Goal: Task Accomplishment & Management: Contribute content

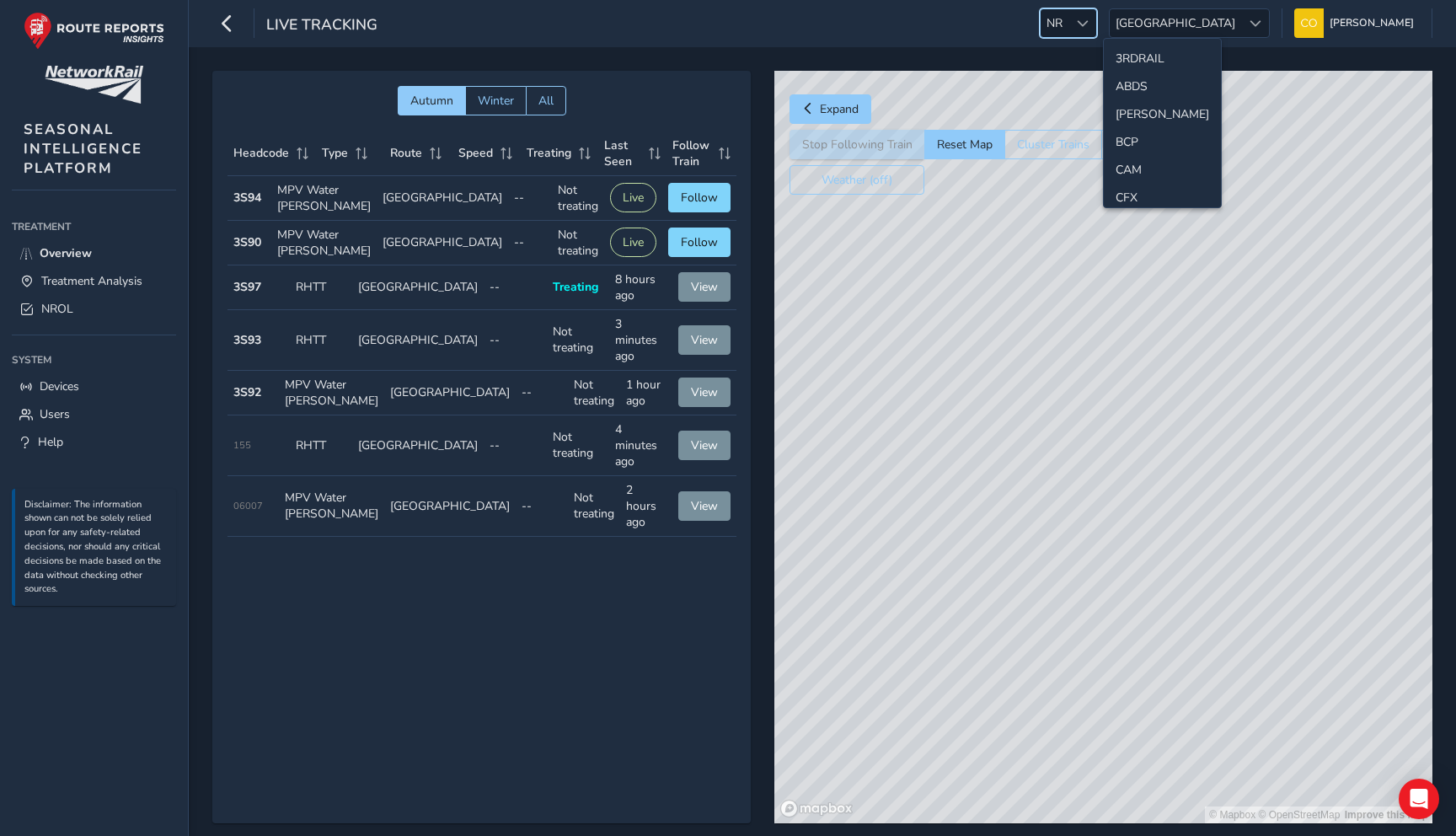
scroll to position [482, 0]
click at [1140, 109] on li "LAN" at bounding box center [1162, 105] width 117 height 28
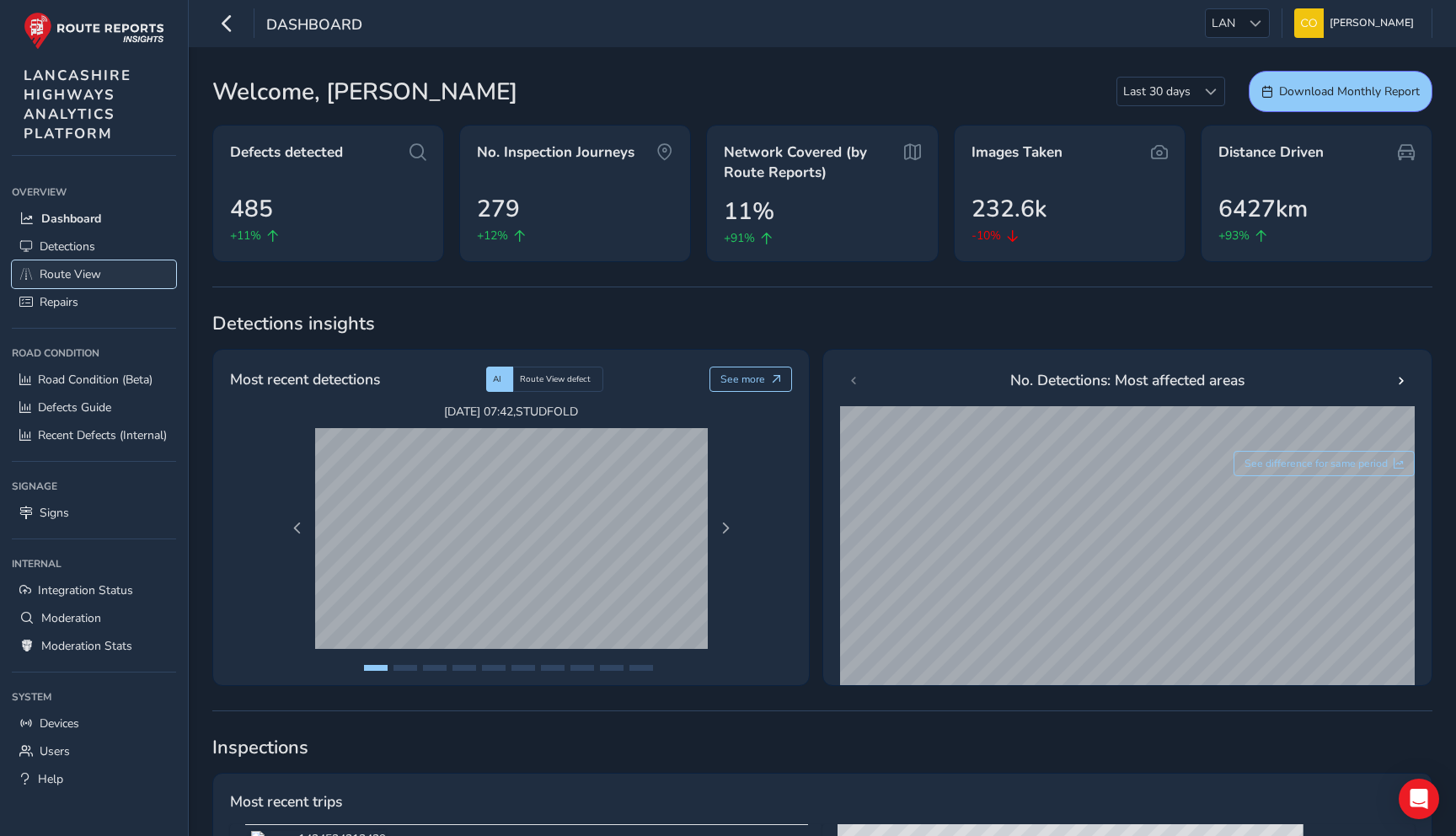
click at [103, 277] on link "Route View" at bounding box center [94, 274] width 164 height 28
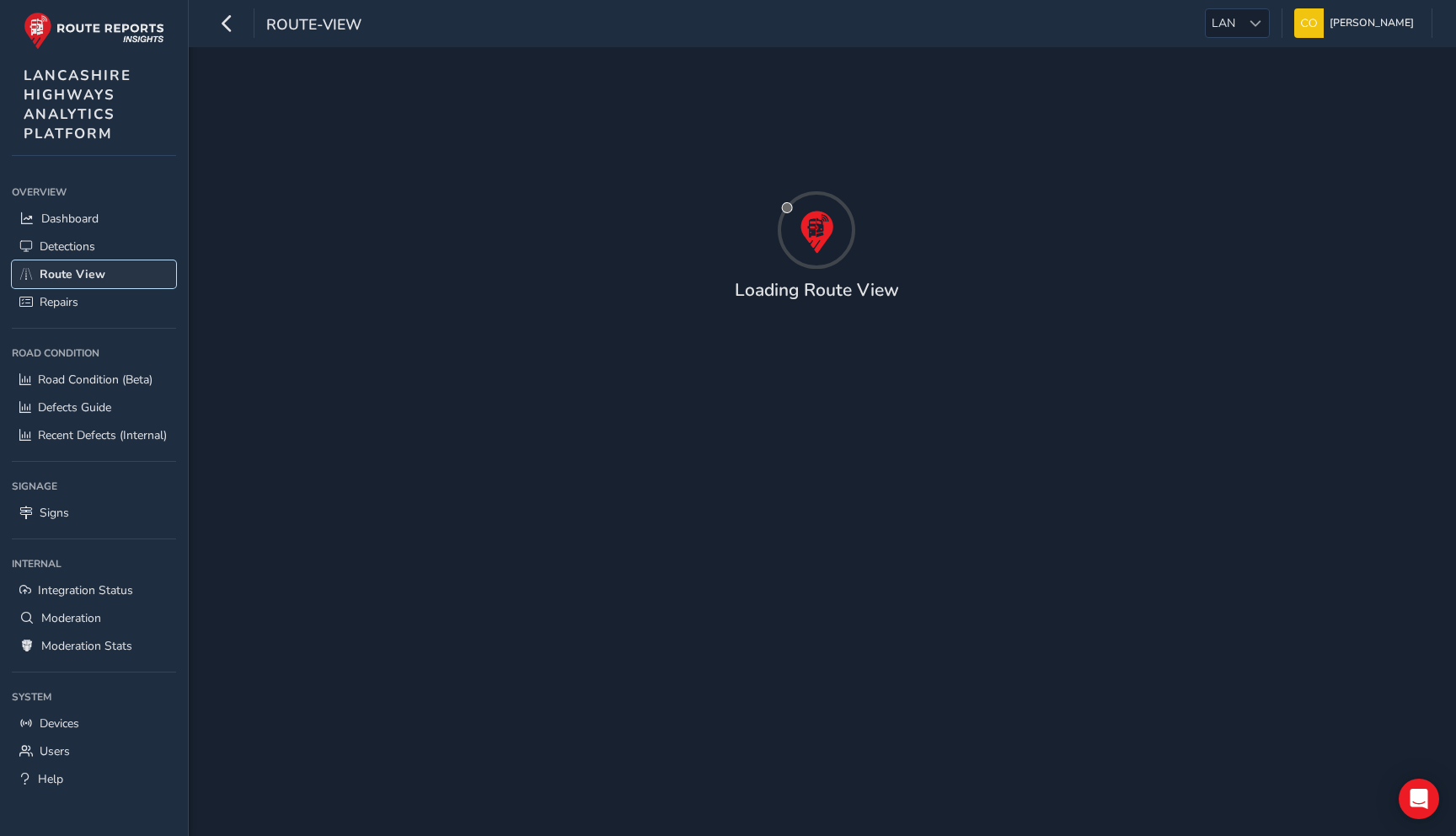
type input "[DATE] - [DATE]"
type input "00:00"
type input "23:59"
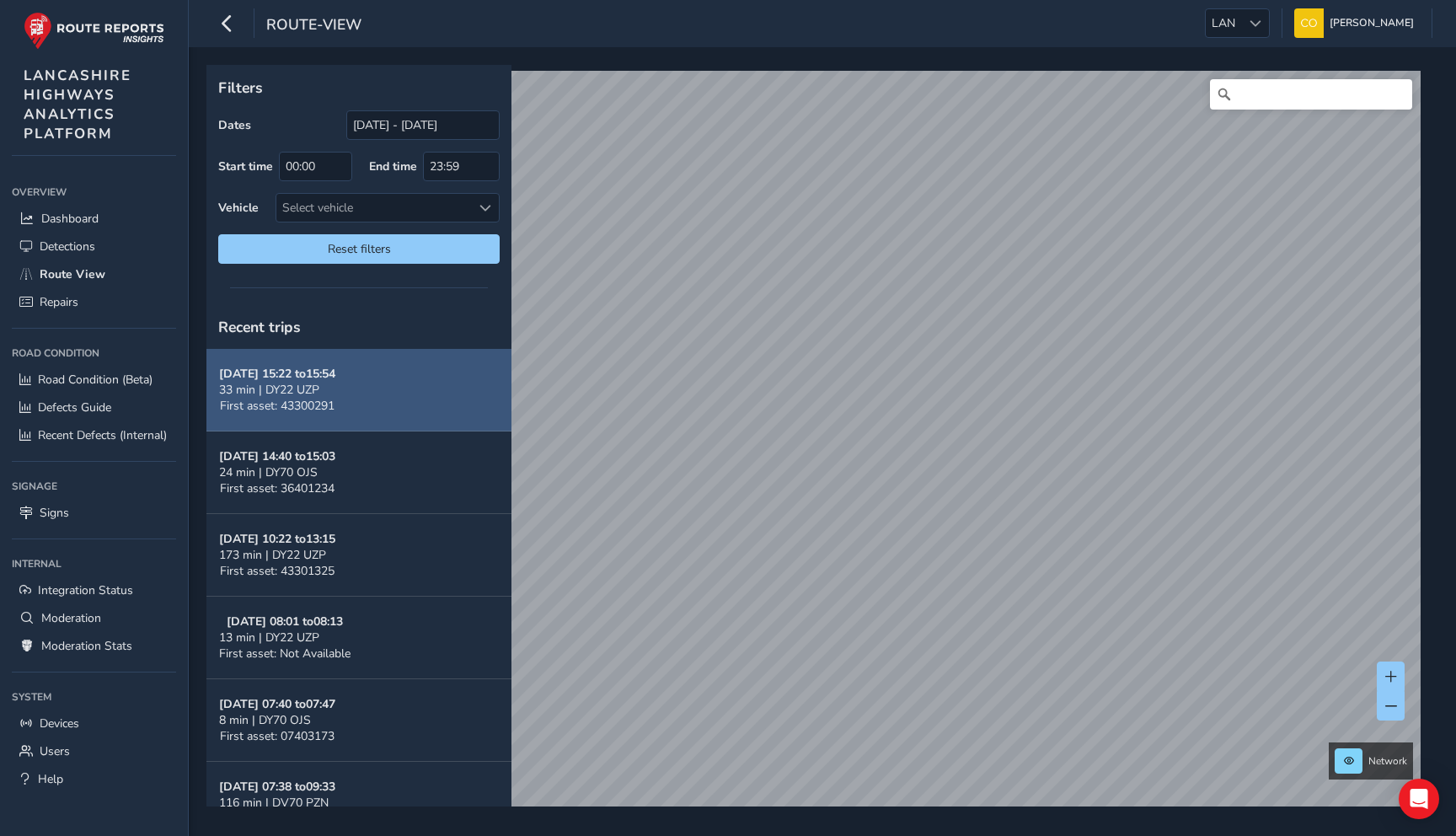
click at [392, 392] on button "Oct 01, 15:22 to 15:54 33 min | DY22 UZP First asset: 43300291" at bounding box center [358, 390] width 305 height 82
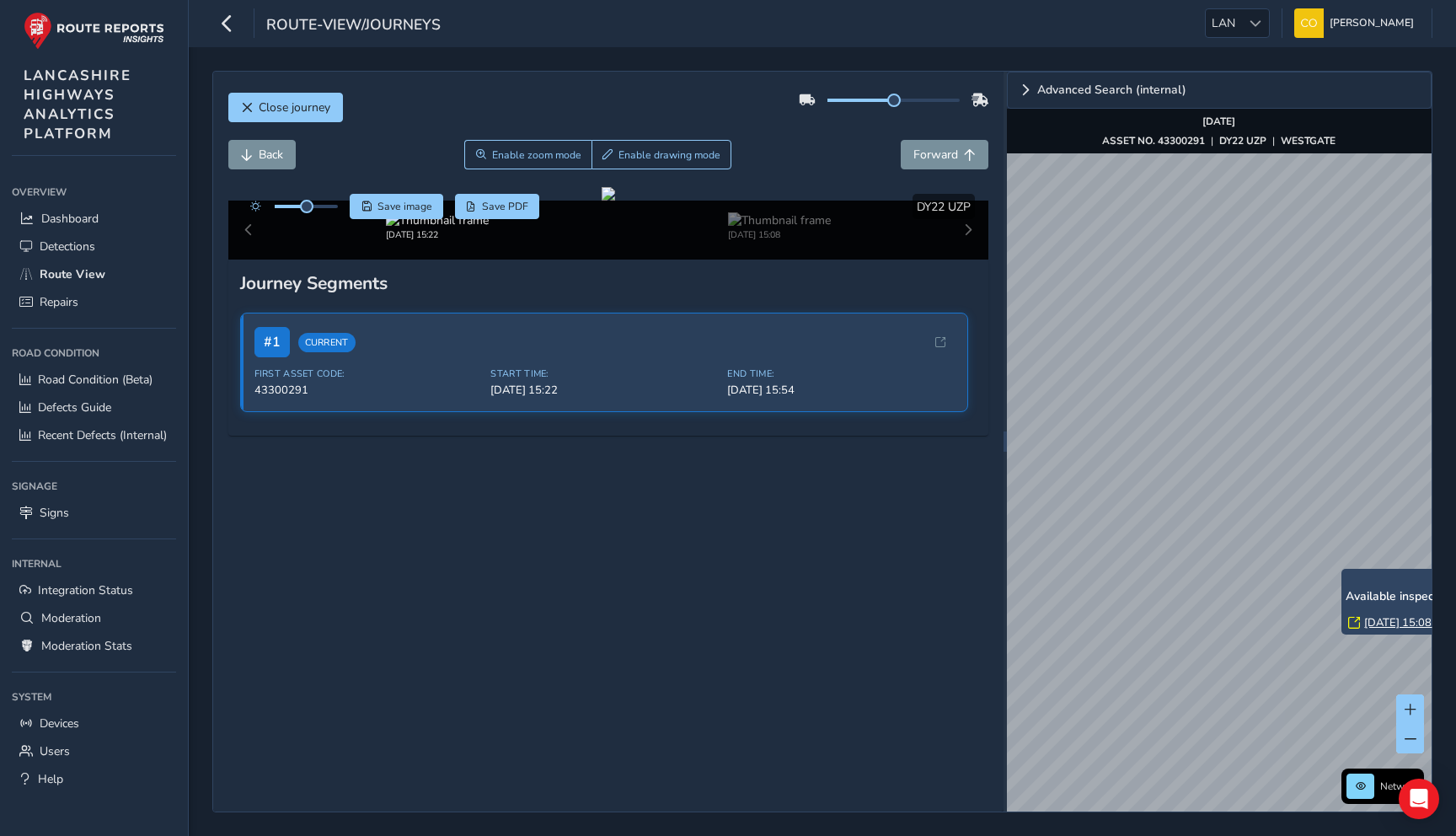
click at [1452, 556] on div "Close journey Back Enable zoom mode Enable drawing mode Forward Click and Drag …" at bounding box center [822, 442] width 1267 height 789
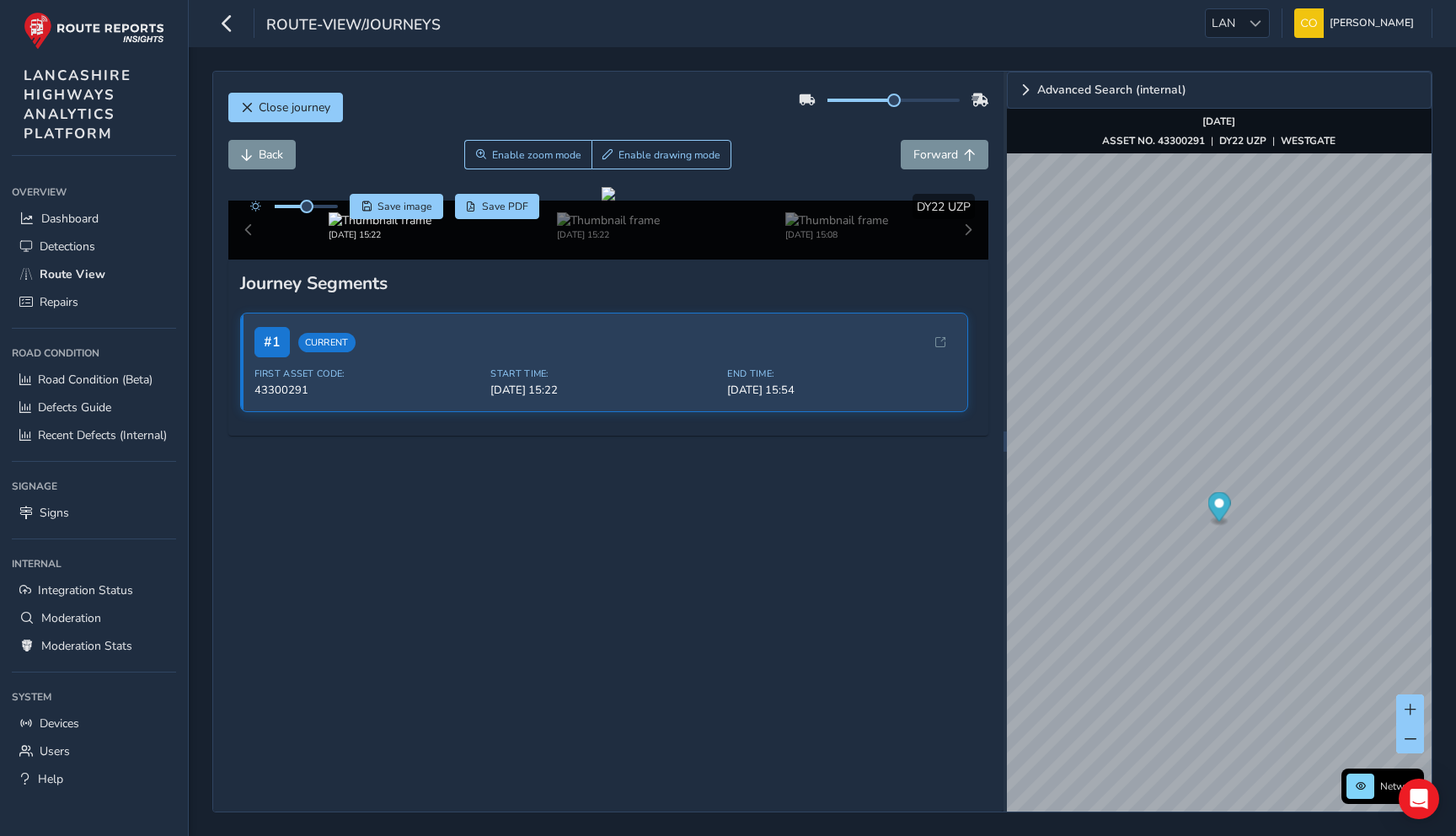
click at [839, 133] on div "Close journey" at bounding box center [608, 114] width 761 height 54
drag, startPoint x: 296, startPoint y: 90, endPoint x: 298, endPoint y: 99, distance: 9.2
click at [296, 90] on div "Close journey" at bounding box center [608, 114] width 761 height 54
click at [298, 99] on span "Close journey" at bounding box center [294, 107] width 72 height 16
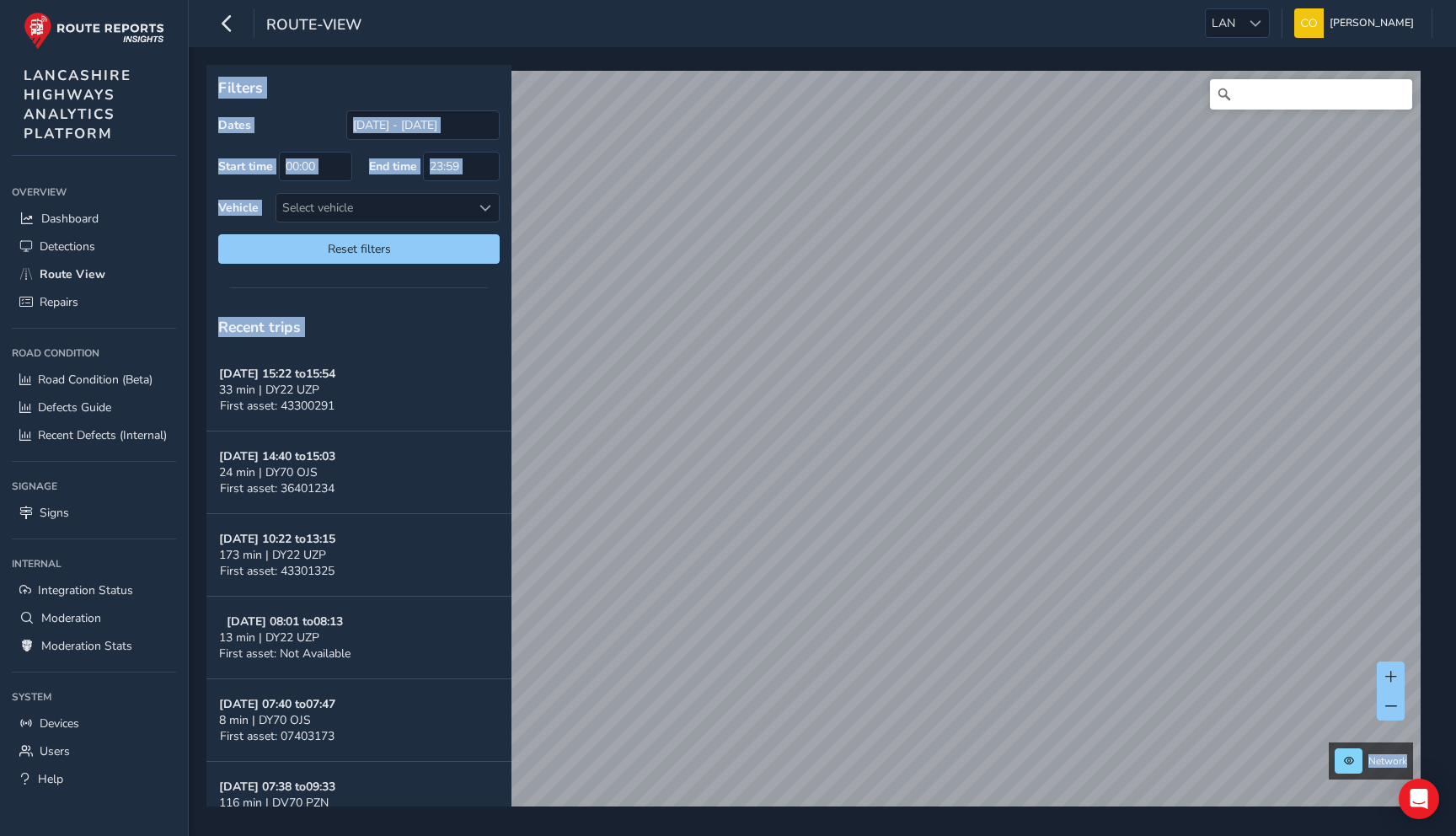
click at [352, 321] on div "Recent trips" at bounding box center [358, 326] width 305 height 44
click at [285, 334] on span "Recent trips" at bounding box center [259, 326] width 82 height 21
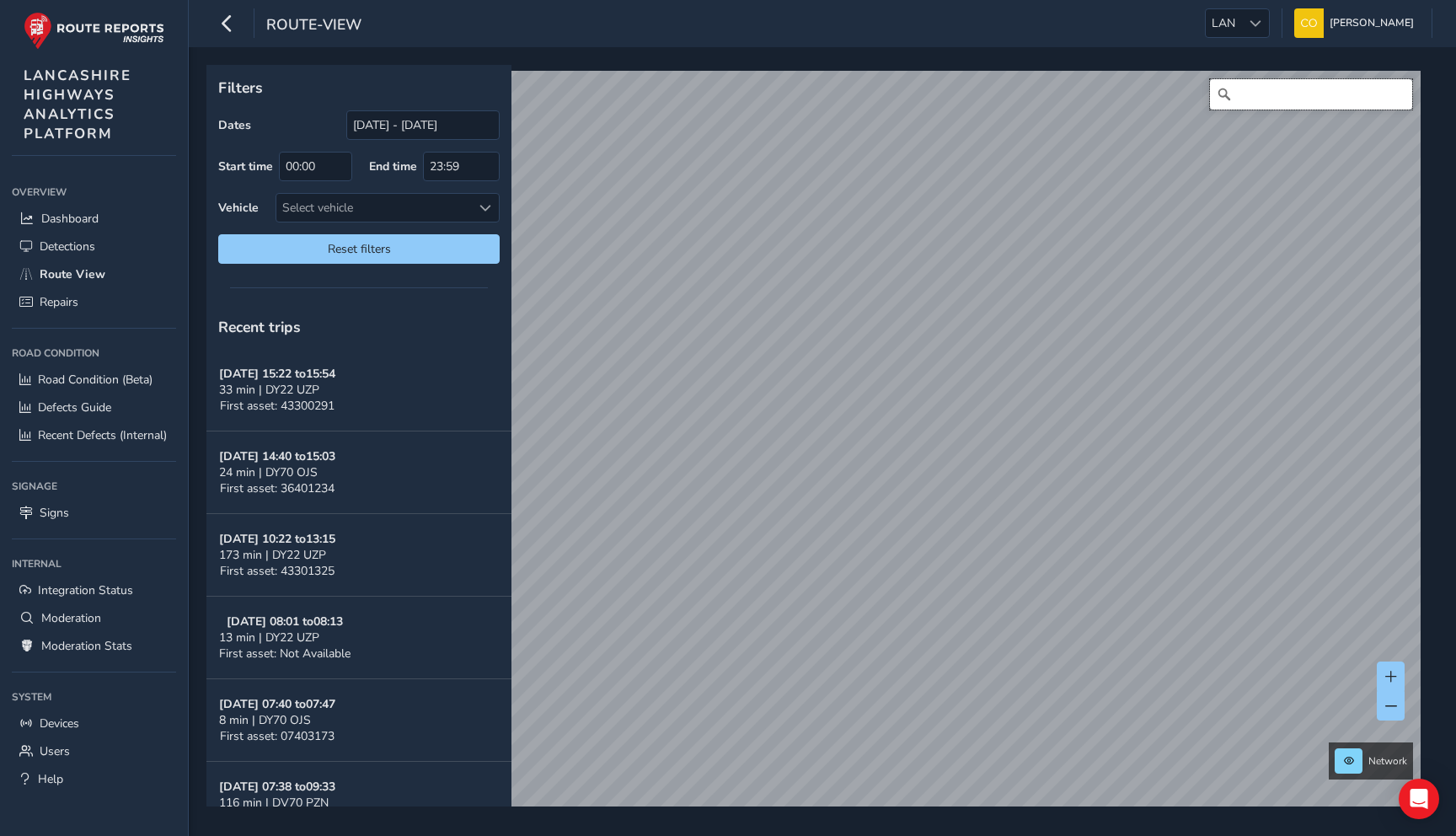
click at [1263, 88] on input "Search" at bounding box center [1310, 95] width 202 height 30
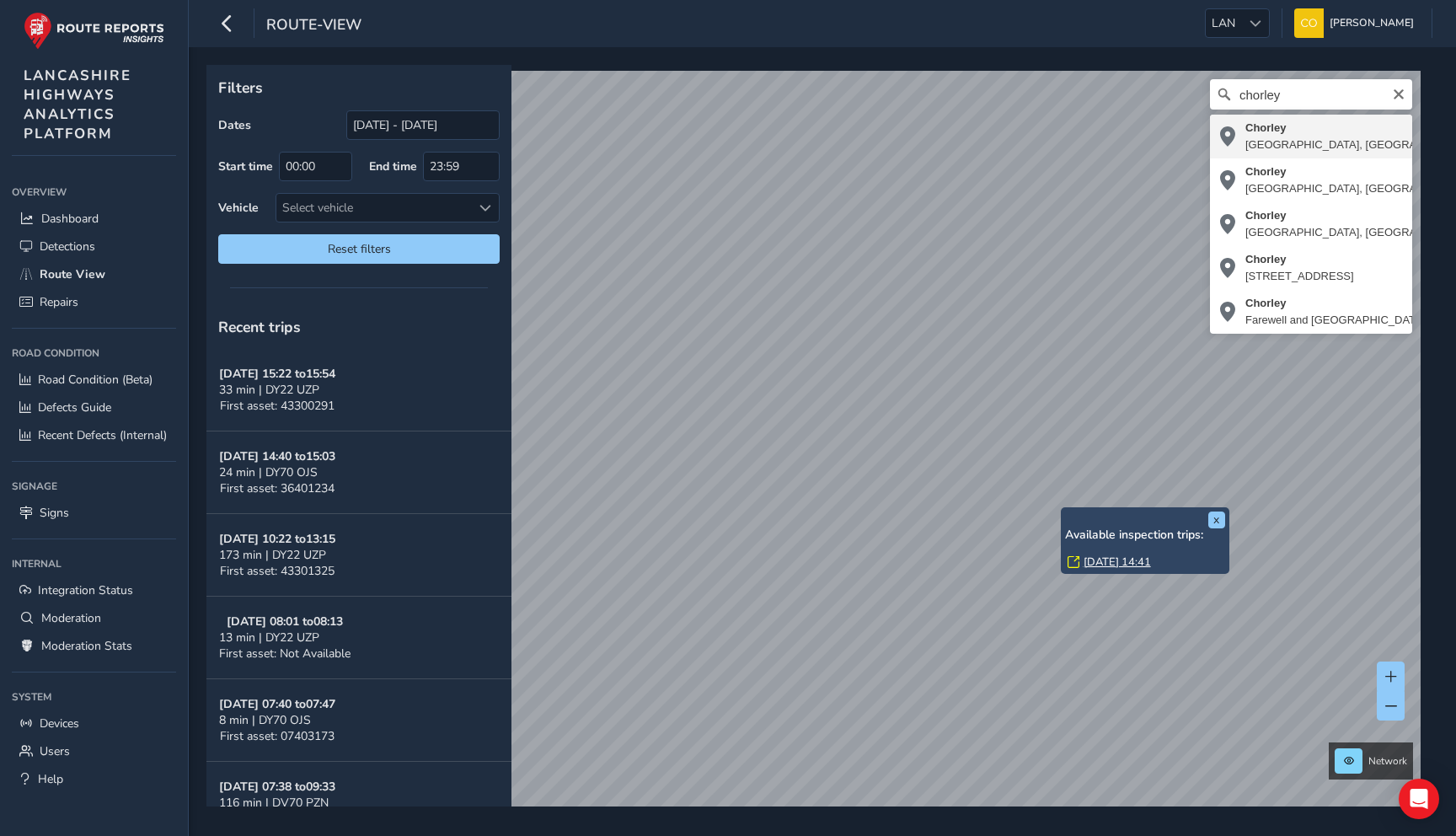
type input "Chorley, Lancashire, England, United Kingdom"
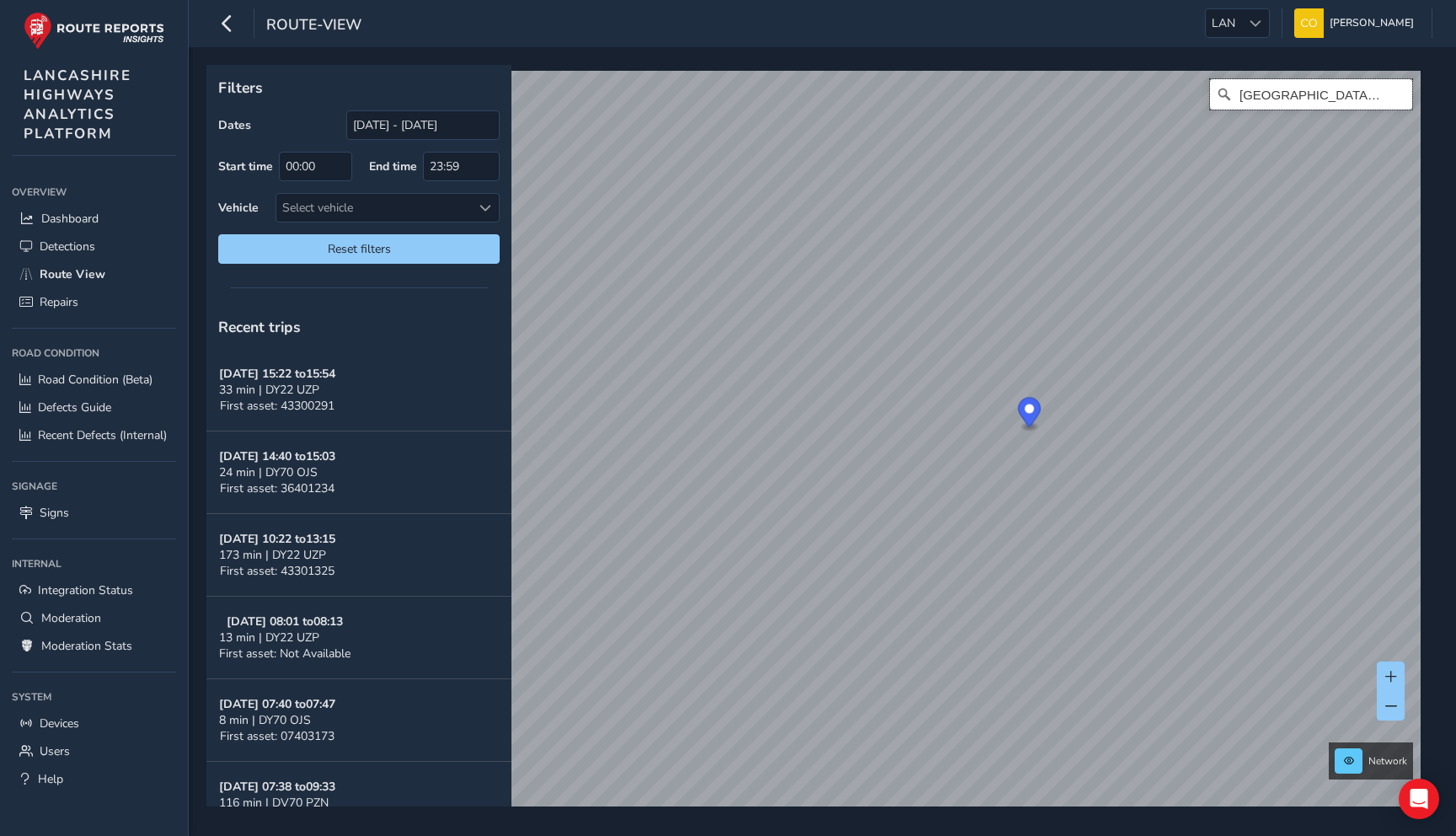
click at [1343, 760] on span at bounding box center [1348, 760] width 10 height 10
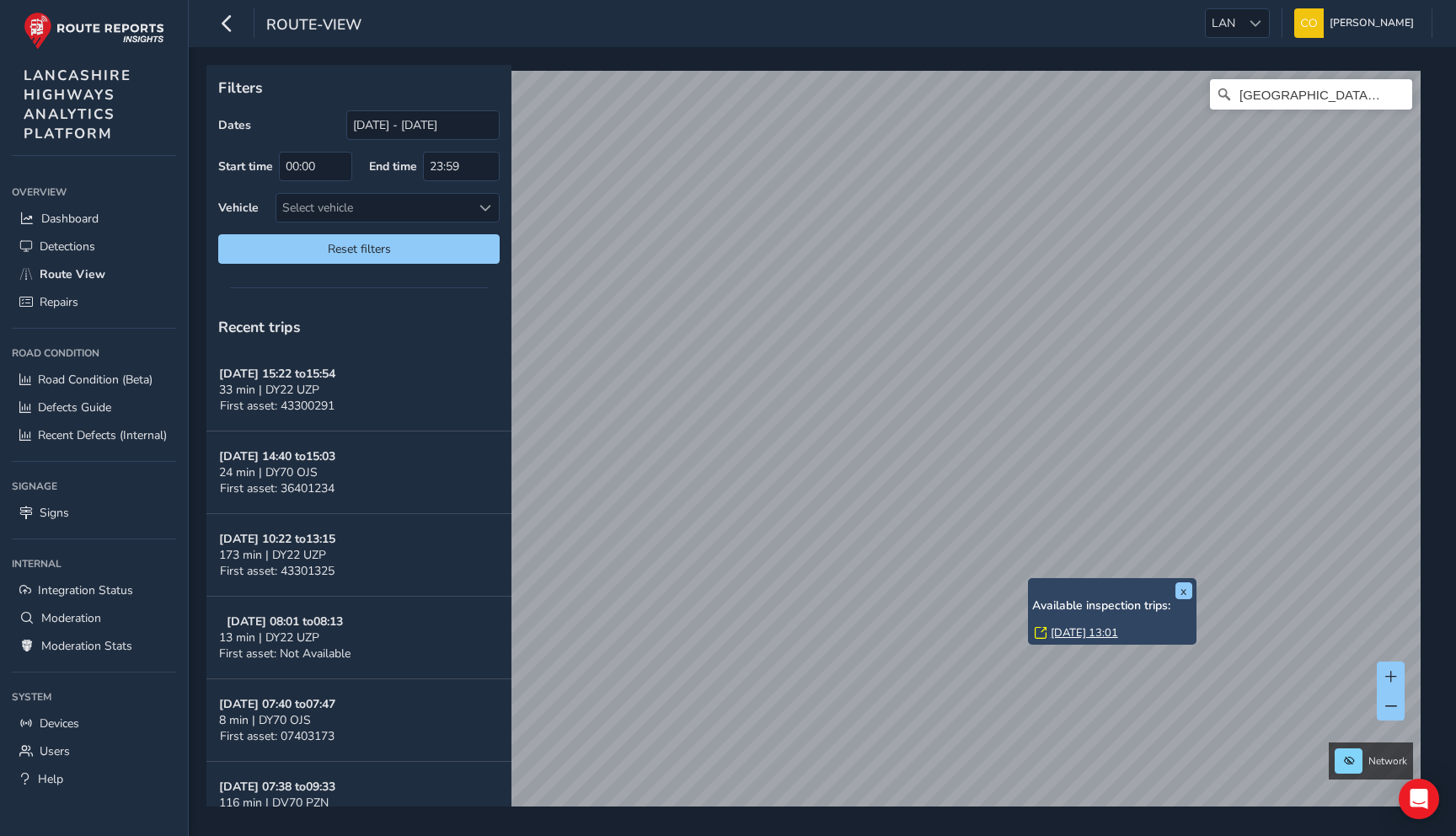
click at [1084, 630] on link "Tue, 16 Sep, 13:01" at bounding box center [1083, 632] width 67 height 15
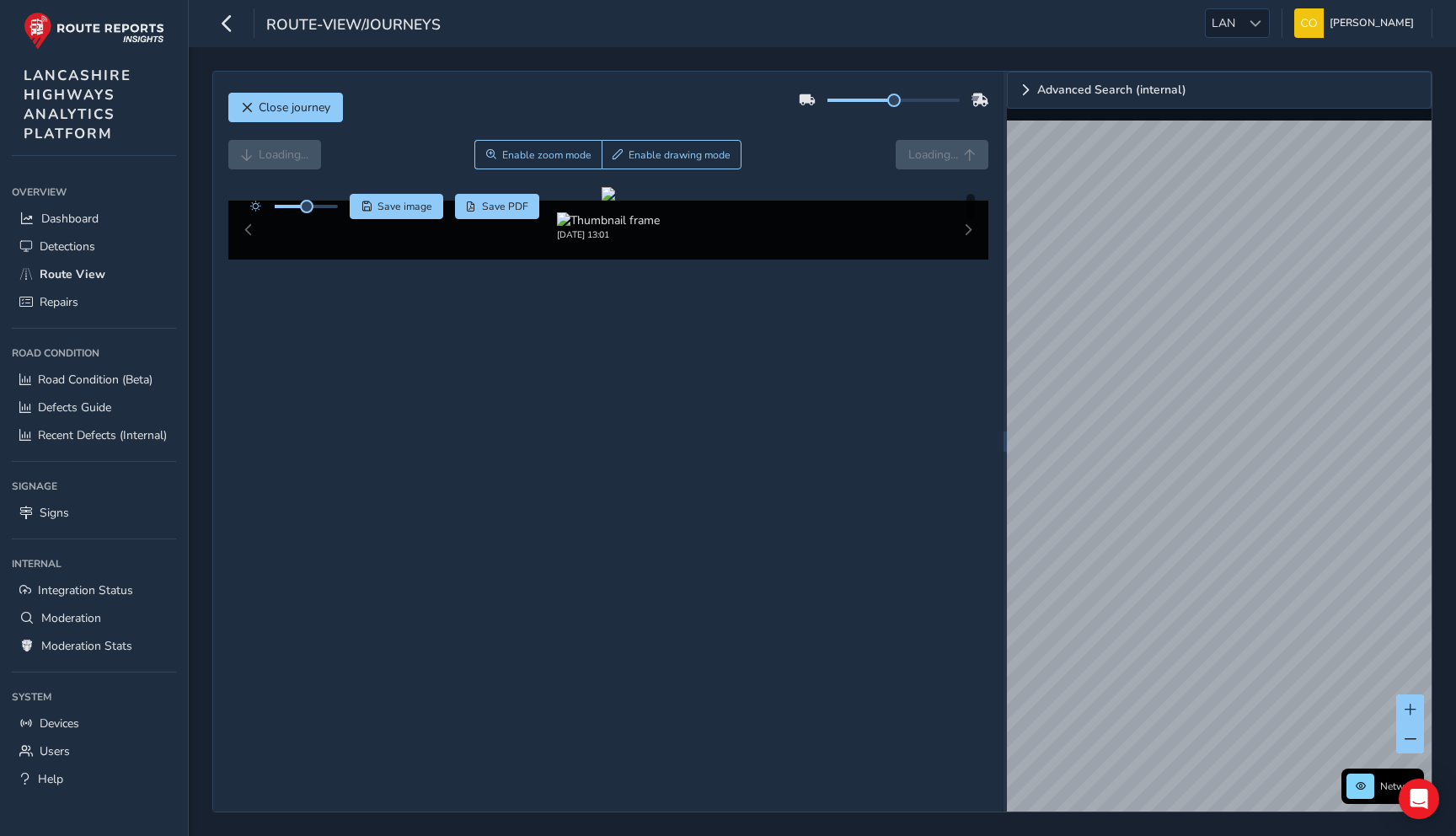
click at [795, 137] on div "Close journey" at bounding box center [608, 114] width 761 height 54
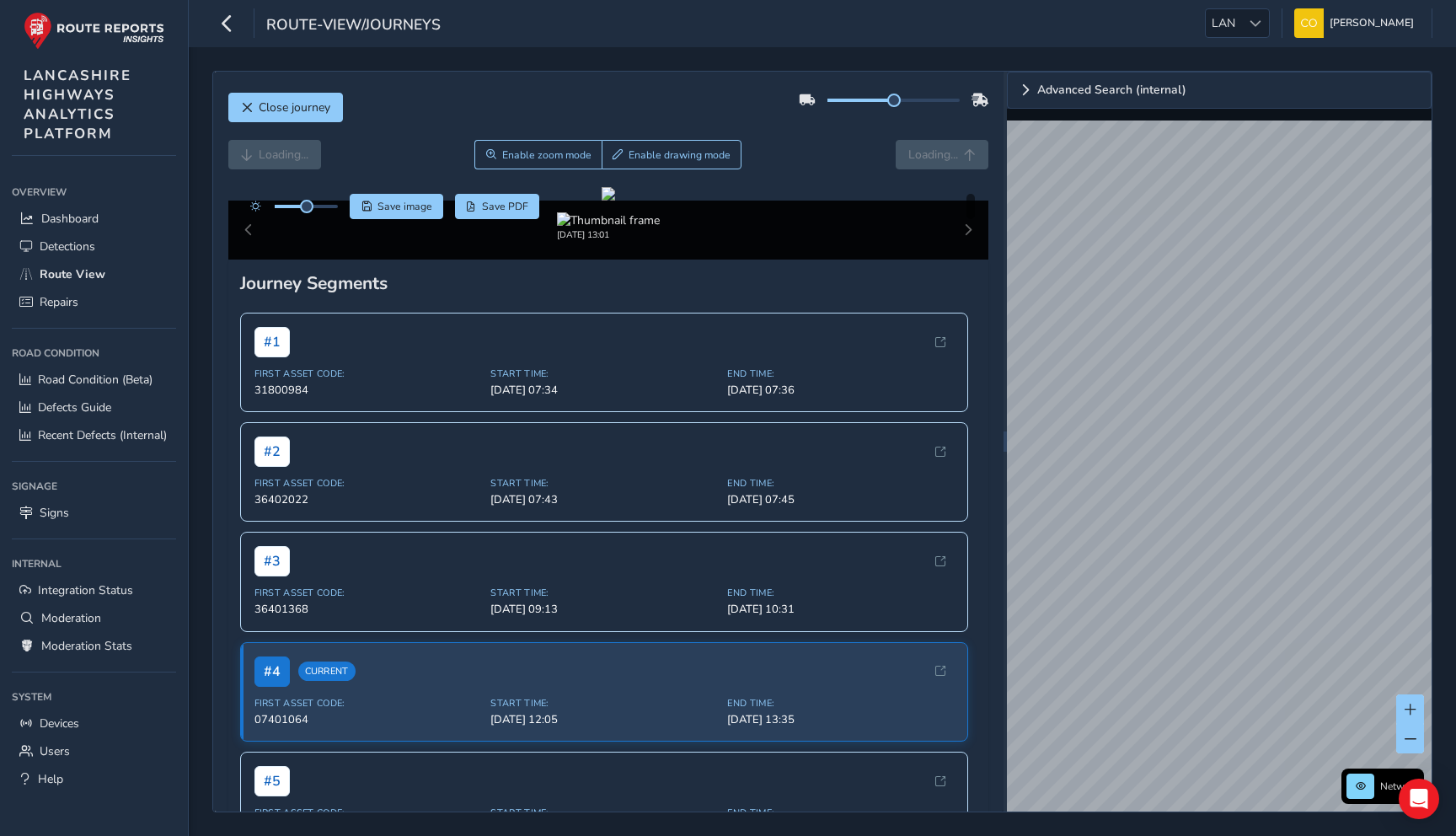
click at [802, 143] on div "Loading... Enable zoom mode Enable drawing mode Loading..." at bounding box center [608, 154] width 761 height 30
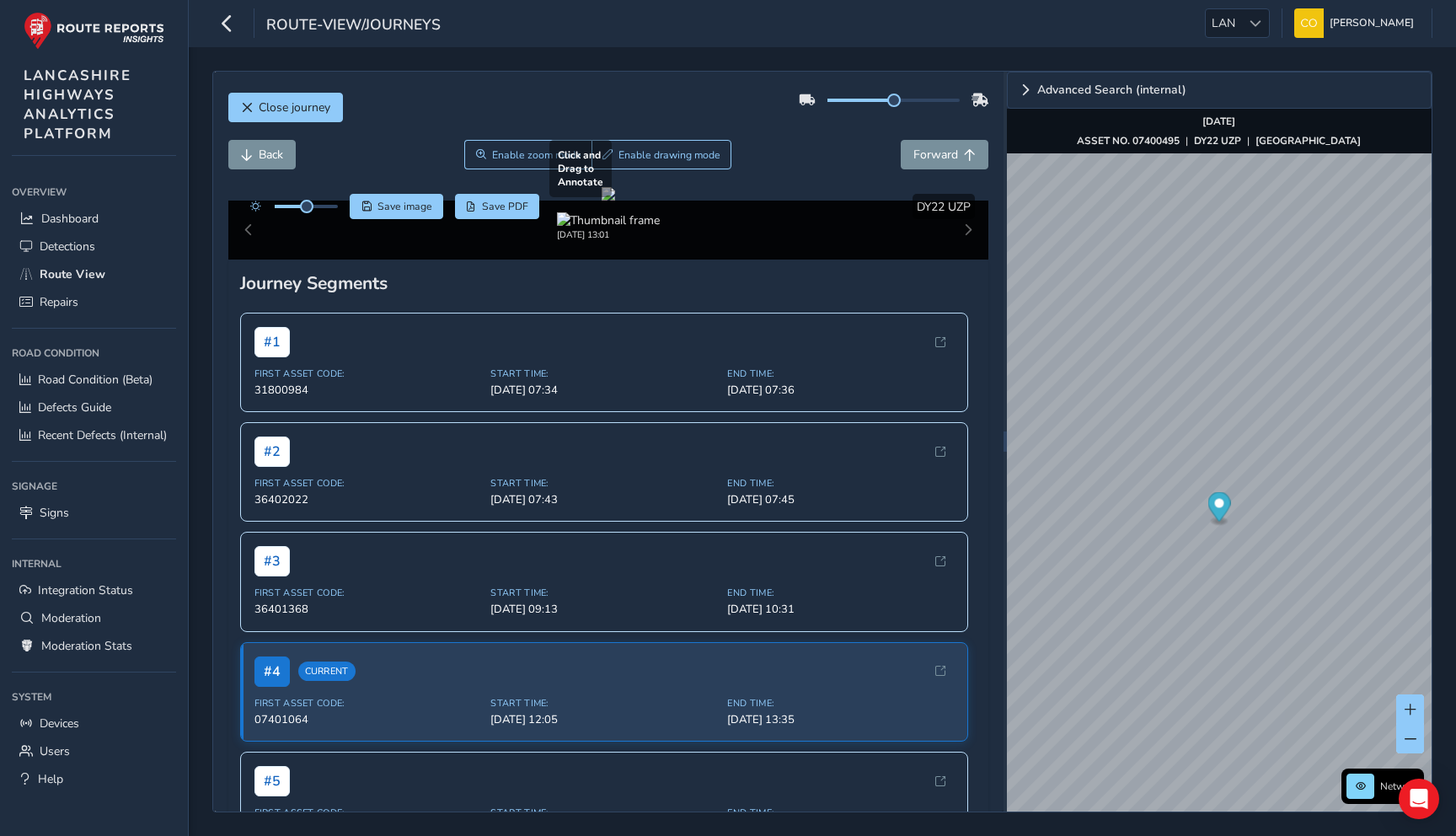
click at [615, 200] on div at bounding box center [608, 193] width 13 height 13
click at [572, 159] on span "Enable zoom mode" at bounding box center [535, 155] width 89 height 13
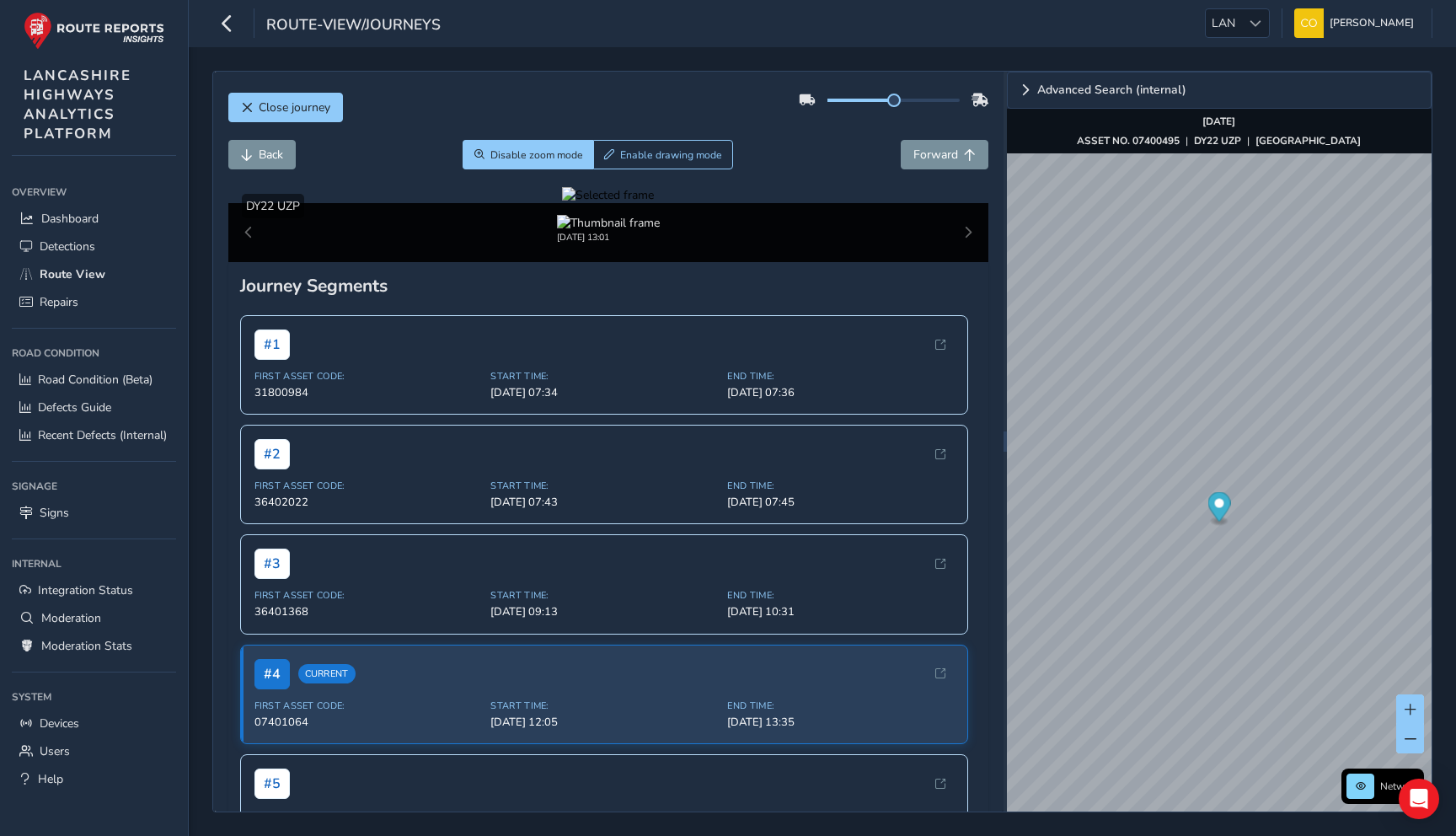
click at [653, 203] on div at bounding box center [608, 195] width 92 height 16
click at [773, 320] on img at bounding box center [581, 578] width 2427 height 1365
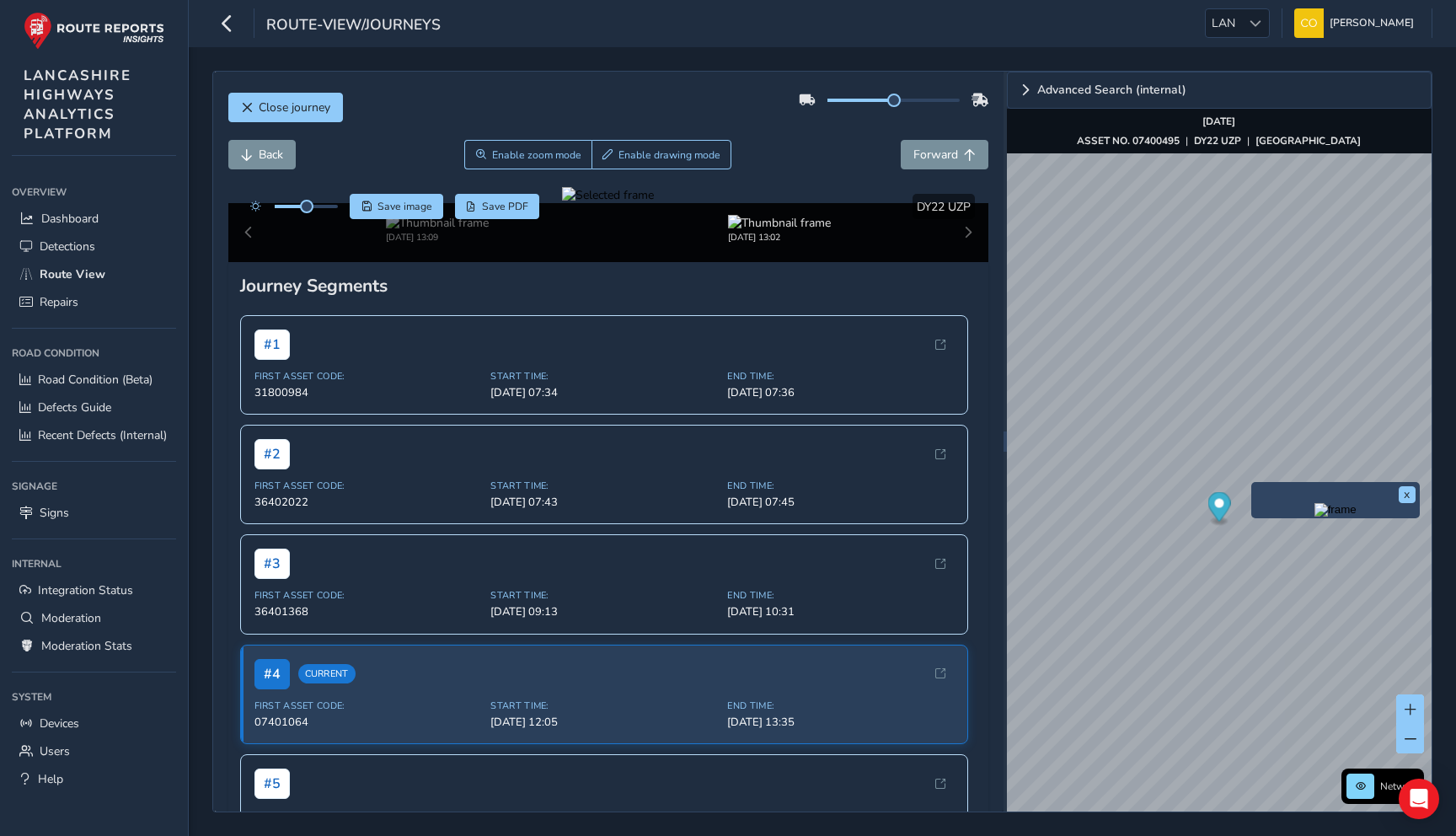
click at [1314, 513] on img "Preview frame" at bounding box center [1334, 510] width 42 height 13
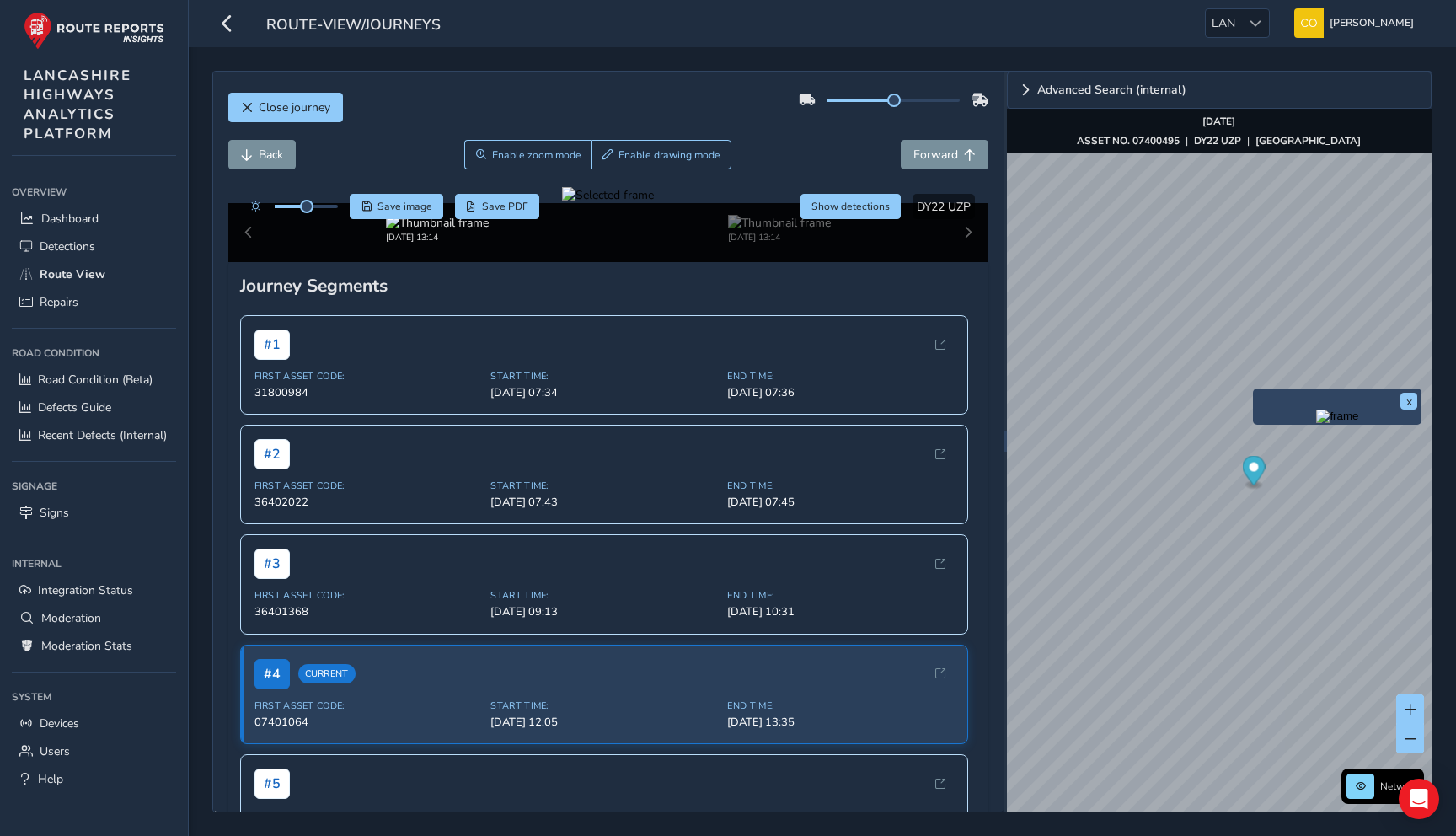
click at [1316, 423] on img "Preview frame" at bounding box center [1336, 416] width 42 height 13
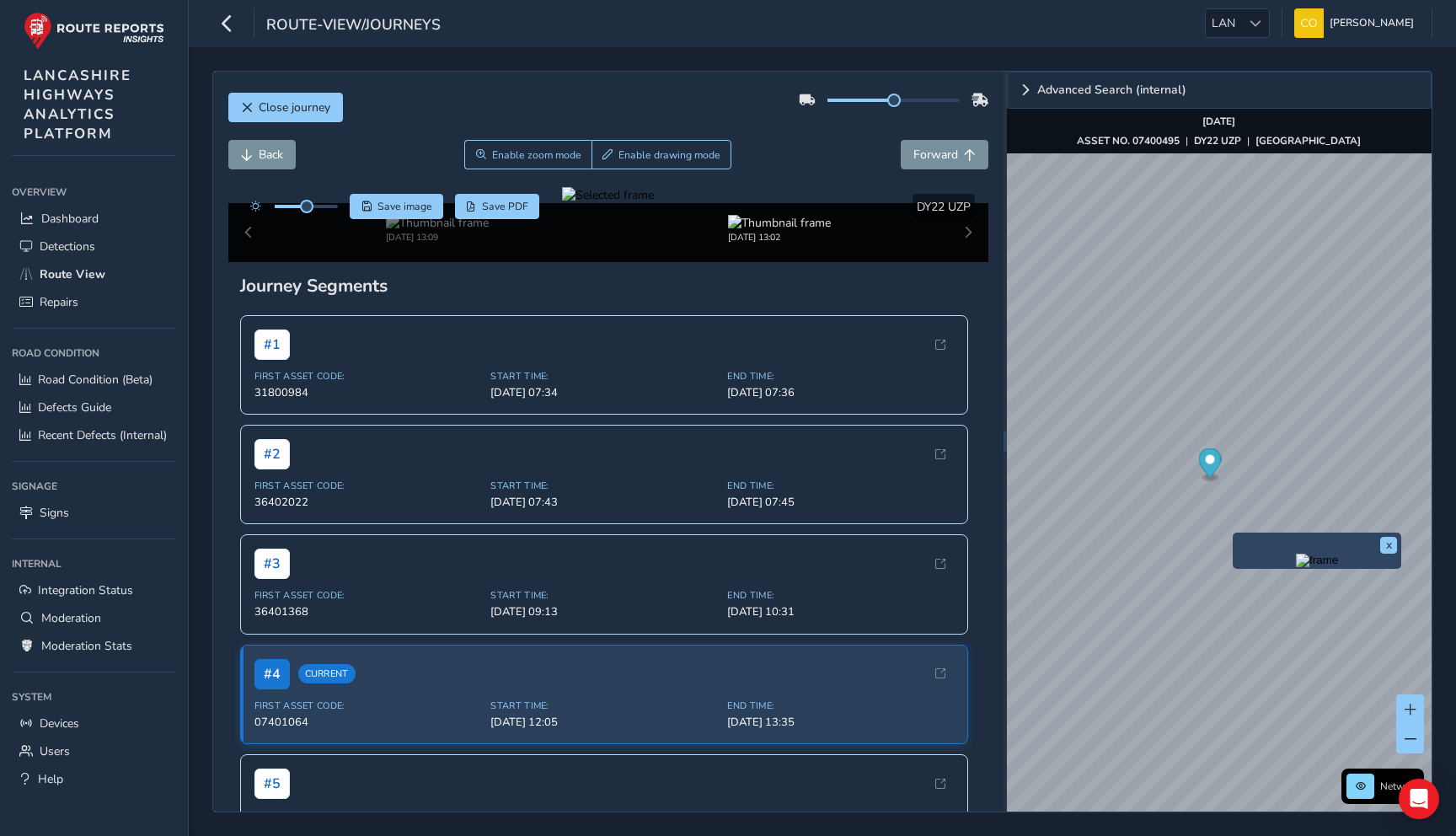
click at [1296, 567] on img "Preview frame" at bounding box center [1317, 560] width 42 height 13
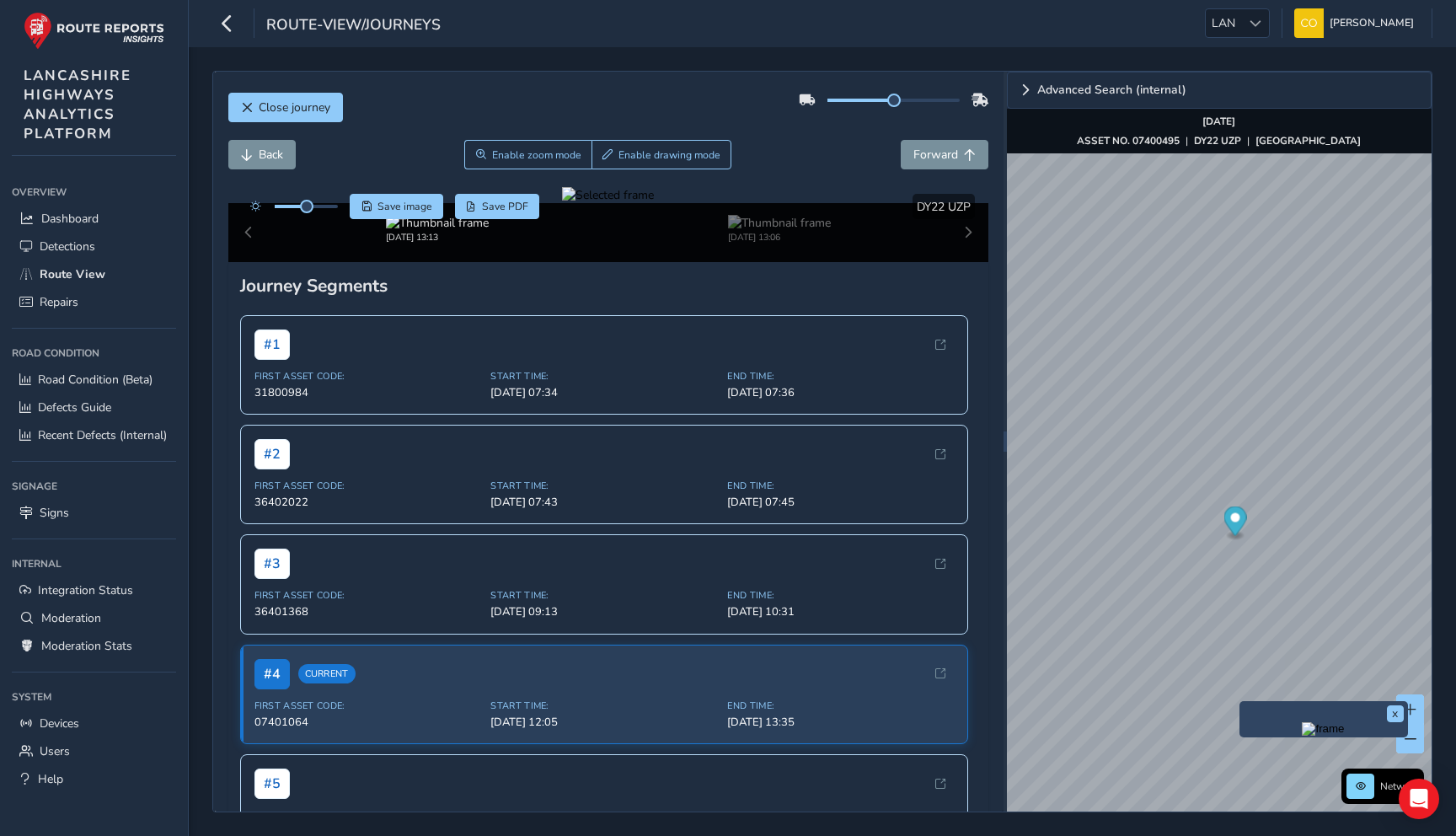
click at [1301, 736] on img "Preview frame" at bounding box center [1322, 729] width 42 height 13
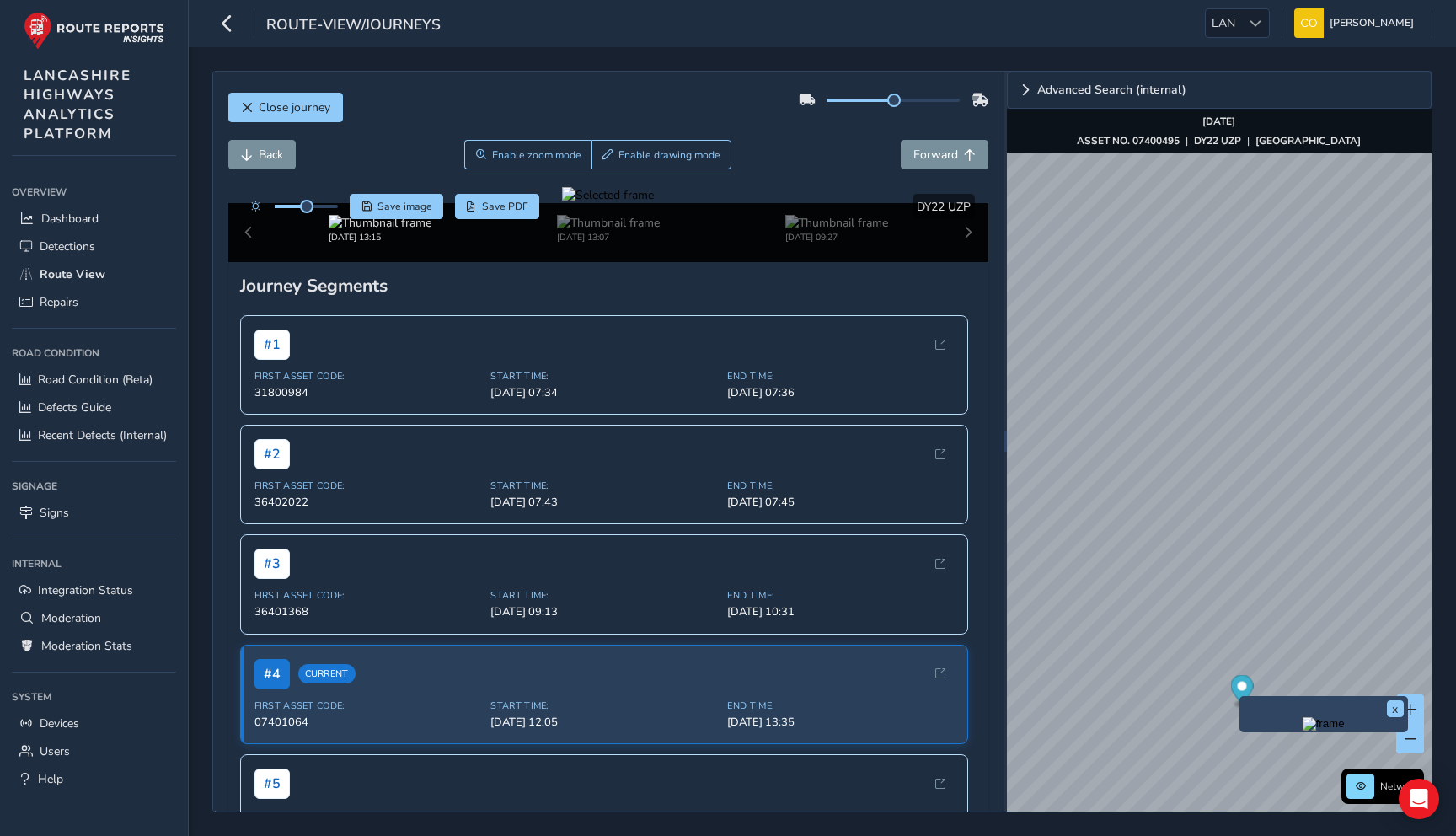
click at [837, 141] on div "Back Enable zoom mode Enable drawing mode Forward" at bounding box center [608, 154] width 761 height 30
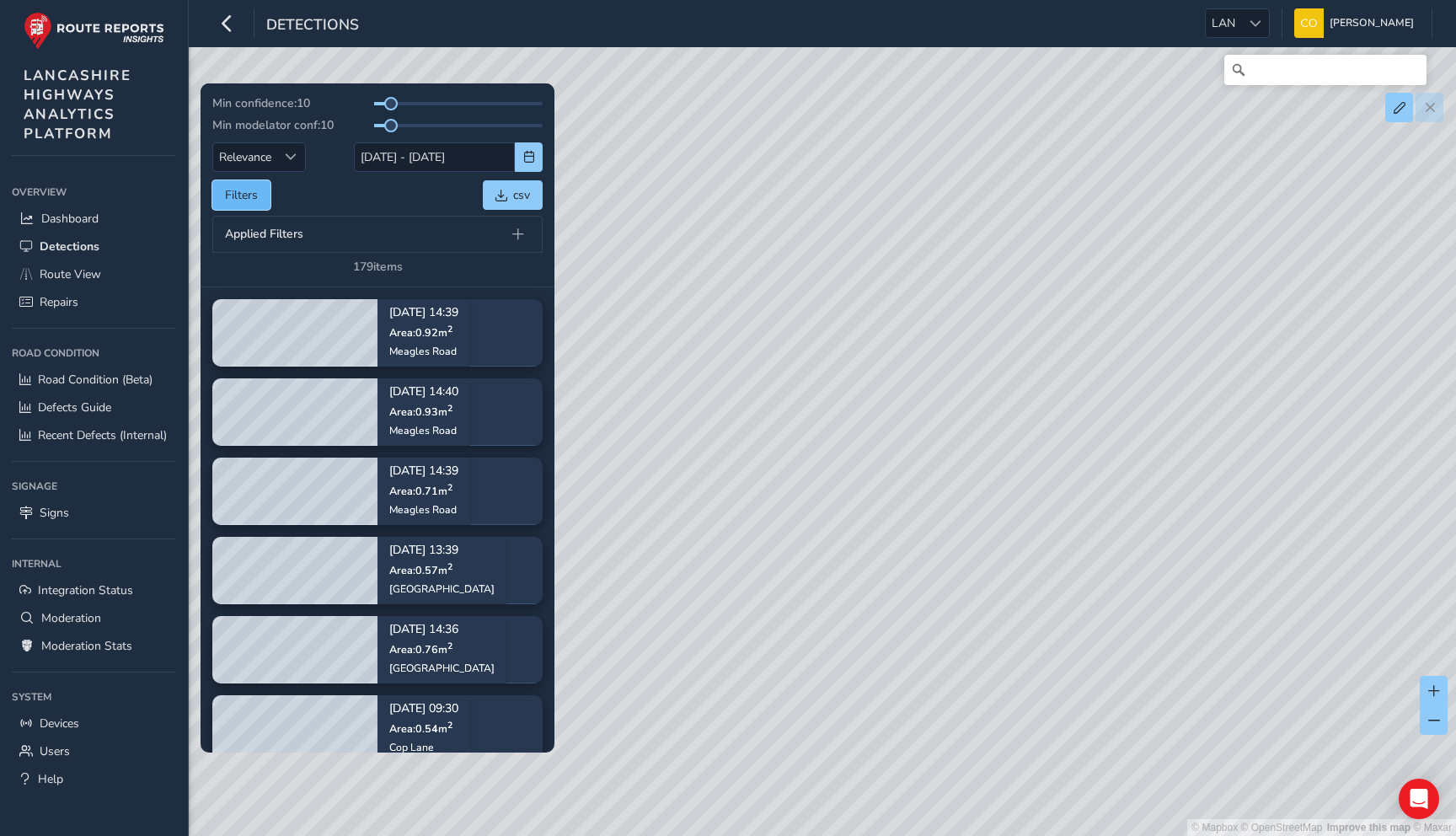
click at [218, 198] on button "Filters" at bounding box center [241, 195] width 58 height 30
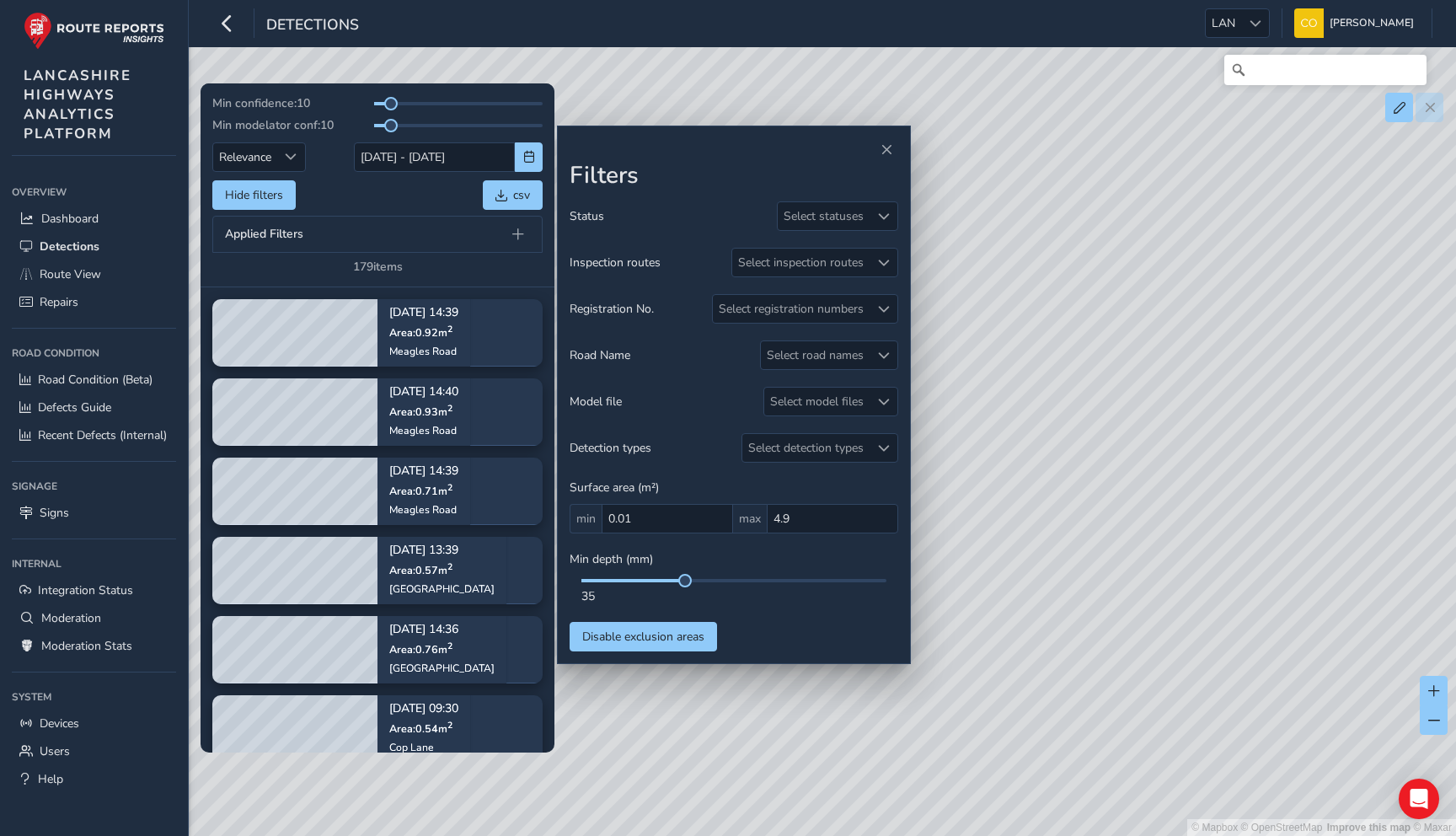
click at [888, 134] on div "Filters Status Select statuses Inspection routes Select inspection routes Regis…" at bounding box center [734, 394] width 354 height 539
click at [888, 158] on button "Close" at bounding box center [886, 150] width 23 height 23
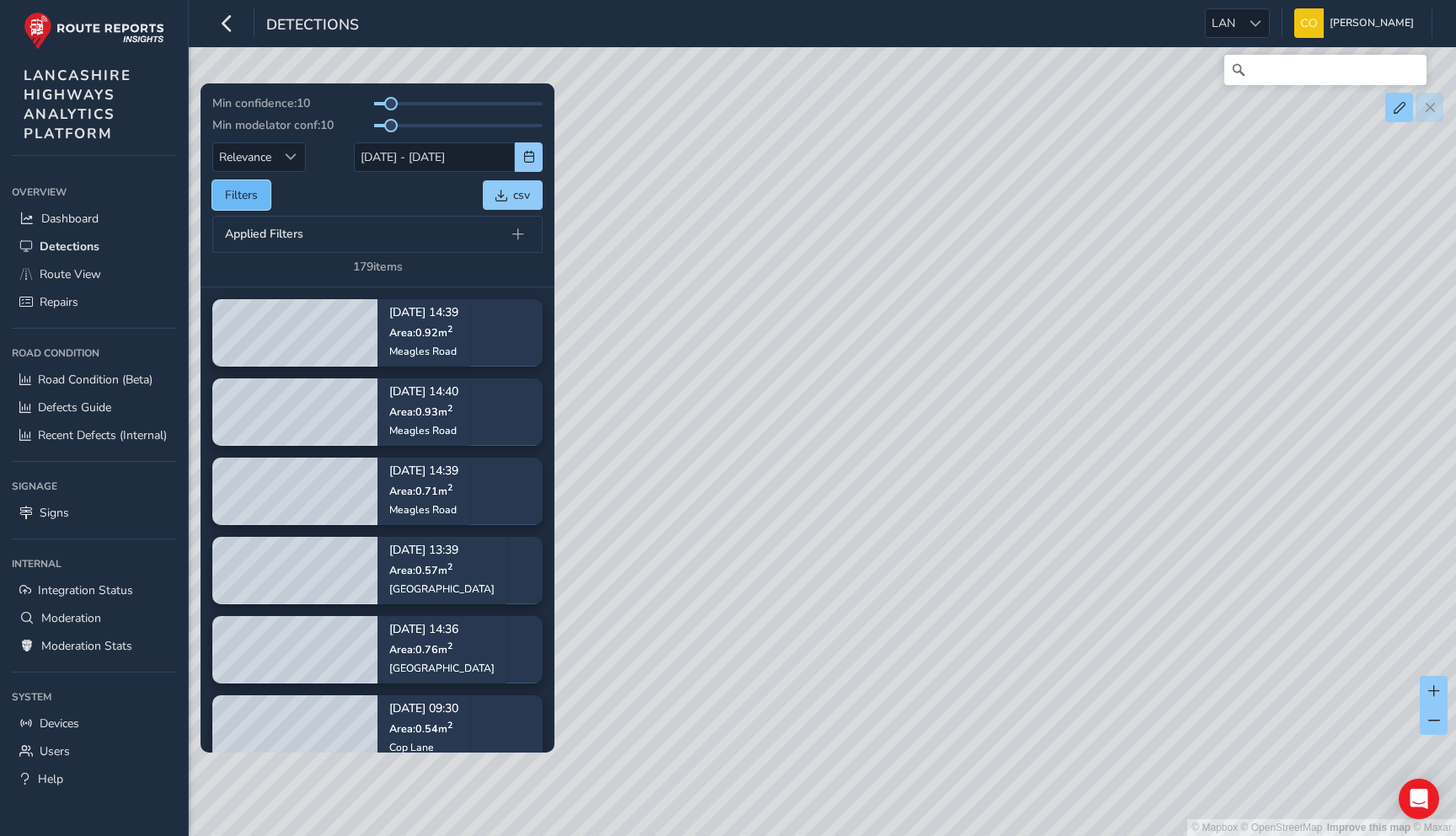
click at [260, 194] on button "Filters" at bounding box center [241, 195] width 58 height 30
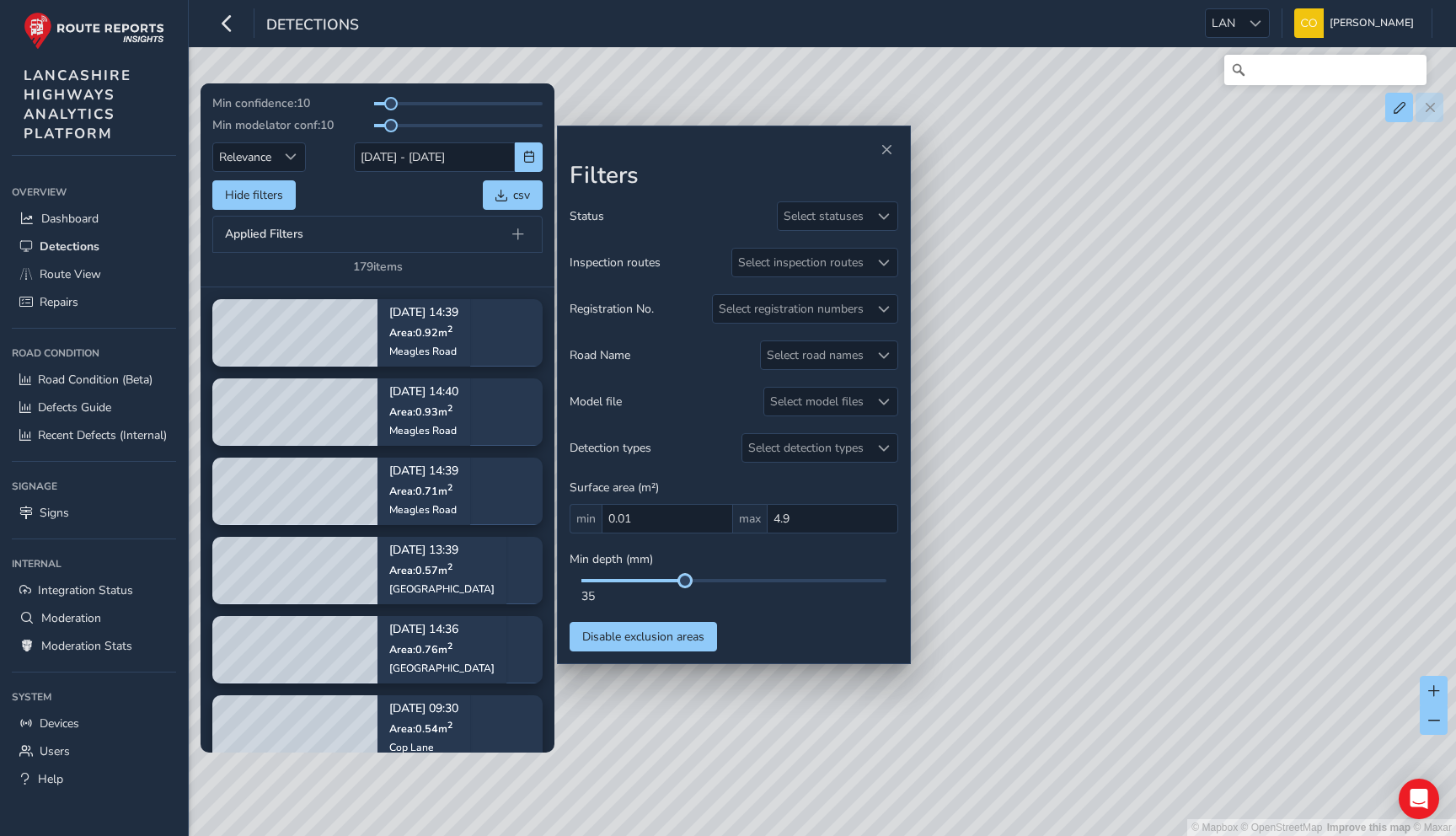
drag, startPoint x: 686, startPoint y: 581, endPoint x: 566, endPoint y: 582, distance: 120.0
click at [567, 582] on div "Filters Status Select statuses Inspection routes Select inspection routes Regis…" at bounding box center [734, 394] width 354 height 539
drag, startPoint x: 684, startPoint y: 578, endPoint x: 580, endPoint y: 581, distance: 104.0
click at [581, 581] on div at bounding box center [733, 581] width 305 height 4
click at [884, 152] on span "Close" at bounding box center [886, 149] width 12 height 12
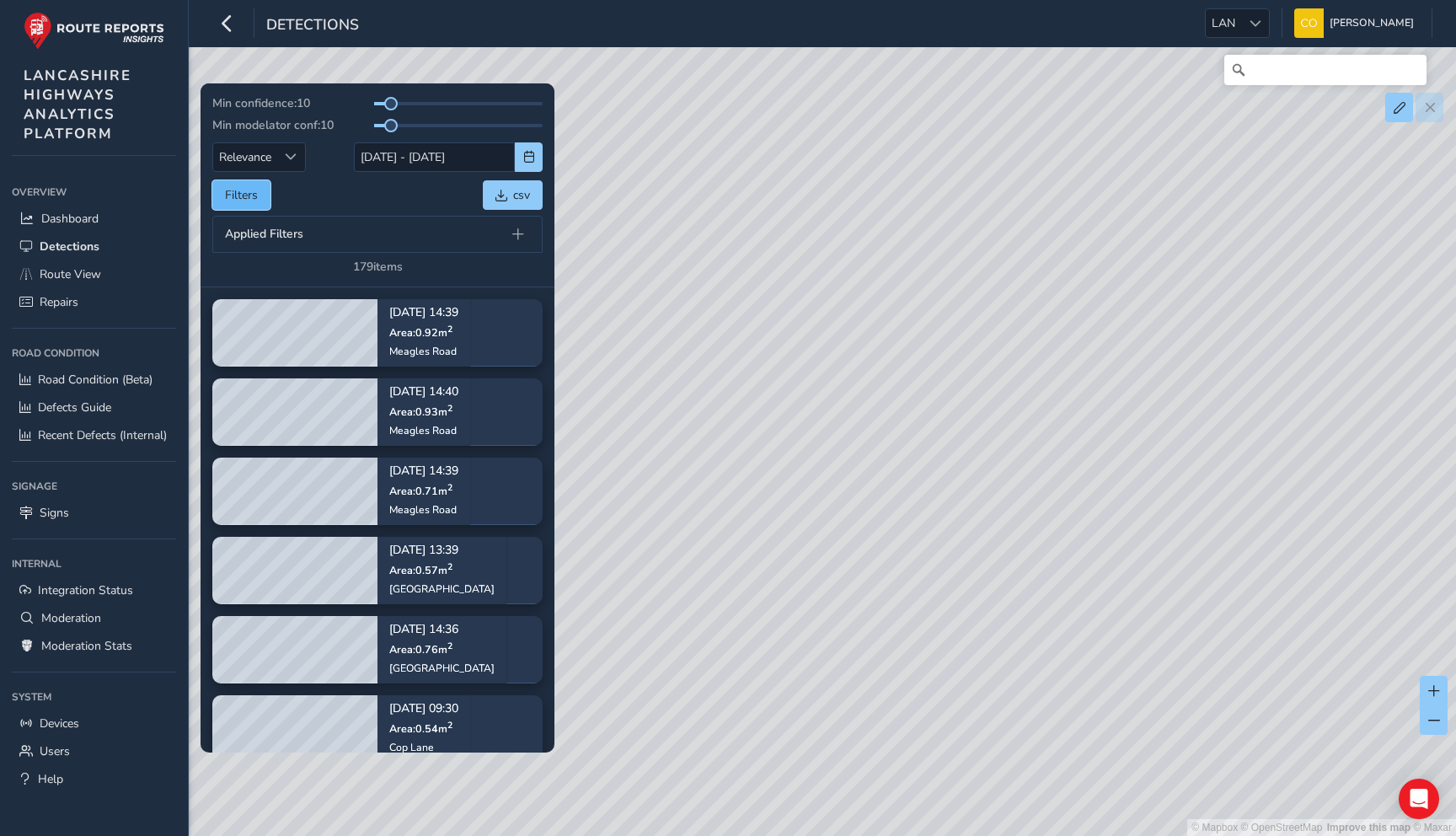
click at [259, 198] on button "Filters" at bounding box center [241, 195] width 58 height 30
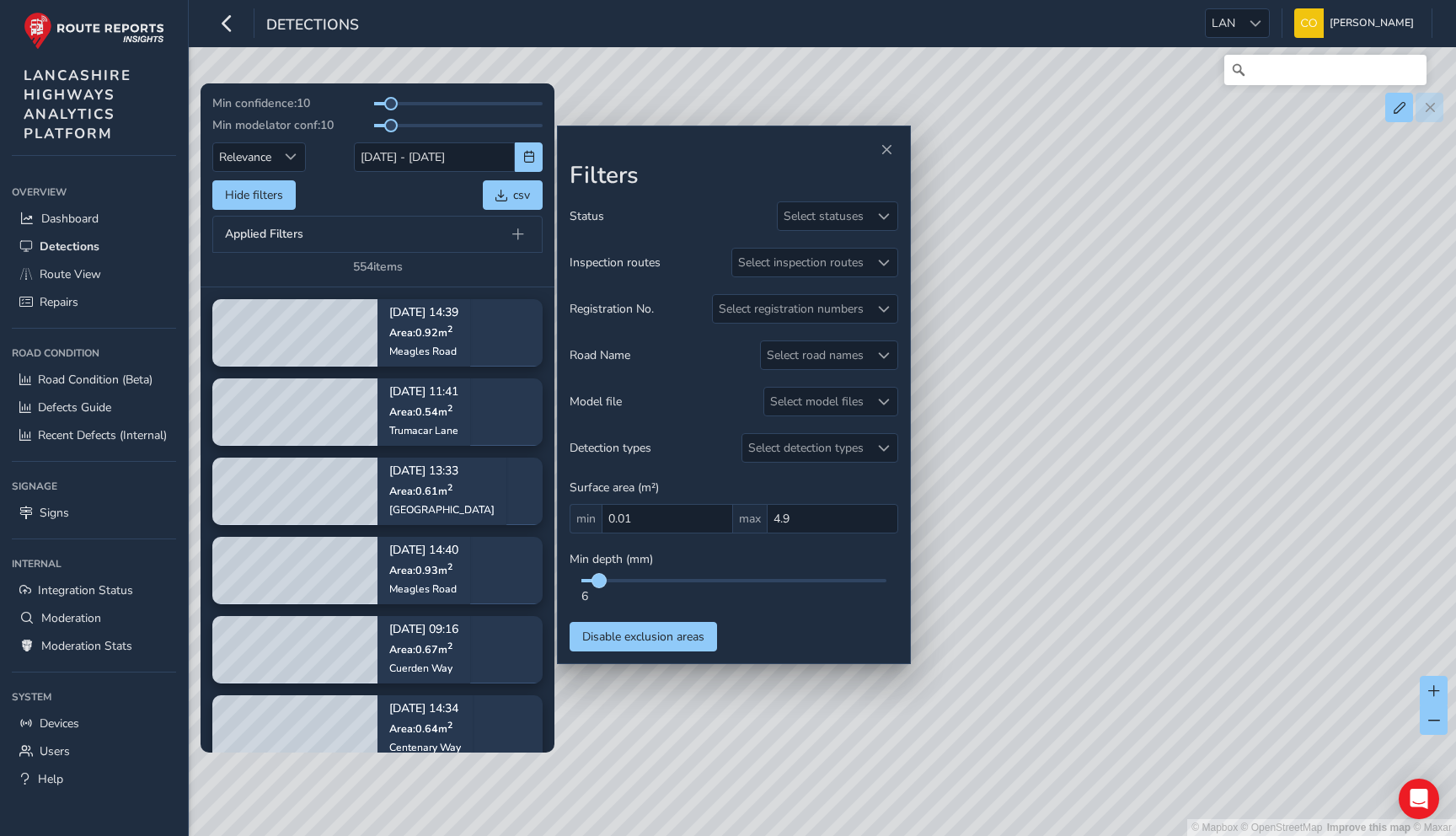
drag, startPoint x: 683, startPoint y: 580, endPoint x: 597, endPoint y: 579, distance: 86.0
click at [597, 579] on span at bounding box center [599, 580] width 13 height 13
click at [888, 148] on span "Close" at bounding box center [886, 149] width 12 height 12
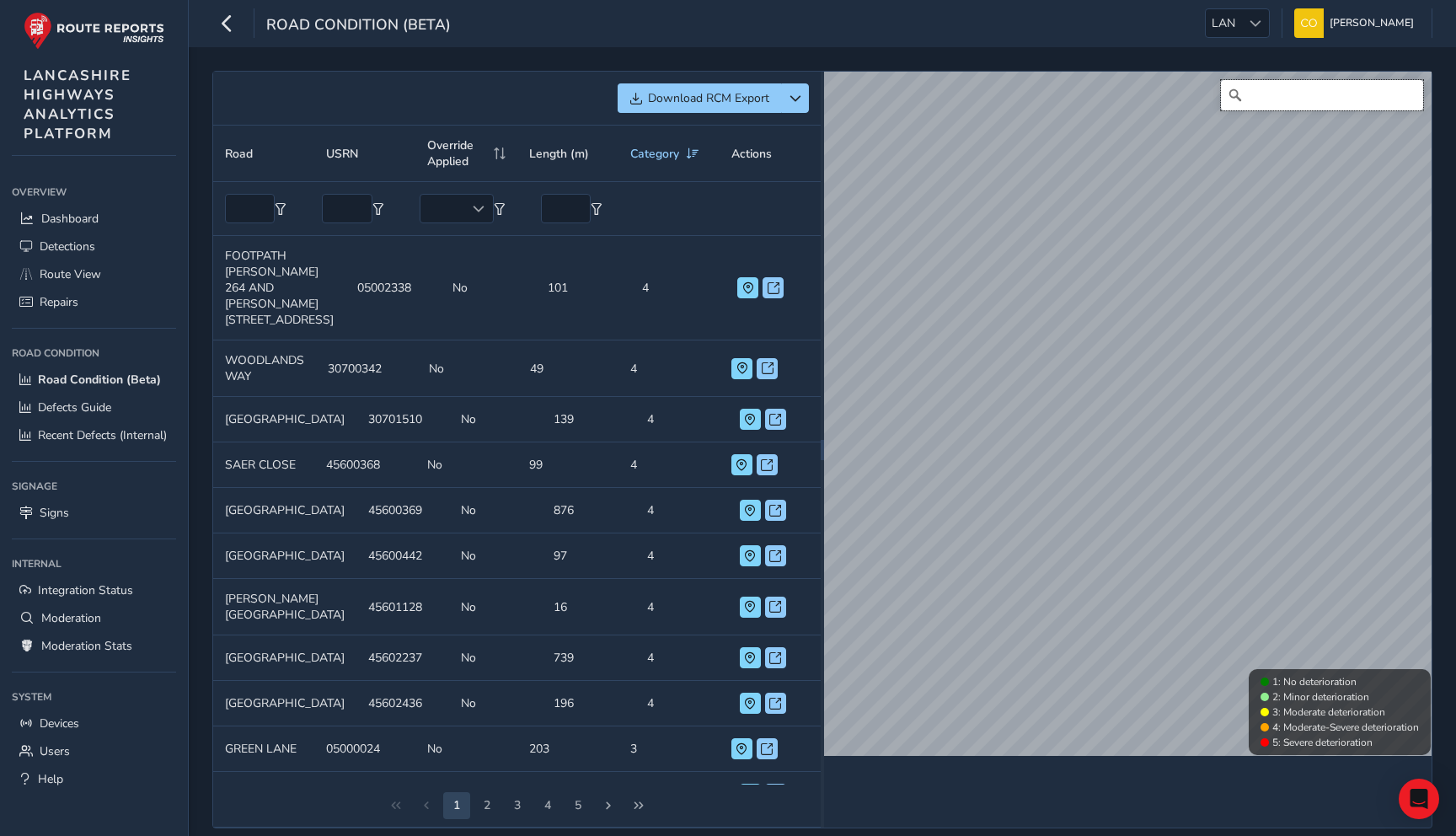
click at [1312, 89] on input "Search" at bounding box center [1322, 96] width 202 height 30
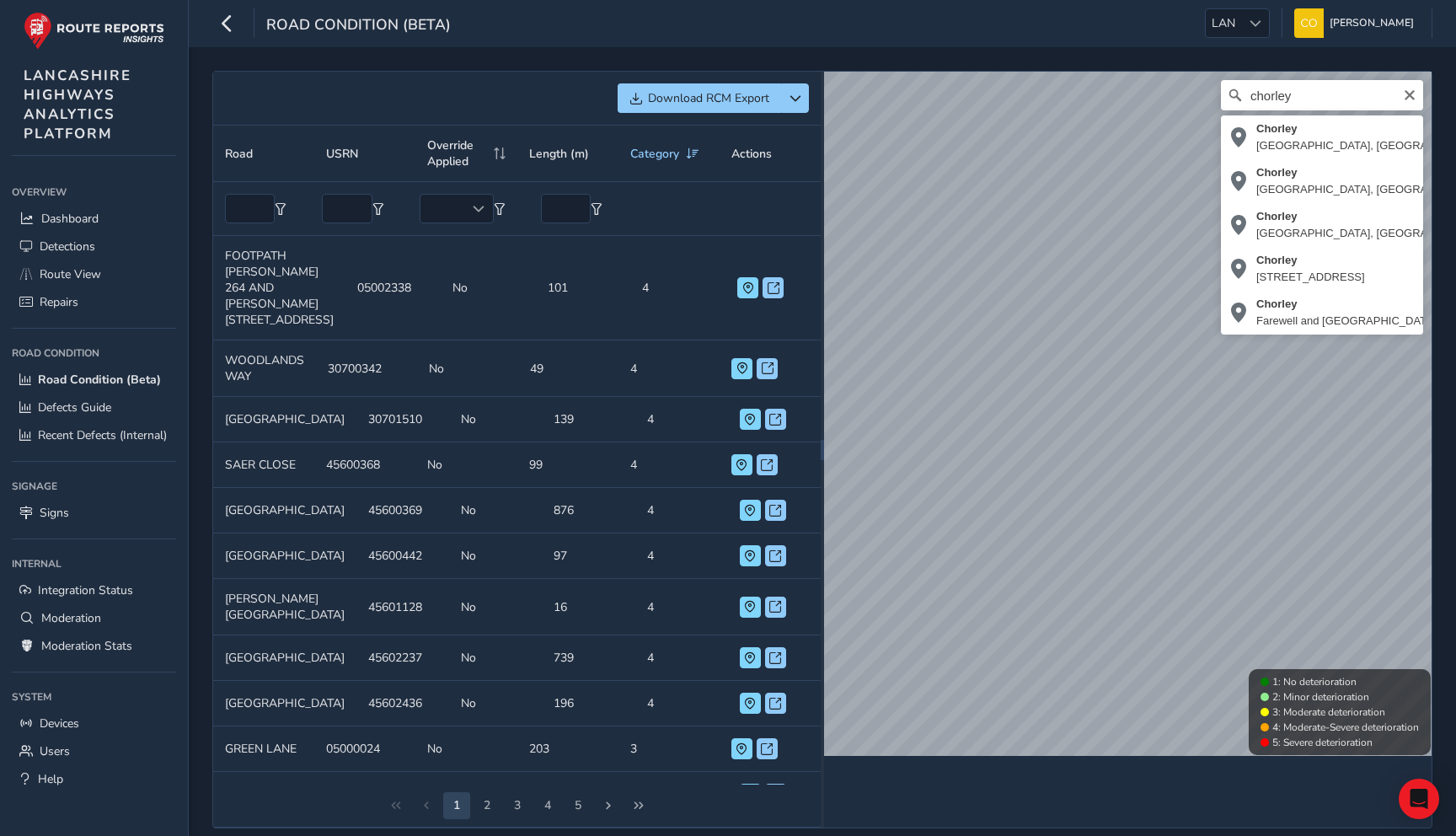
type input "[GEOGRAPHIC_DATA], [GEOGRAPHIC_DATA], [GEOGRAPHIC_DATA], [GEOGRAPHIC_DATA]"
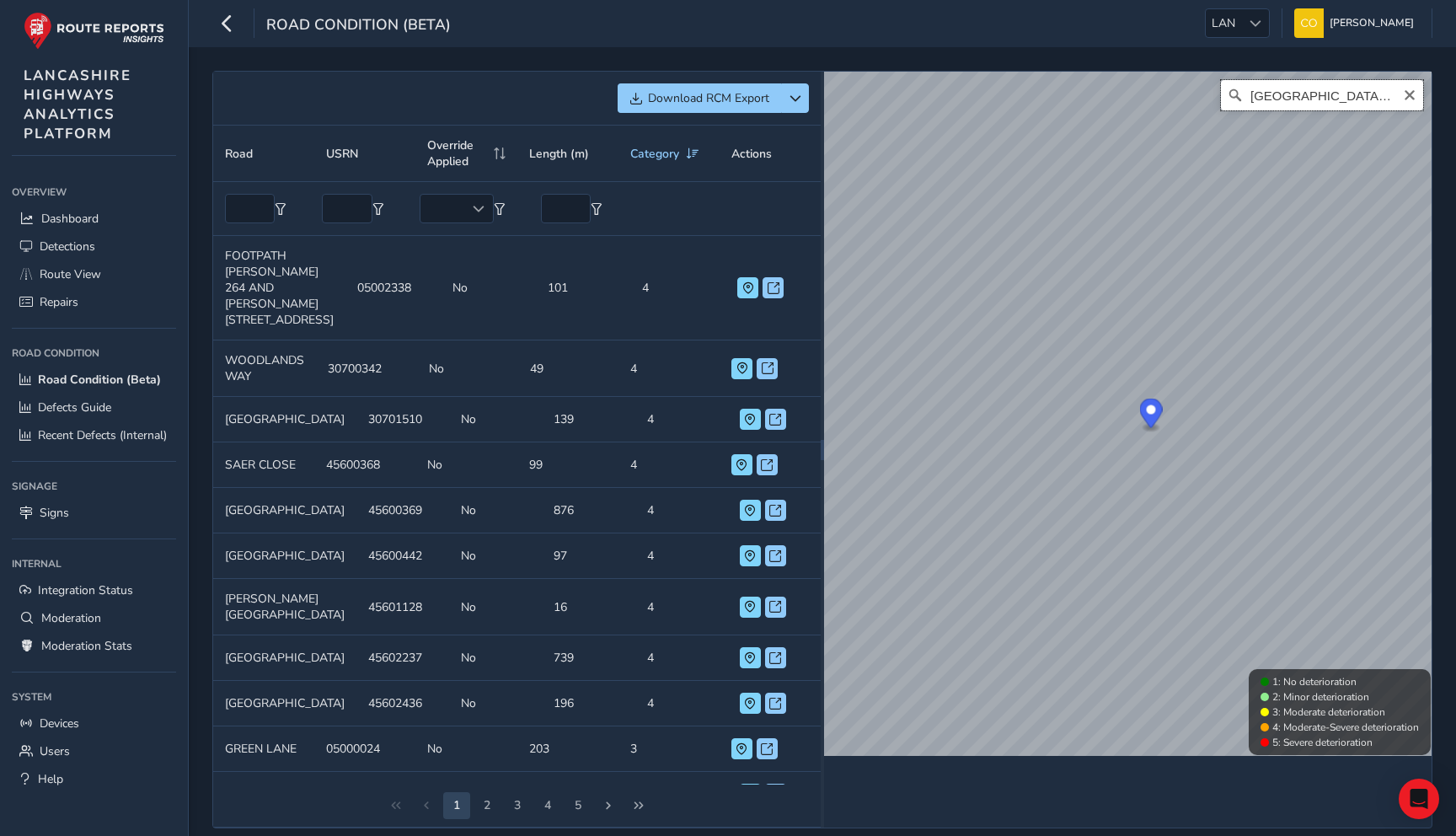
click at [1387, 91] on input "Chorley, Lancashire, England, United Kingdom" at bounding box center [1322, 96] width 202 height 30
click at [1410, 95] on icon "Clear" at bounding box center [1409, 95] width 10 height 10
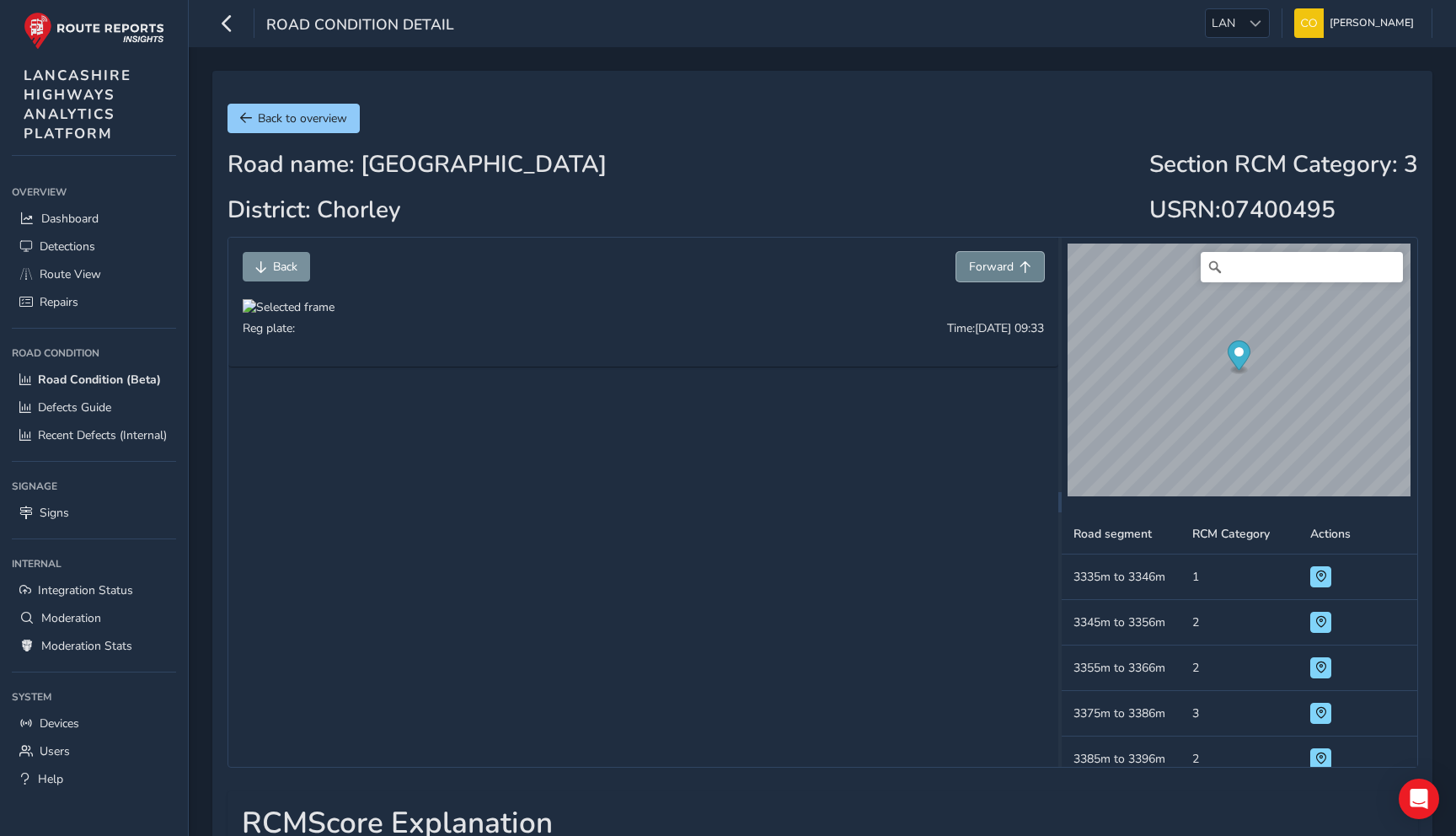
click at [977, 257] on button "Forward" at bounding box center [1000, 266] width 88 height 30
click at [979, 258] on span "Forward" at bounding box center [991, 266] width 45 height 16
click at [979, 259] on span "Forward" at bounding box center [991, 266] width 45 height 16
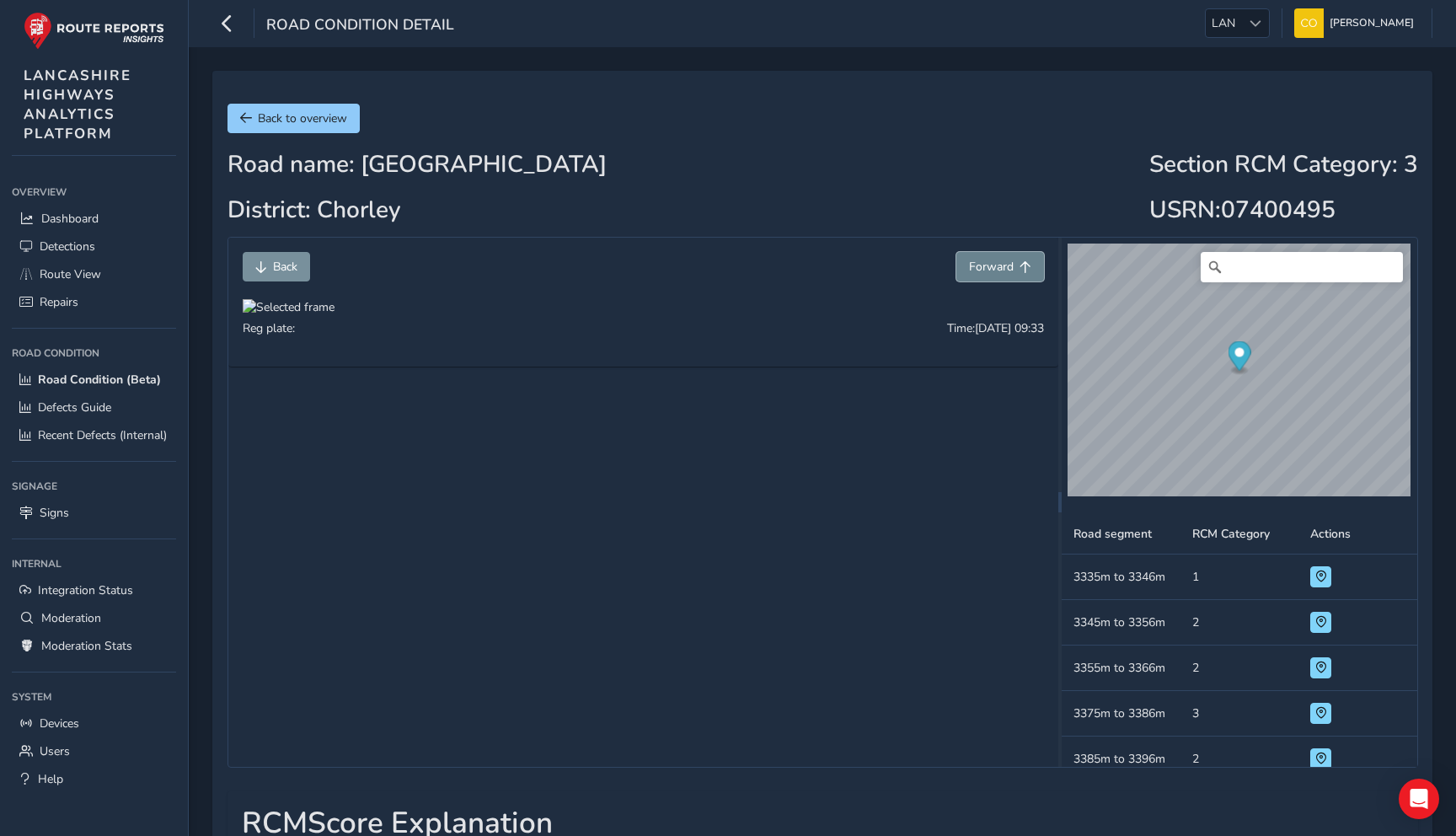
click at [979, 259] on span "Forward" at bounding box center [991, 266] width 45 height 16
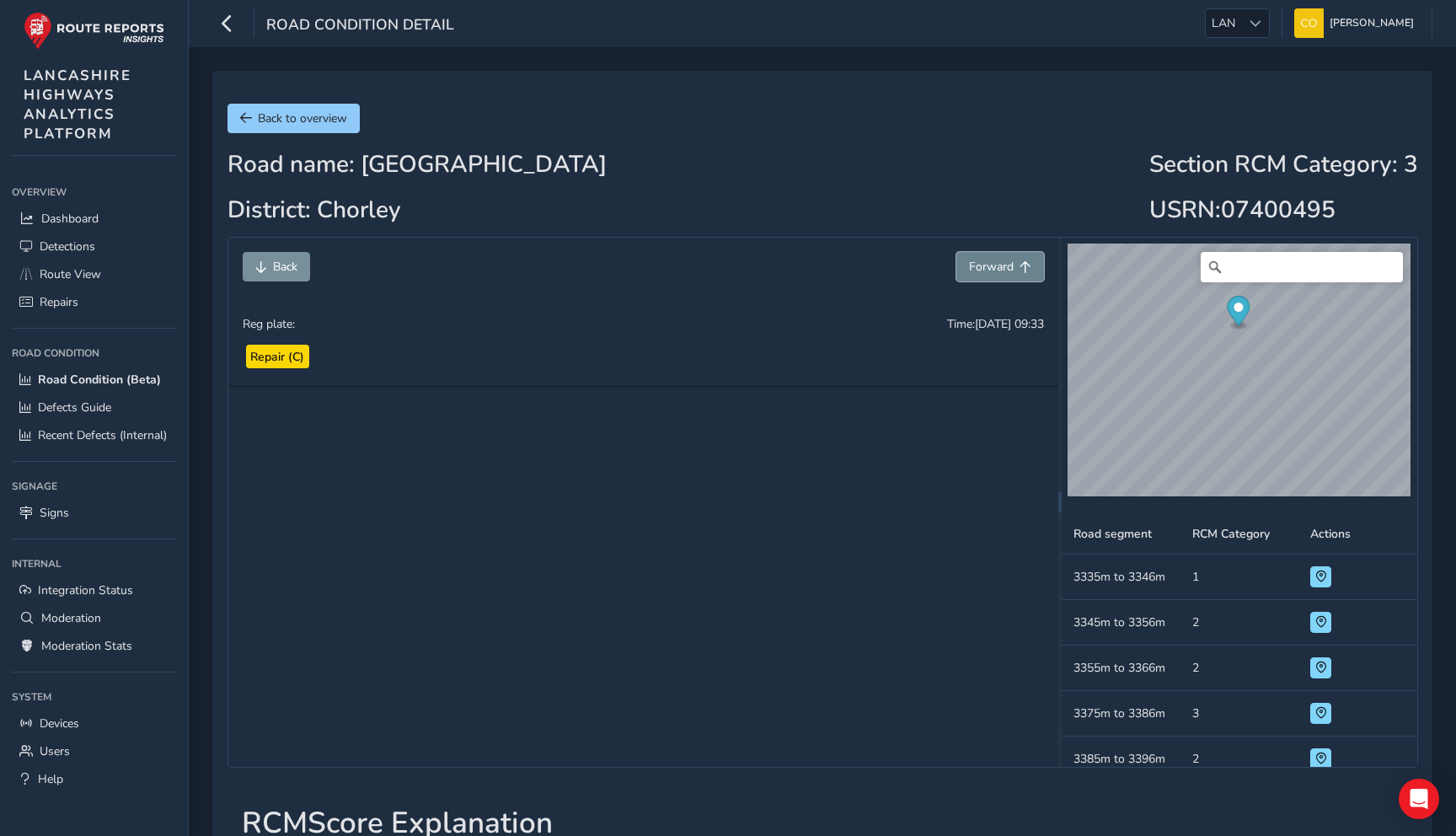
click at [979, 259] on span "Forward" at bounding box center [991, 266] width 45 height 16
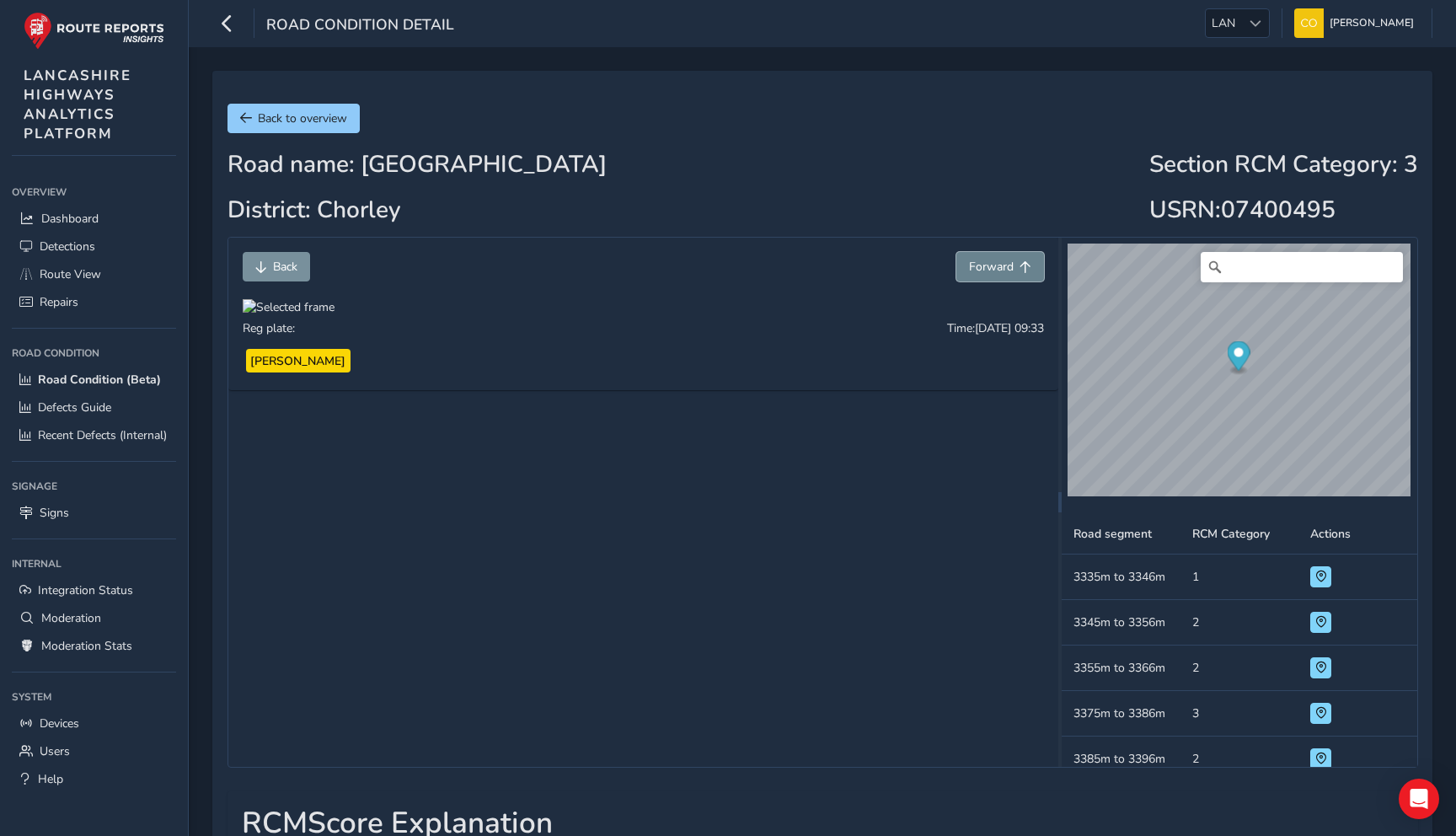
click at [979, 259] on span "Forward" at bounding box center [991, 266] width 45 height 16
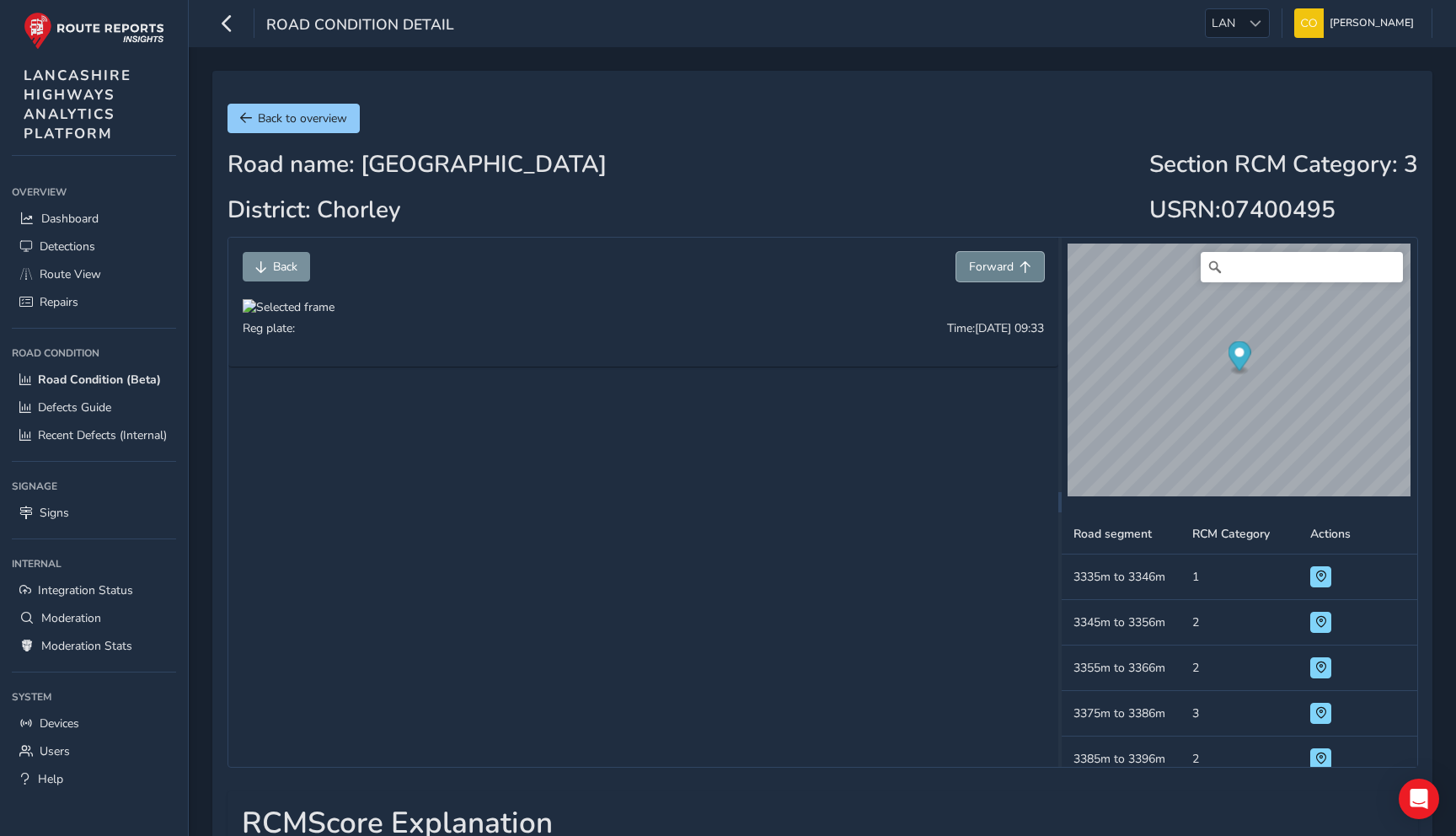
click at [979, 259] on span "Forward" at bounding box center [991, 266] width 45 height 16
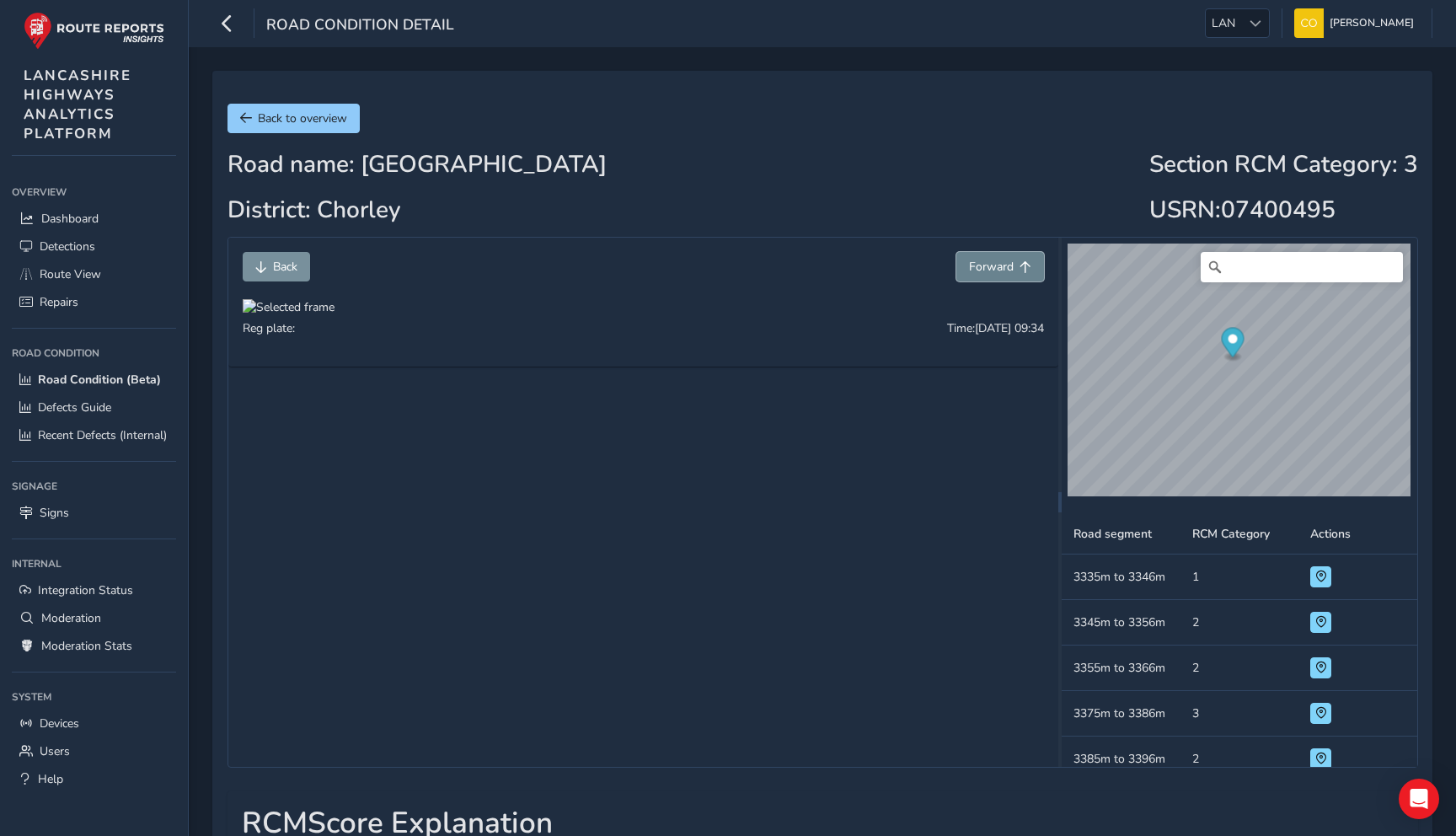
click at [979, 259] on span "Forward" at bounding box center [991, 266] width 45 height 16
click at [990, 268] on span "Forward" at bounding box center [991, 266] width 45 height 16
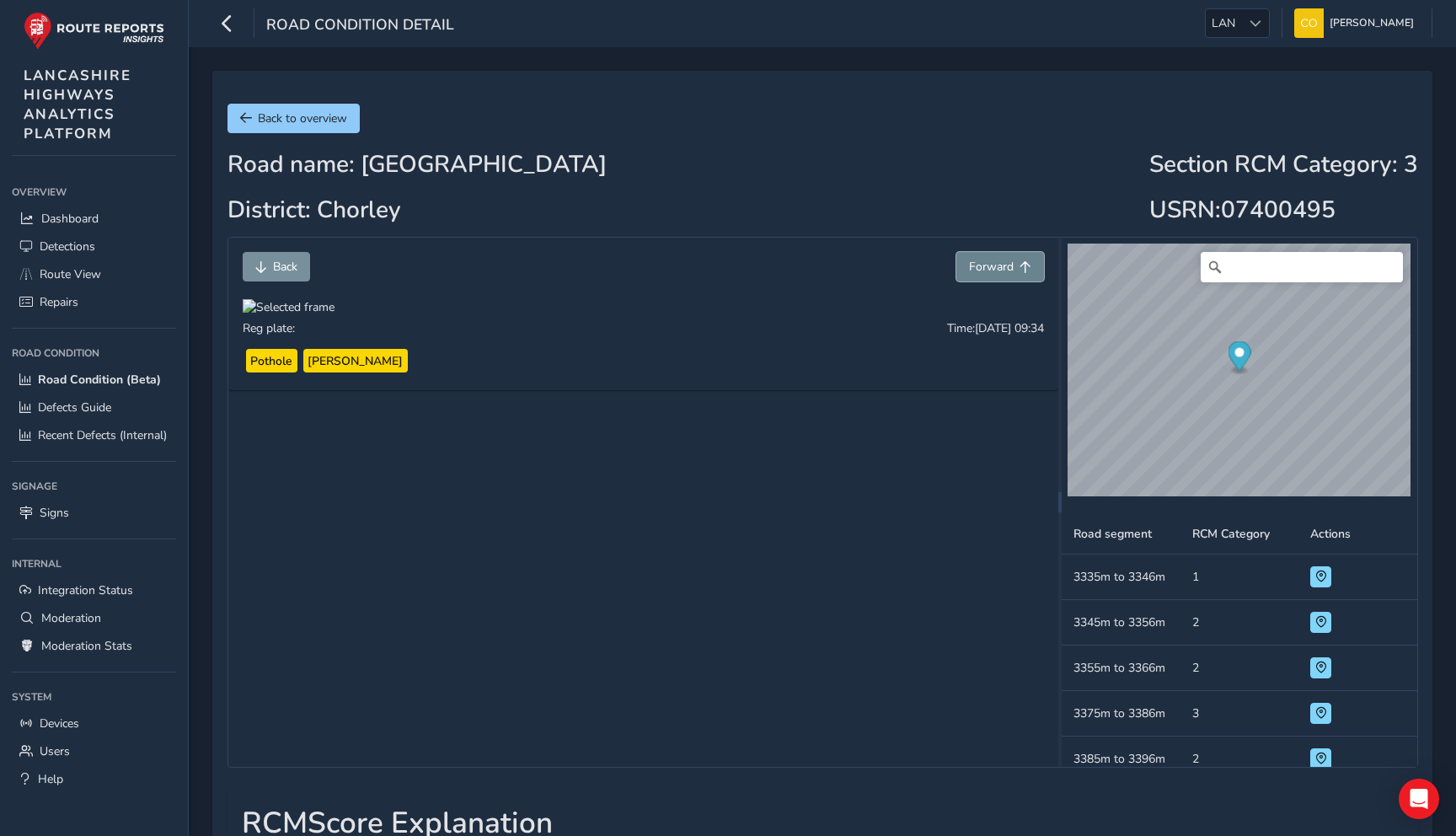
click at [990, 268] on span "Forward" at bounding box center [991, 266] width 45 height 16
click at [276, 255] on button "Back" at bounding box center [275, 266] width 67 height 30
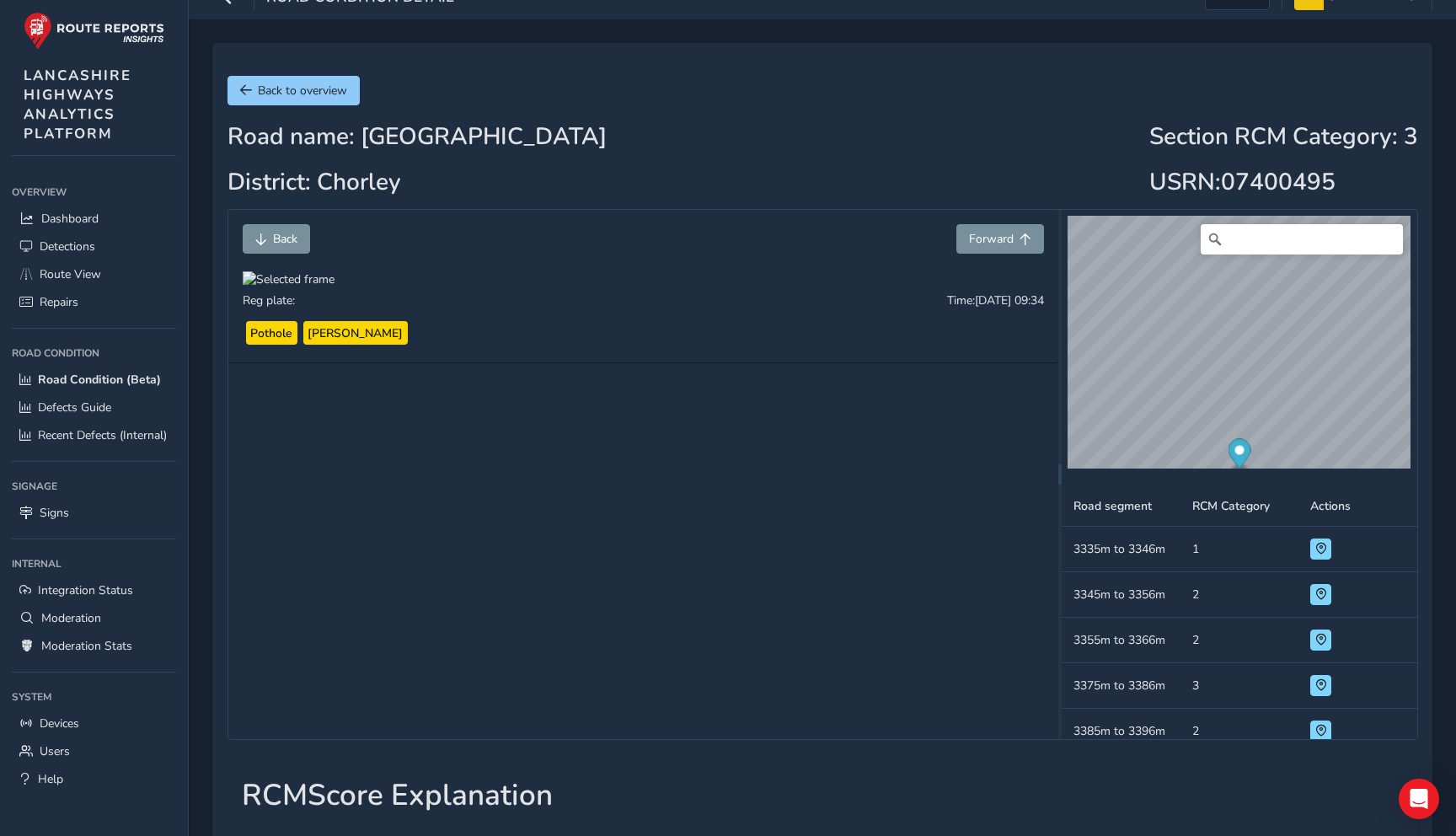
click at [1200, 472] on div "© Mapbox © OpenStreetMap Improve this map © Maxar" at bounding box center [1239, 348] width 355 height 276
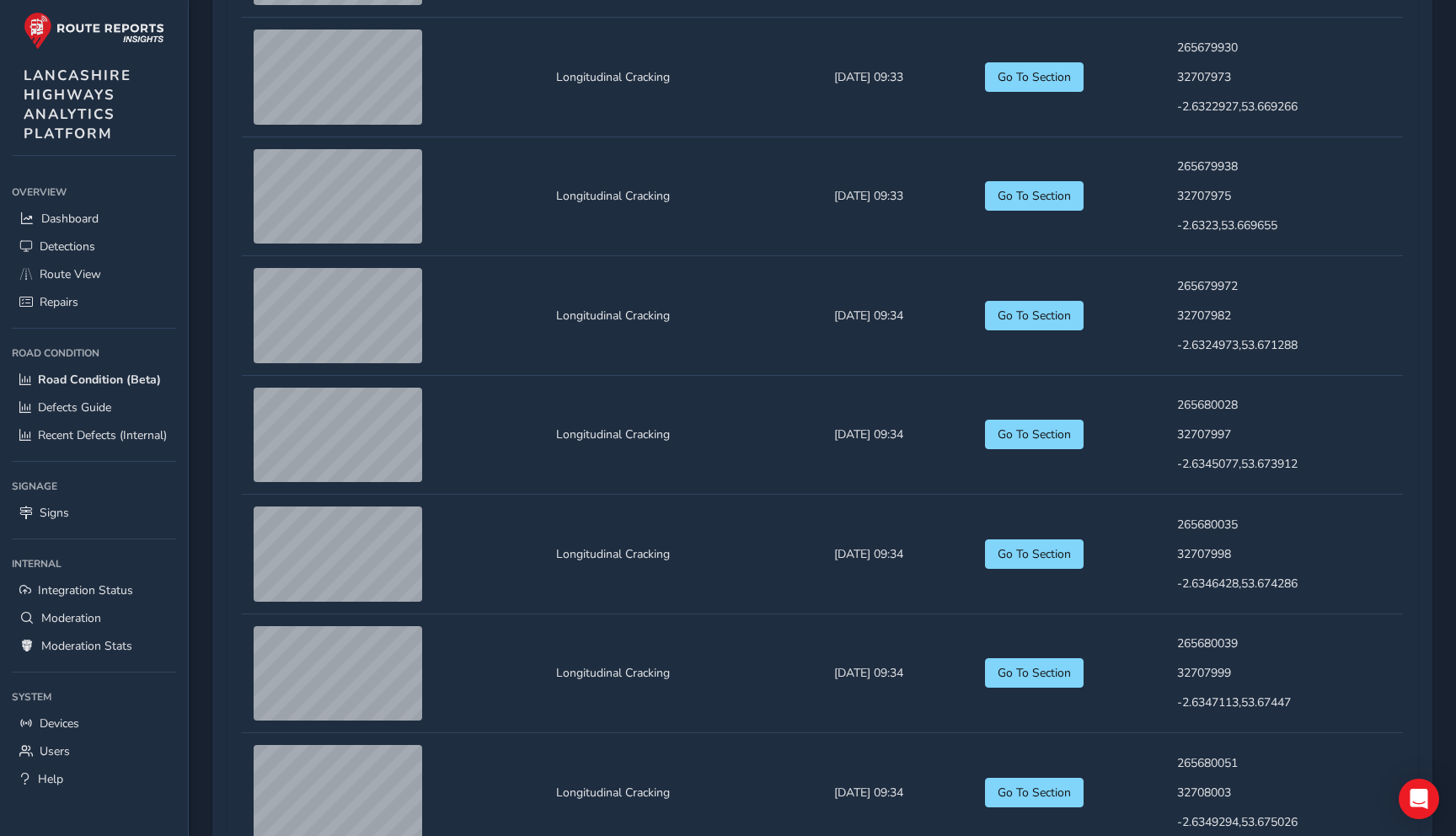
scroll to position [823, 0]
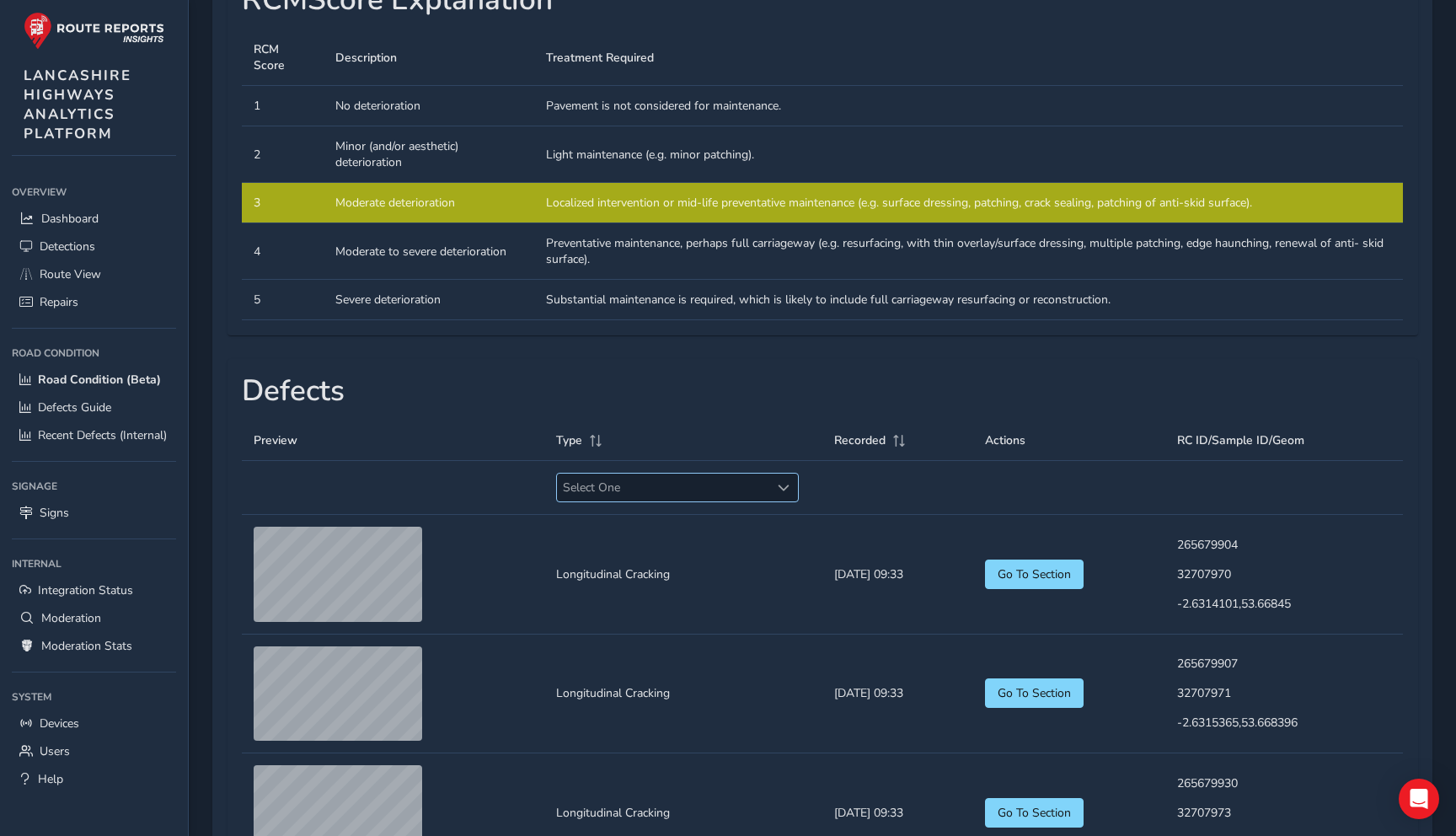
click at [593, 502] on span "Select One" at bounding box center [663, 487] width 213 height 28
click at [655, 609] on li "Rutting" at bounding box center [658, 598] width 229 height 28
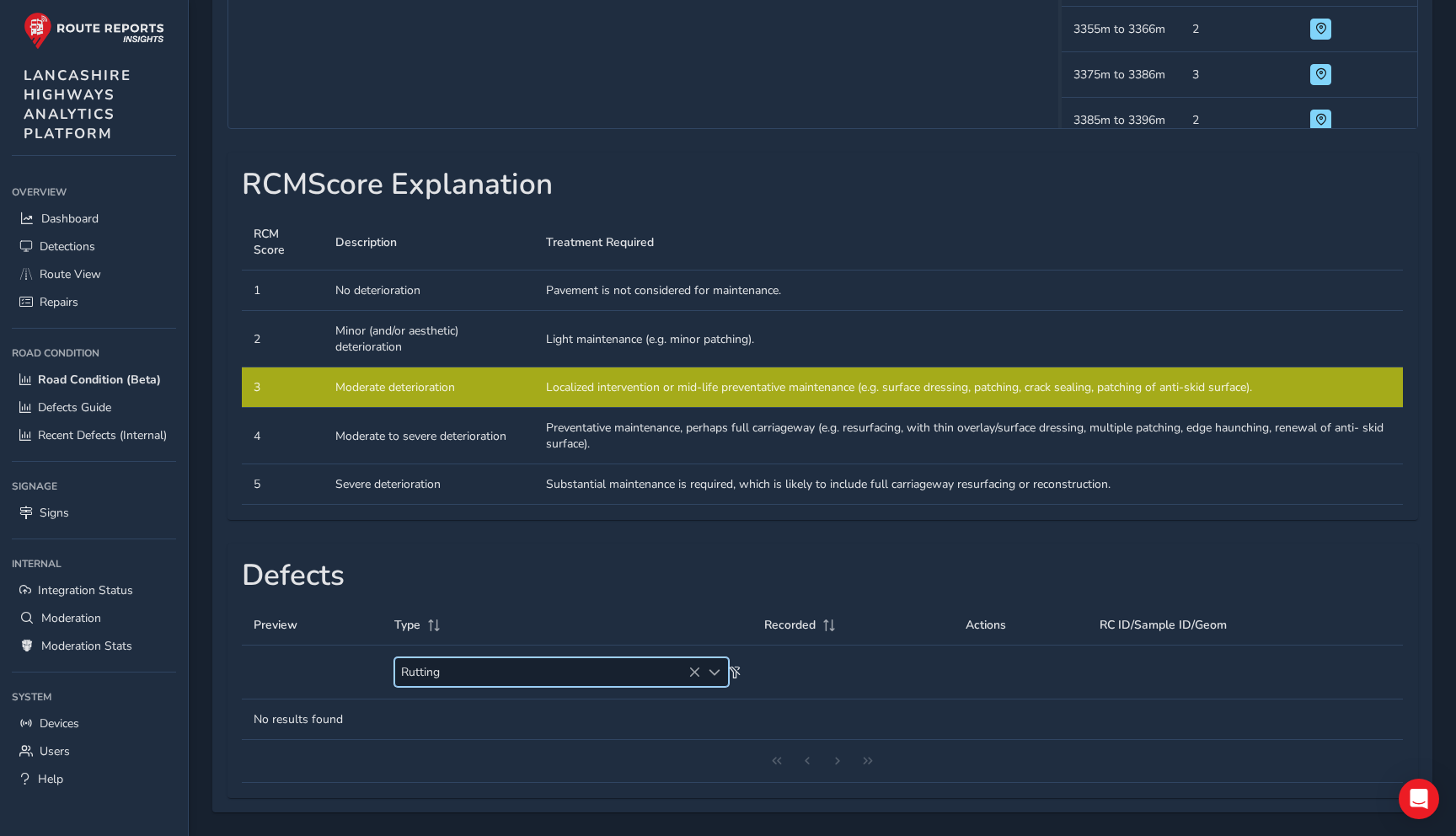
scroll to position [697, 0]
click at [695, 675] on icon at bounding box center [694, 672] width 12 height 12
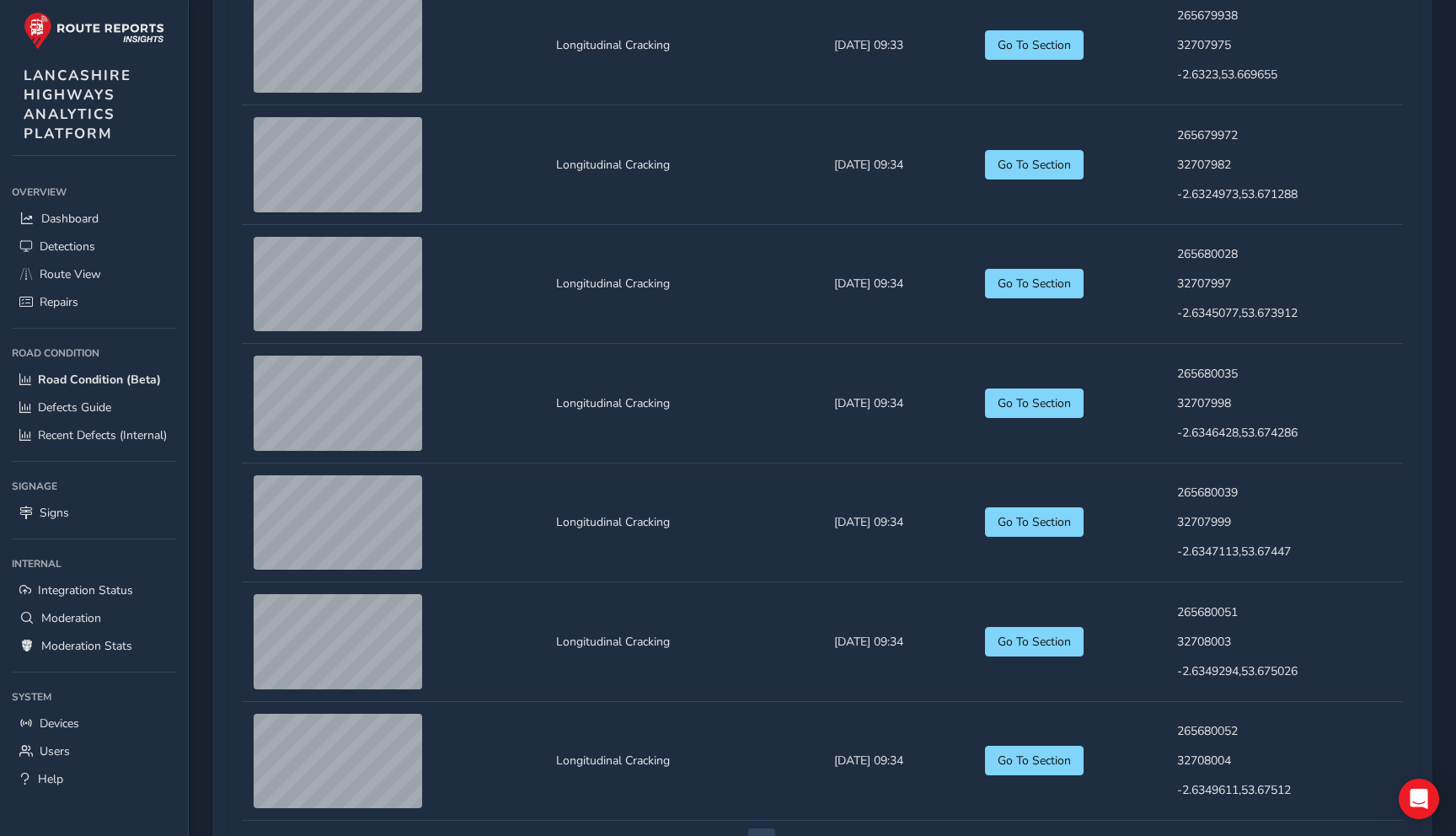
scroll to position [1849, 0]
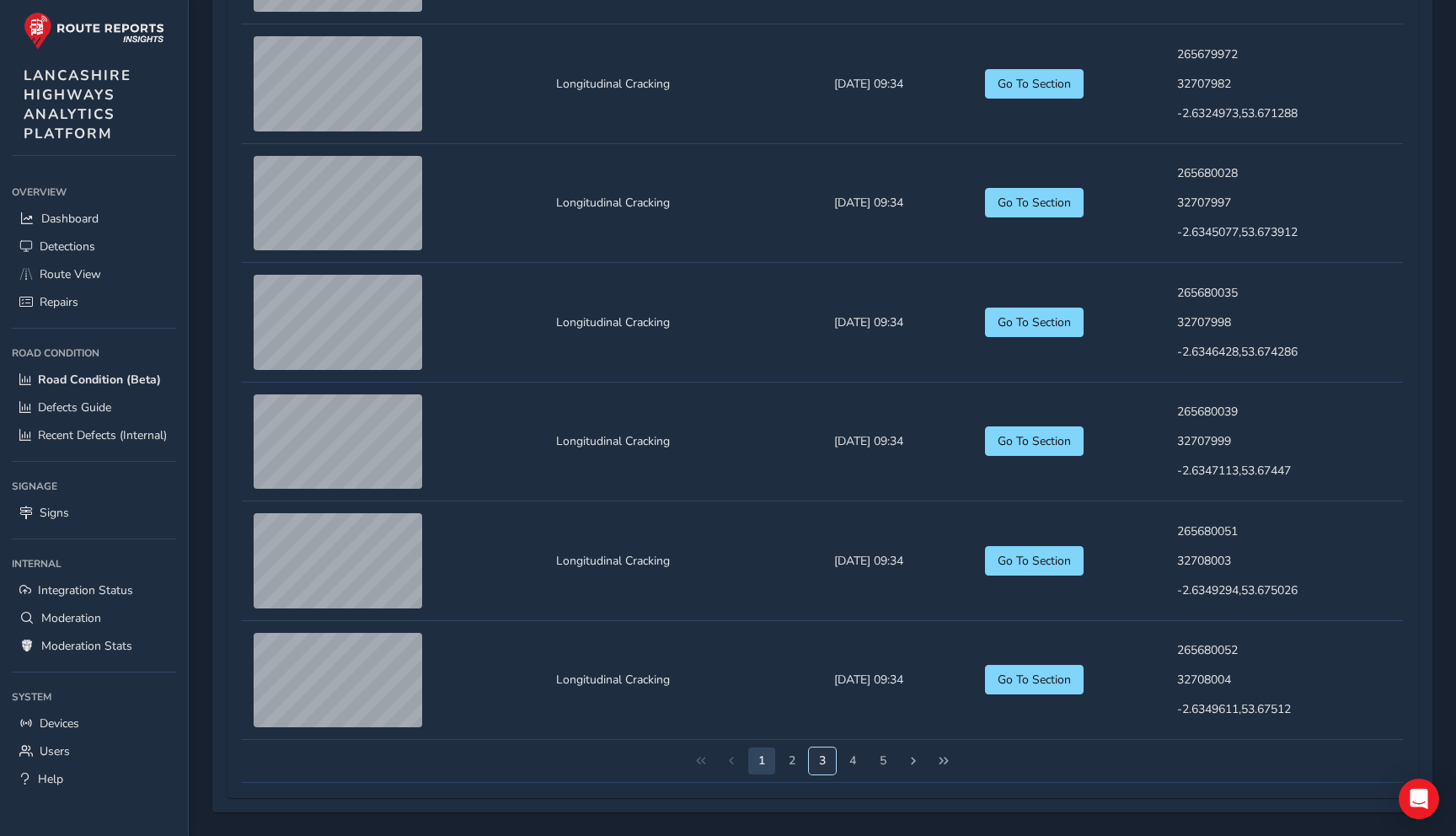
click at [821, 756] on button "3" at bounding box center [822, 761] width 27 height 27
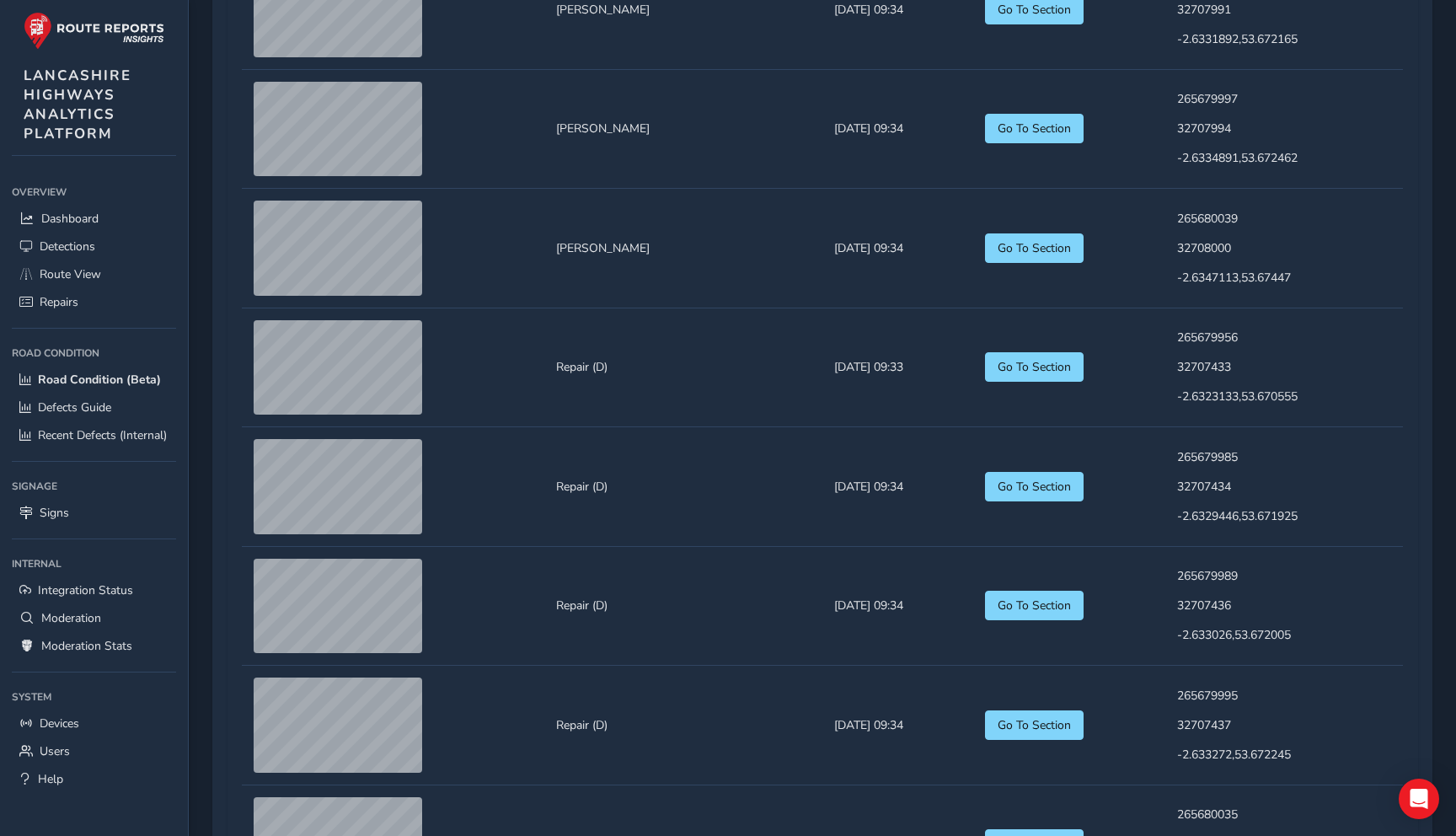
scroll to position [1615, 0]
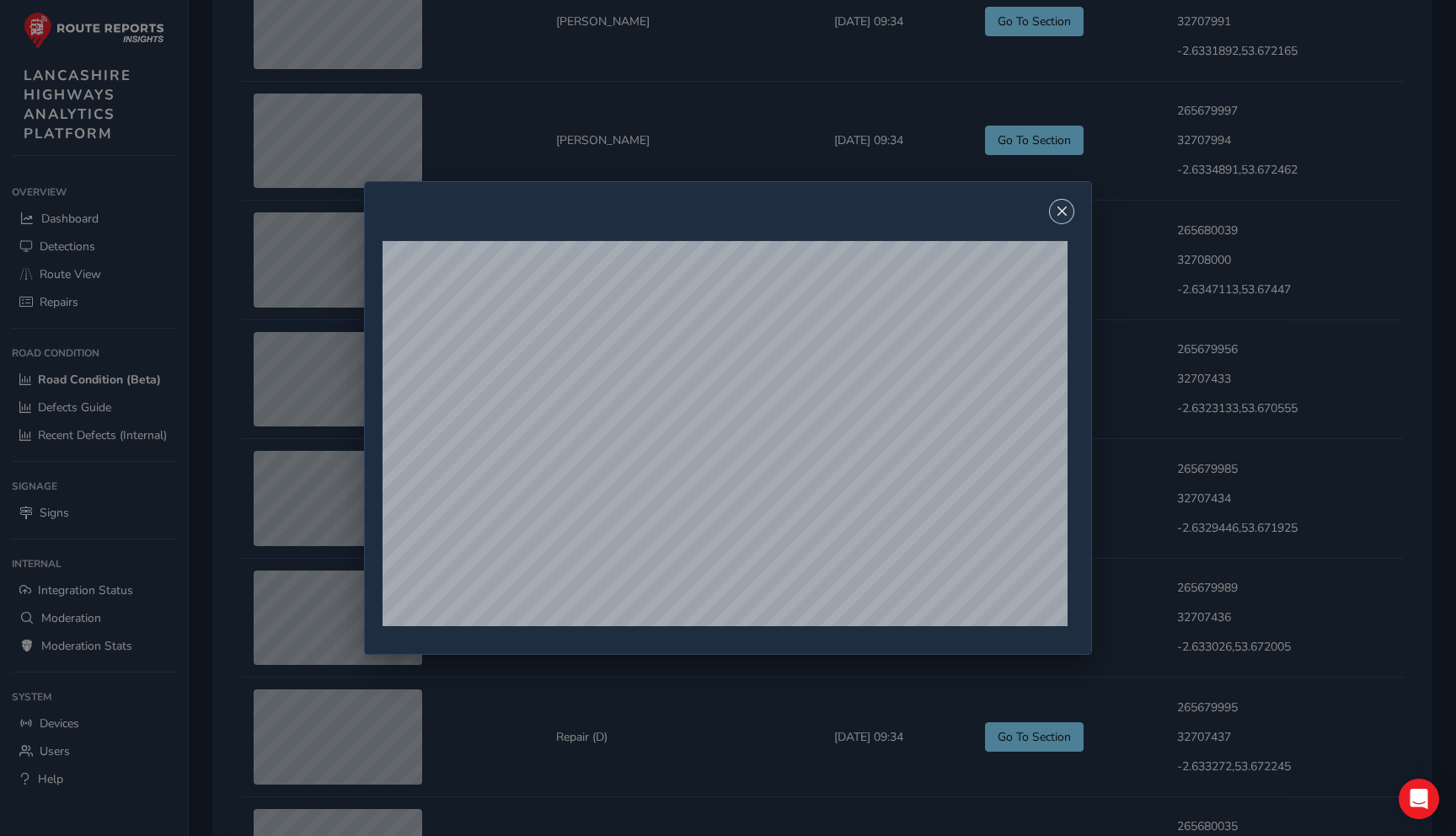
click at [1065, 215] on span "Close" at bounding box center [1061, 211] width 12 height 12
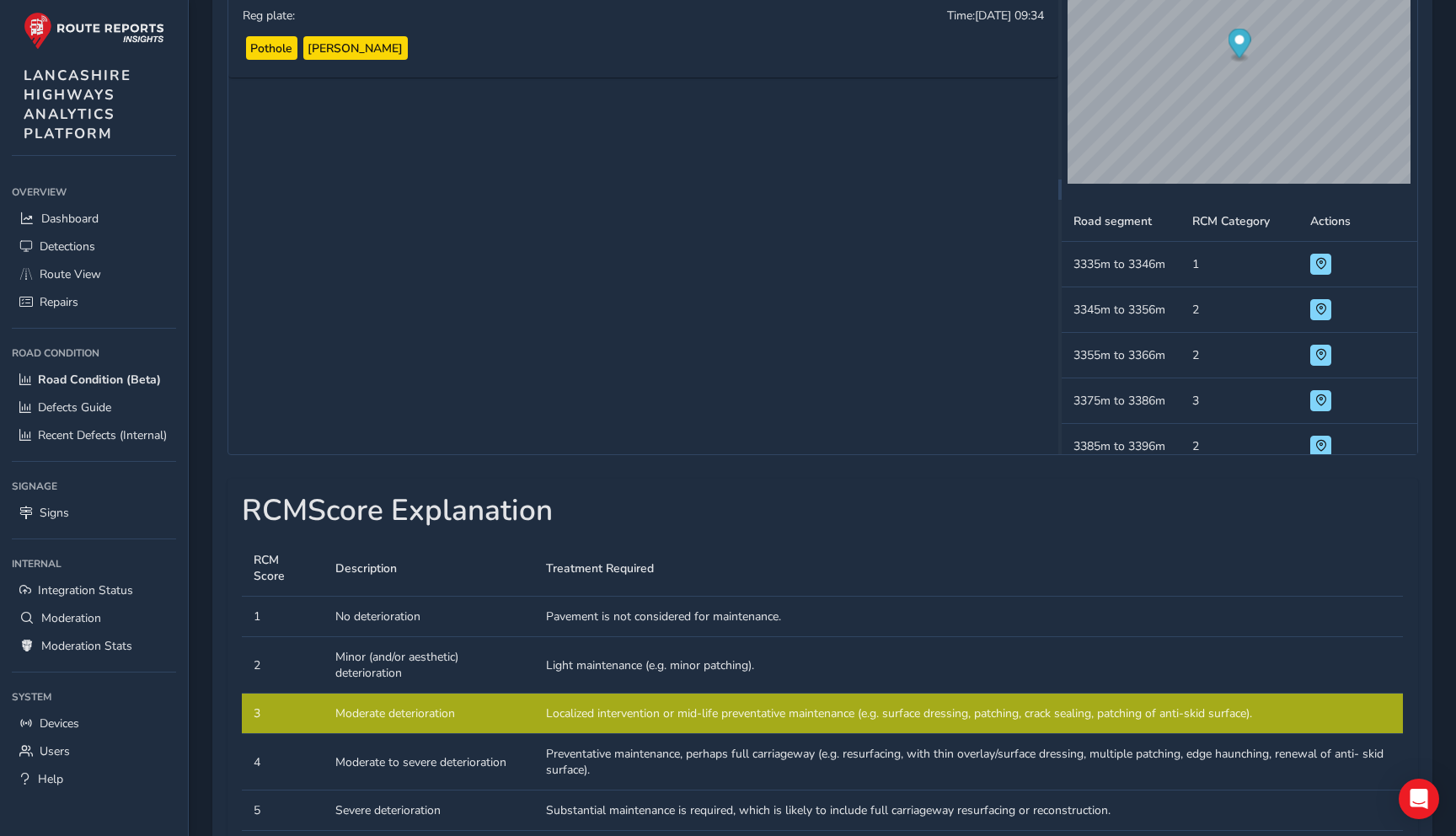
scroll to position [0, 0]
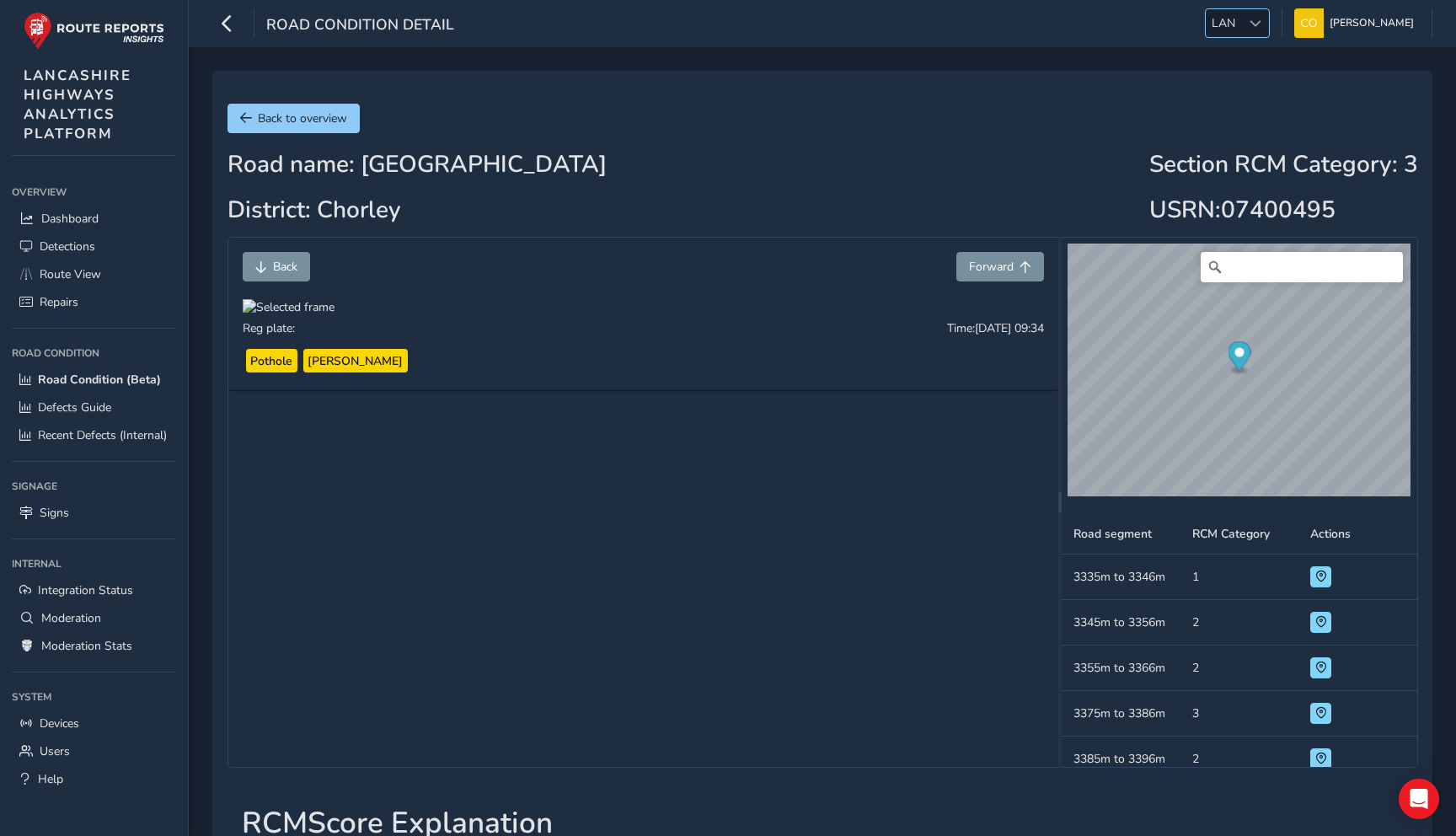
click at [1253, 12] on div at bounding box center [1254, 22] width 28 height 28
click at [1225, 180] on li "ESS" at bounding box center [1254, 189] width 117 height 28
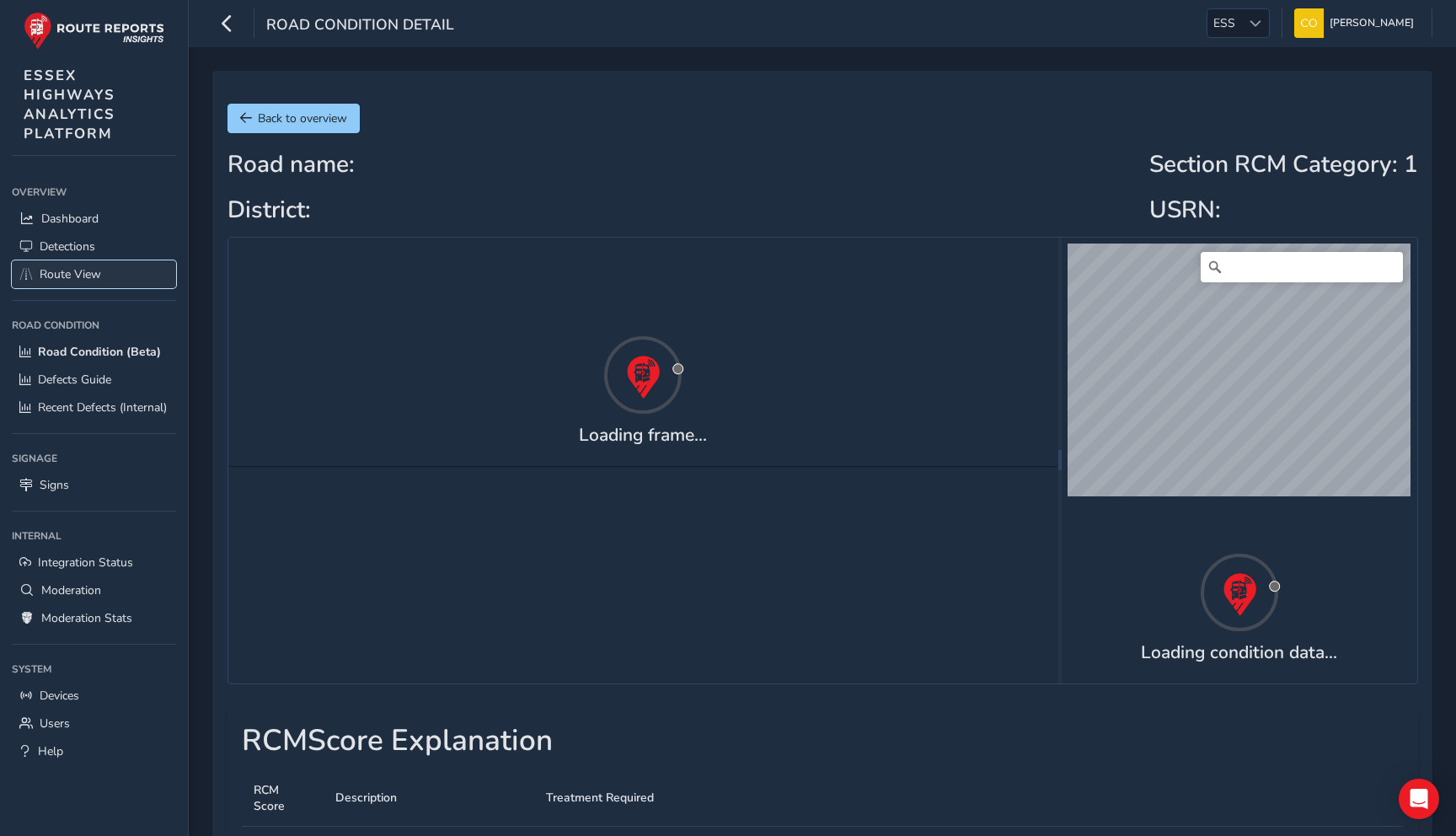
click at [66, 267] on span "Route View" at bounding box center [70, 274] width 62 height 16
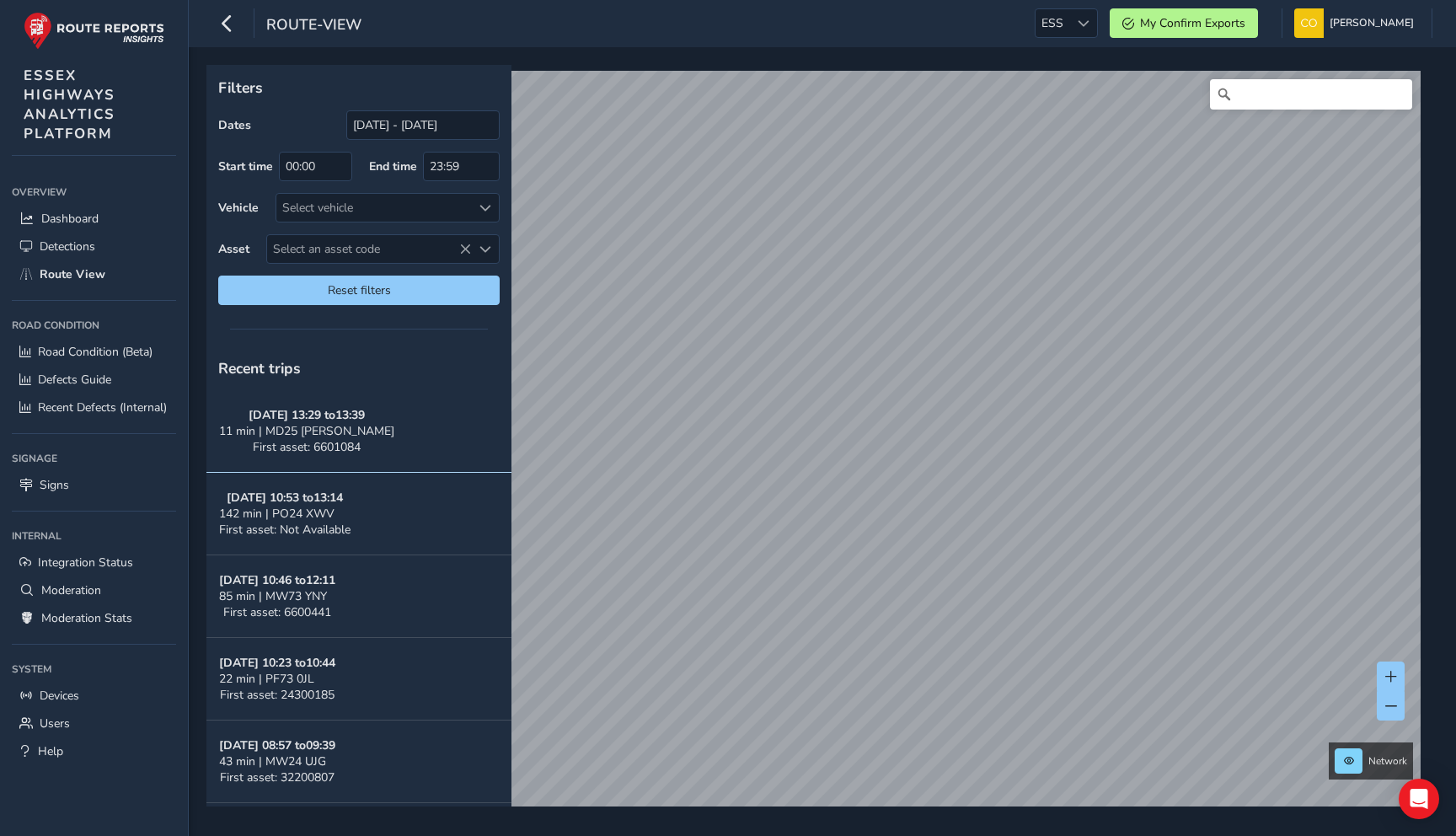
click at [465, 540] on button "[DATE] 10:53 to 13:14 142 min | PO24 XWV First asset: Not Available" at bounding box center [358, 514] width 305 height 82
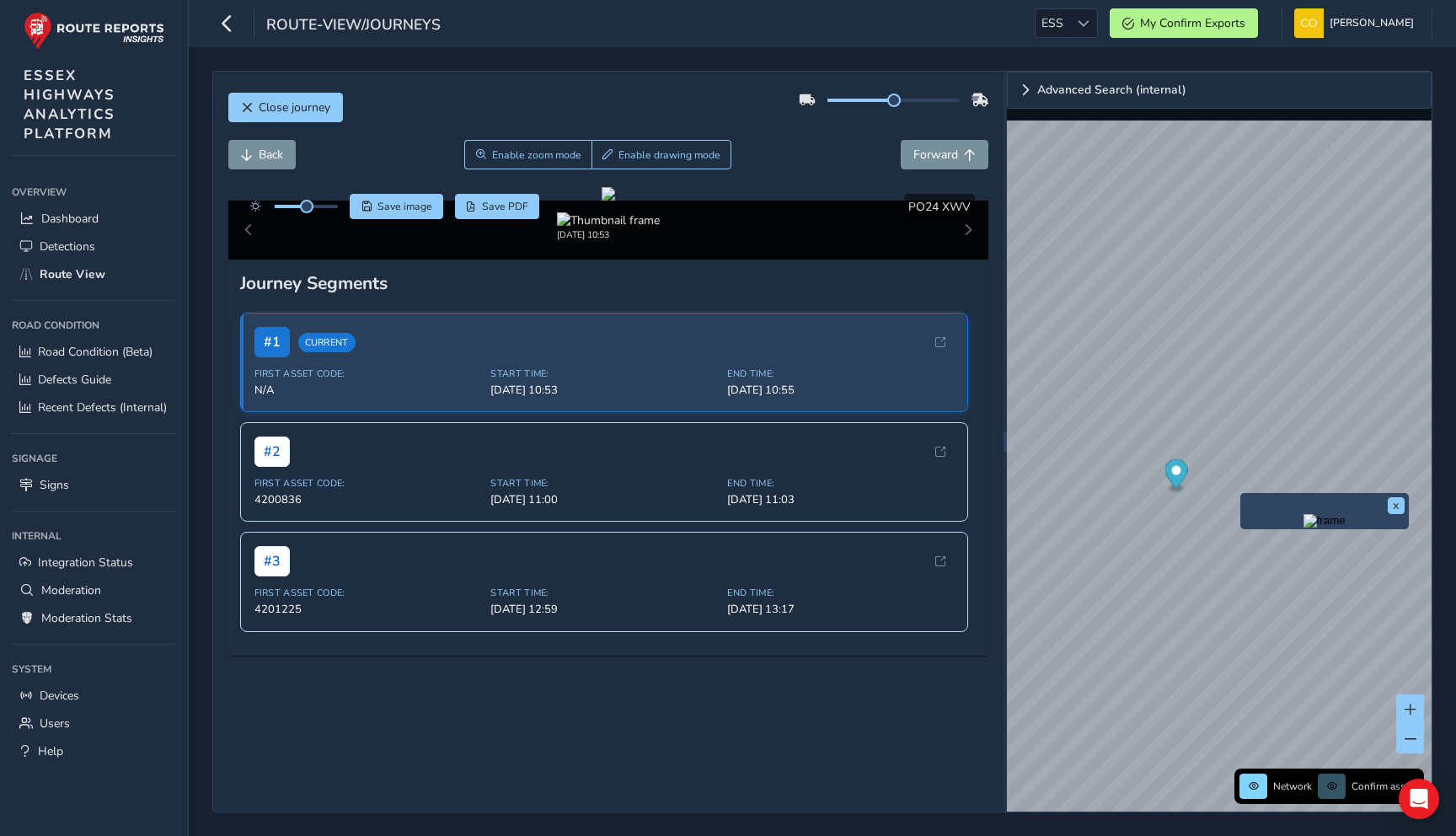
click at [1303, 528] on img "Preview frame" at bounding box center [1324, 520] width 42 height 13
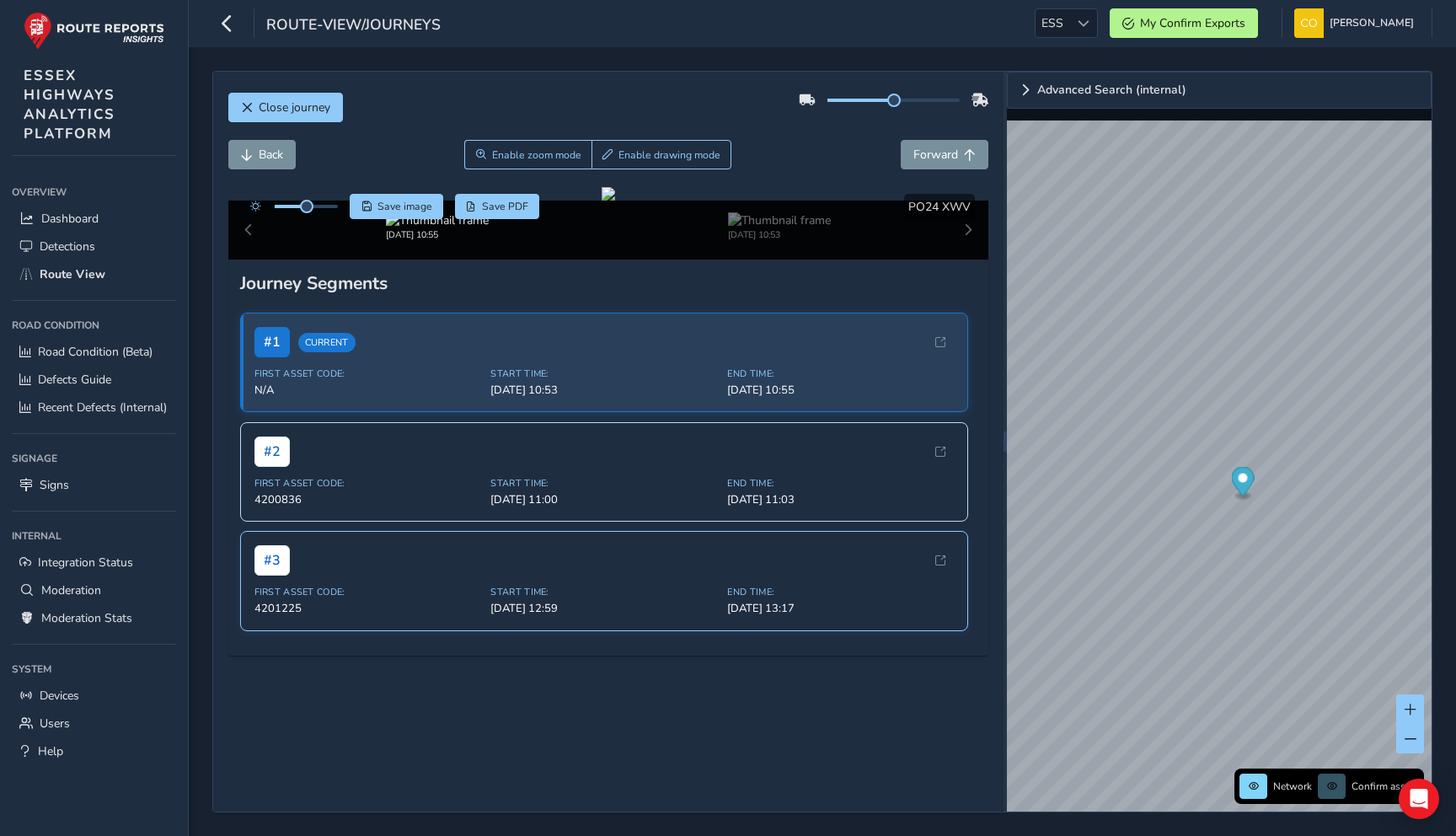
click at [728, 576] on div "# 3" at bounding box center [604, 561] width 700 height 30
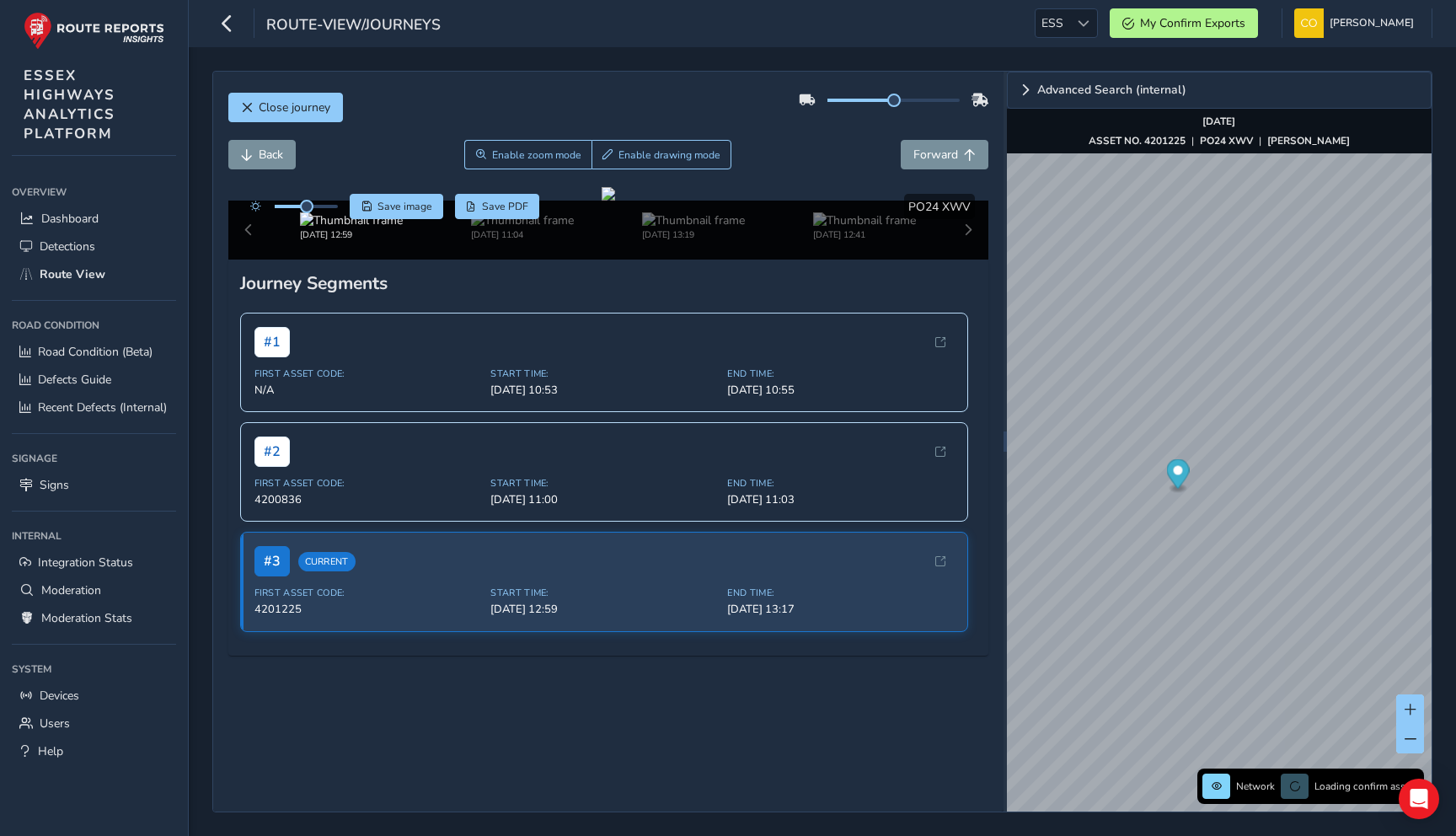
click at [857, 156] on div "Back Enable zoom mode Enable drawing mode Forward" at bounding box center [608, 154] width 761 height 30
drag, startPoint x: 894, startPoint y: 102, endPoint x: 1000, endPoint y: 92, distance: 106.5
click at [1000, 92] on div "Close journey Back Enable zoom mode Enable drawing mode Forward Click and Drag …" at bounding box center [608, 442] width 790 height 740
click at [868, 127] on div "Close journey" at bounding box center [608, 114] width 761 height 54
click at [858, 146] on div "Back Enable zoom mode Enable drawing mode Forward" at bounding box center [608, 154] width 761 height 30
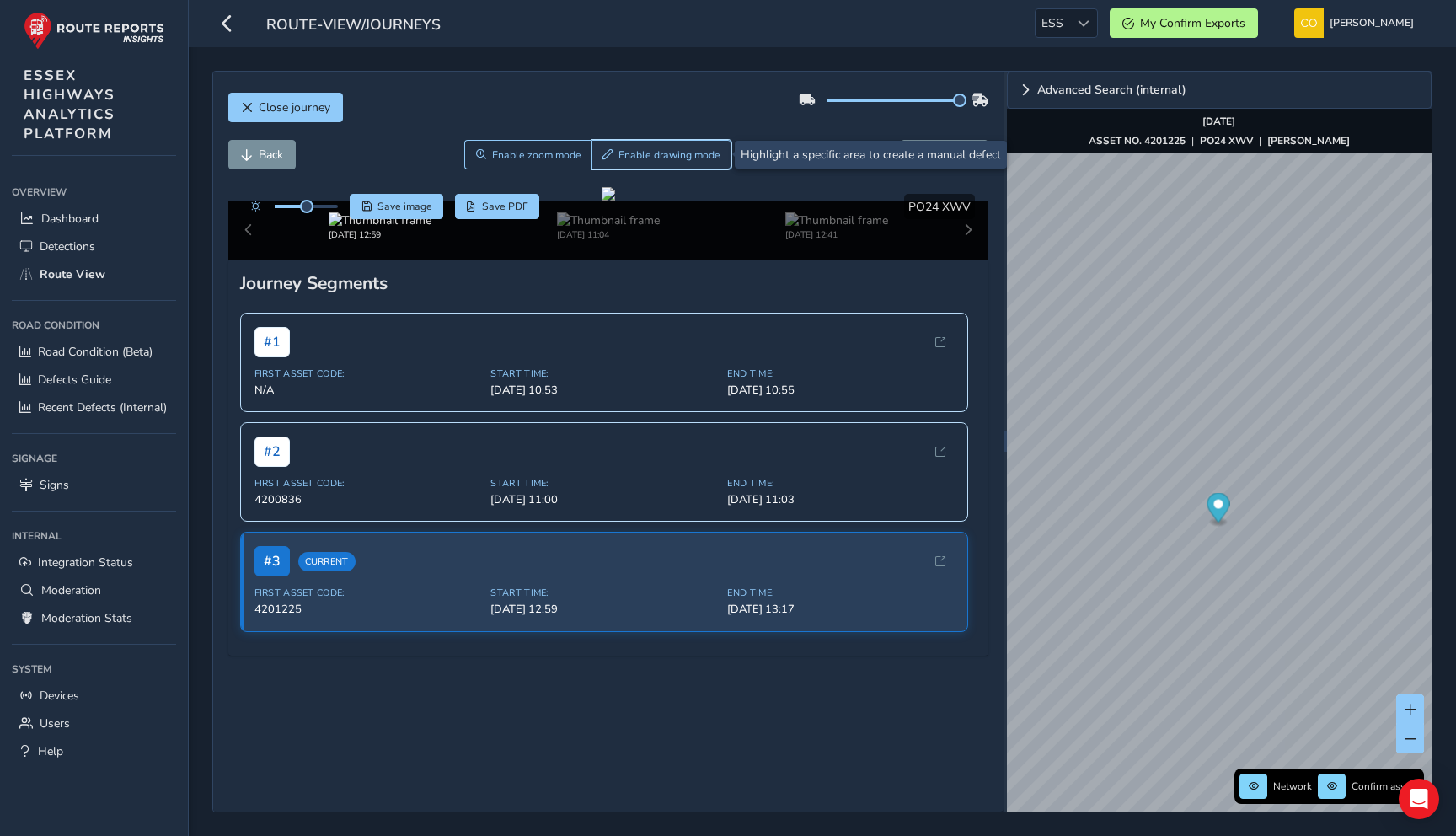
click at [613, 154] on button "Enable drawing mode" at bounding box center [661, 154] width 140 height 30
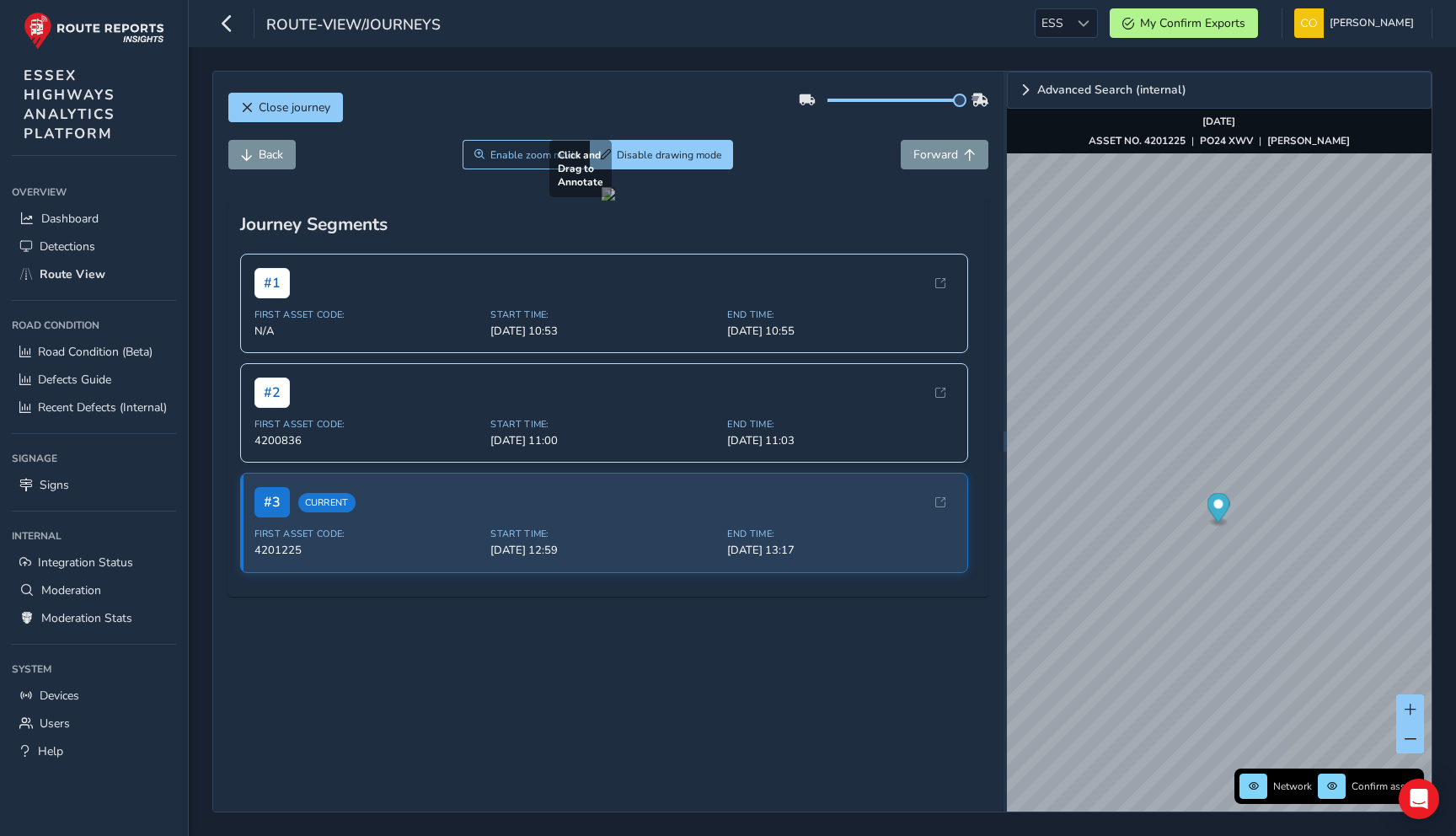
drag, startPoint x: 631, startPoint y: 302, endPoint x: 716, endPoint y: 394, distance: 125.3
click at [615, 200] on div at bounding box center [608, 193] width 13 height 13
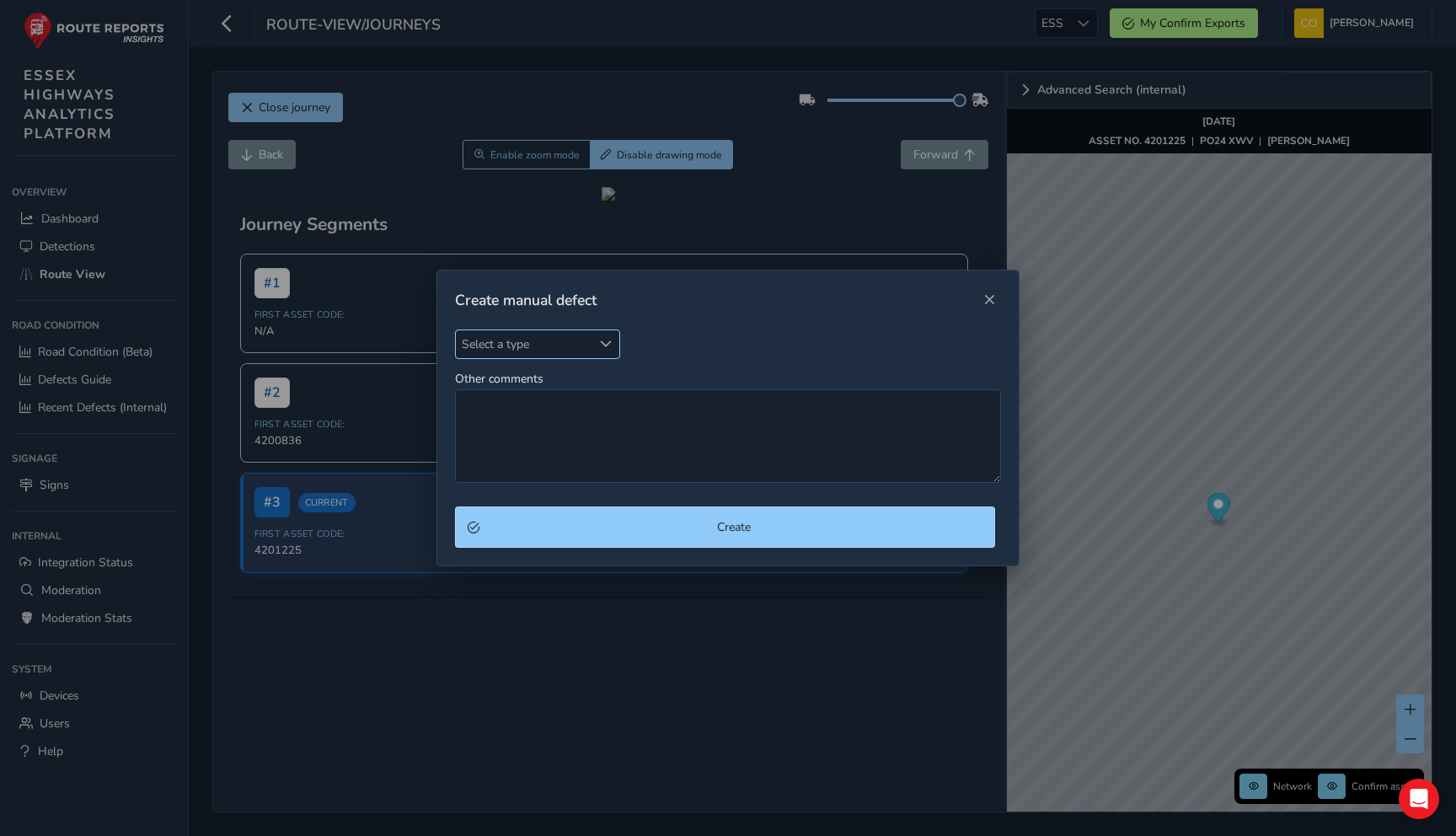
click at [595, 357] on div "Select a type" at bounding box center [605, 343] width 28 height 28
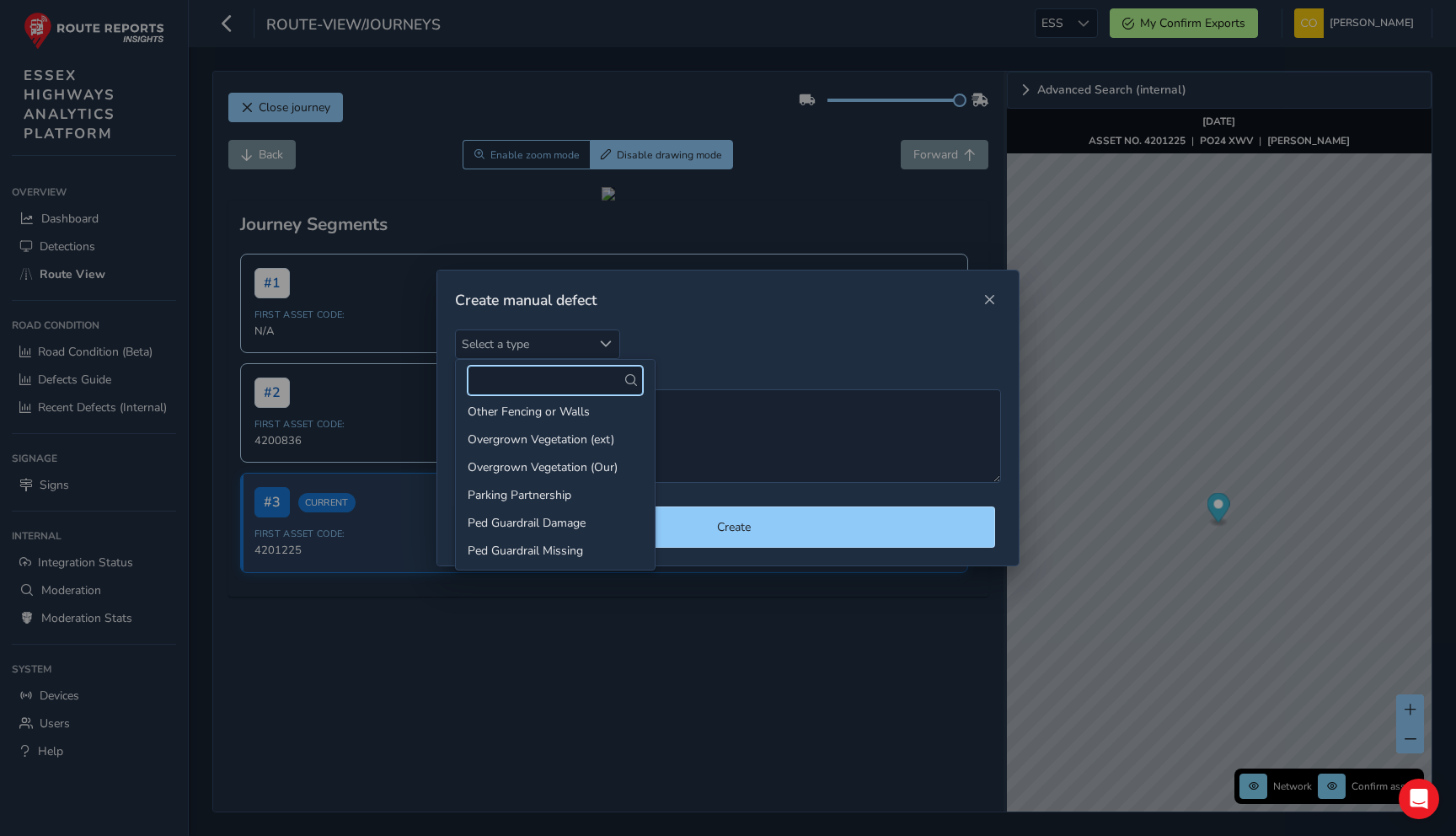
scroll to position [424, 0]
click at [589, 441] on li "Overgrown Vegetation (ext)" at bounding box center [555, 442] width 198 height 28
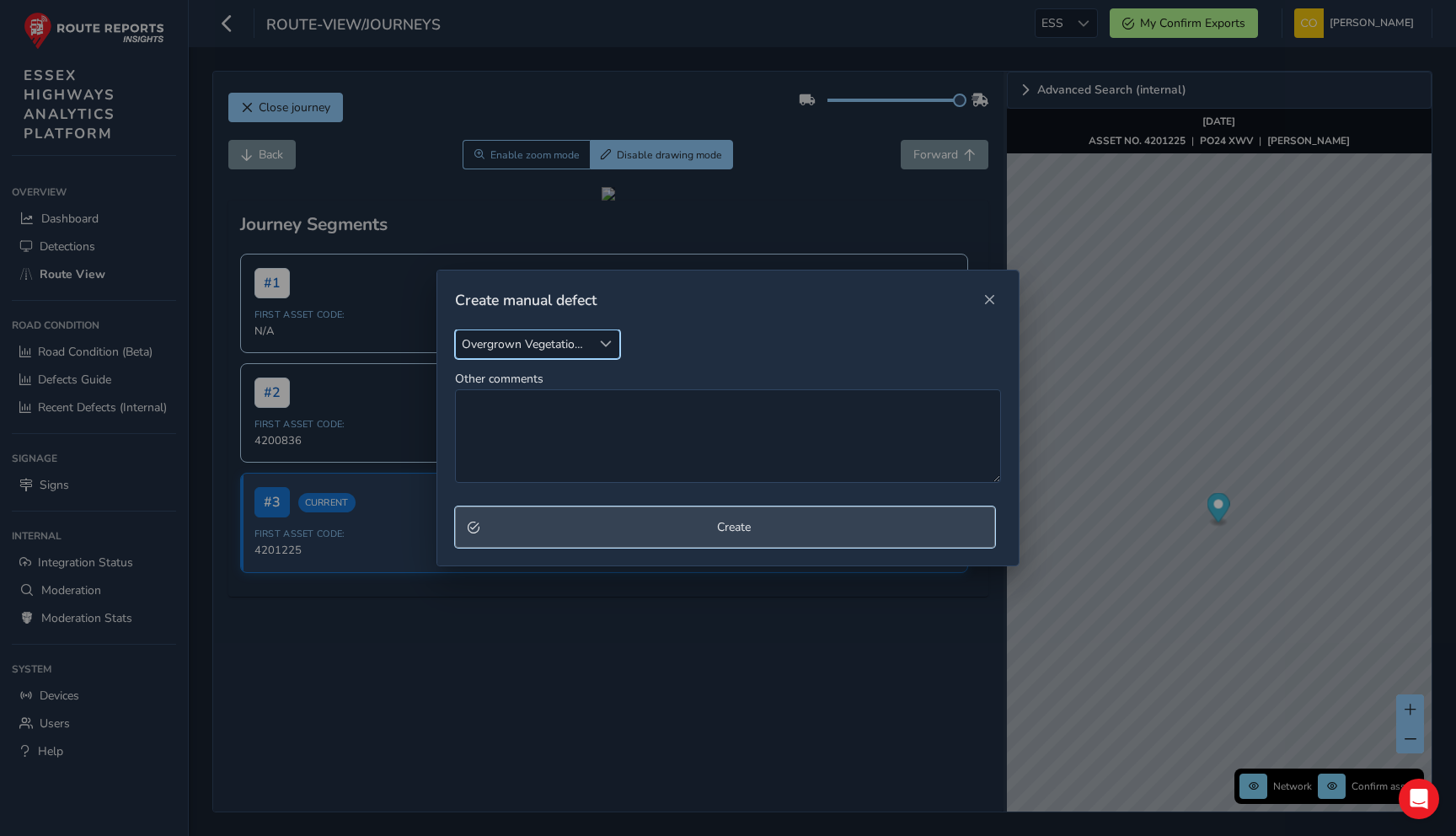
click at [635, 524] on span "Create" at bounding box center [733, 528] width 496 height 16
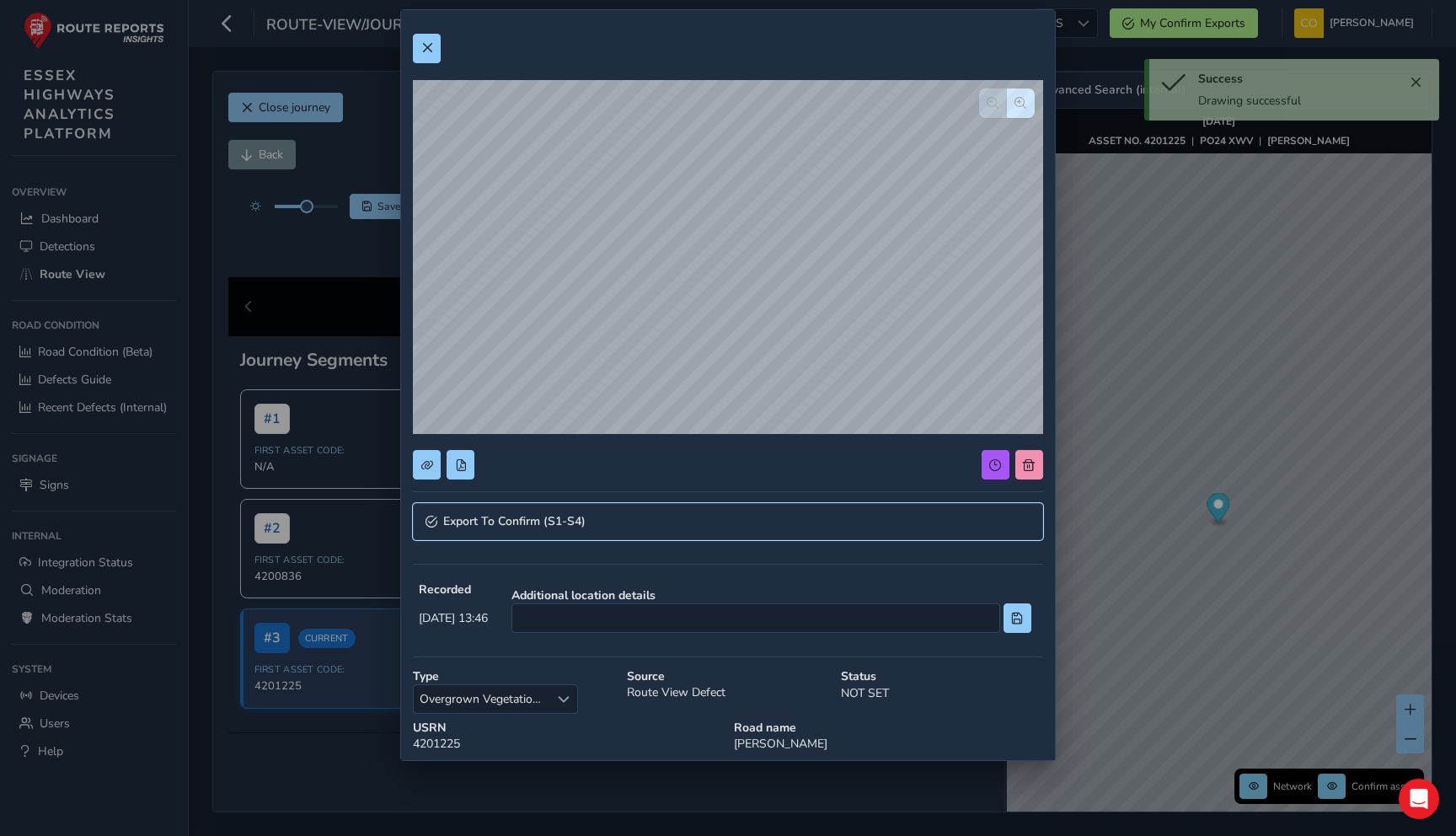
click at [558, 522] on span "Export To Confirm (S1-S4)" at bounding box center [514, 521] width 142 height 12
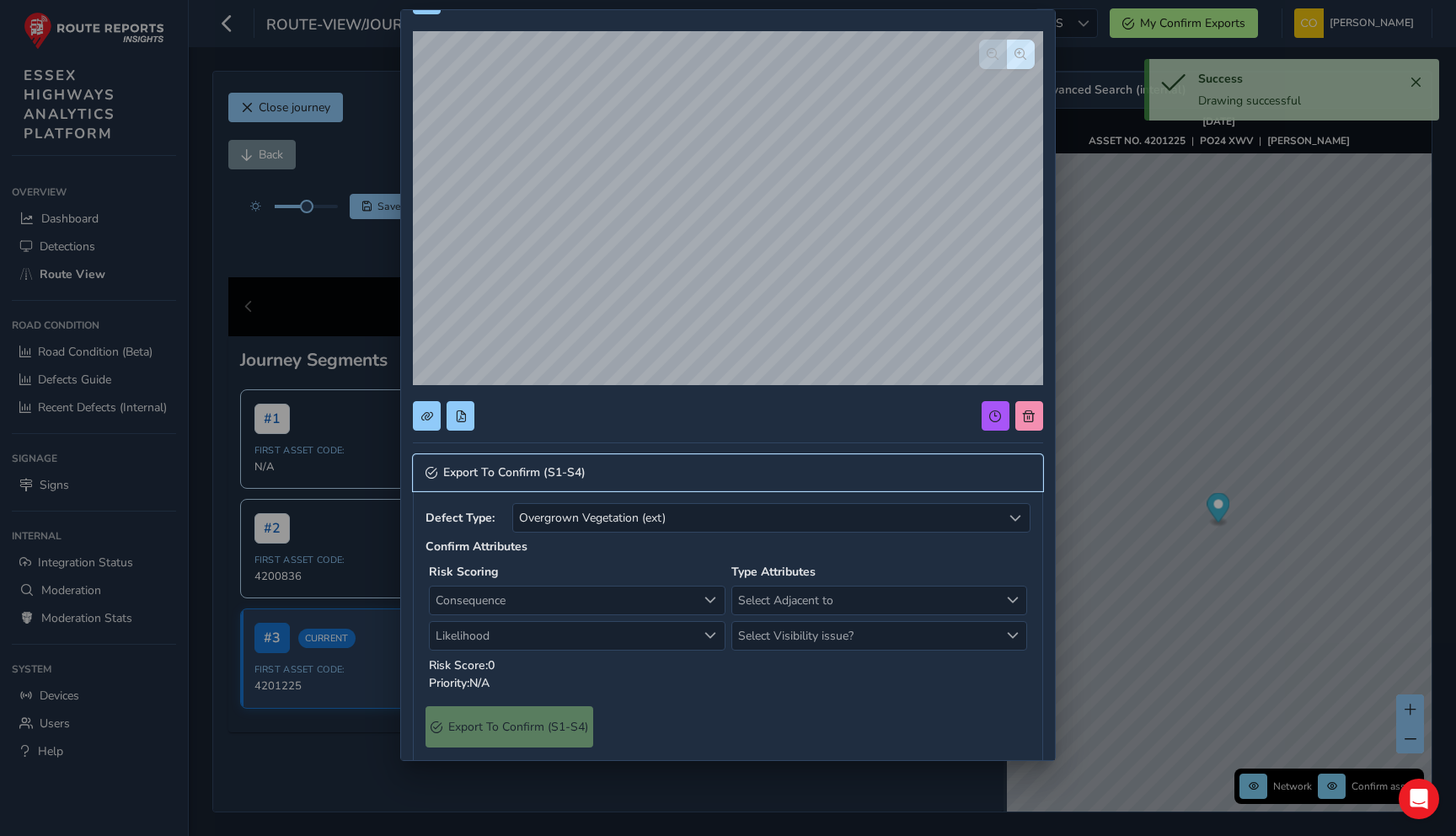
scroll to position [0, 0]
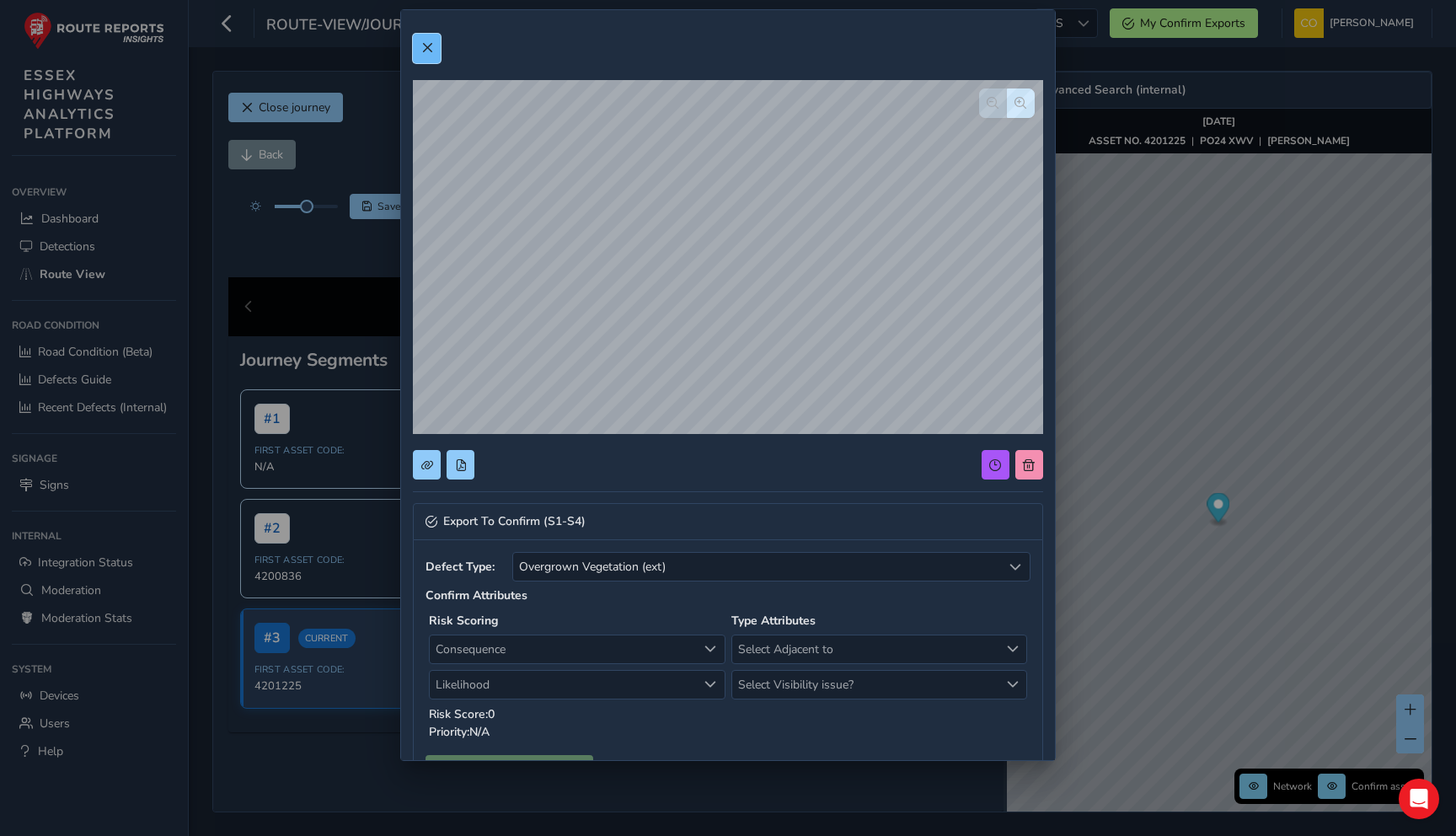
click at [437, 44] on button at bounding box center [426, 48] width 28 height 30
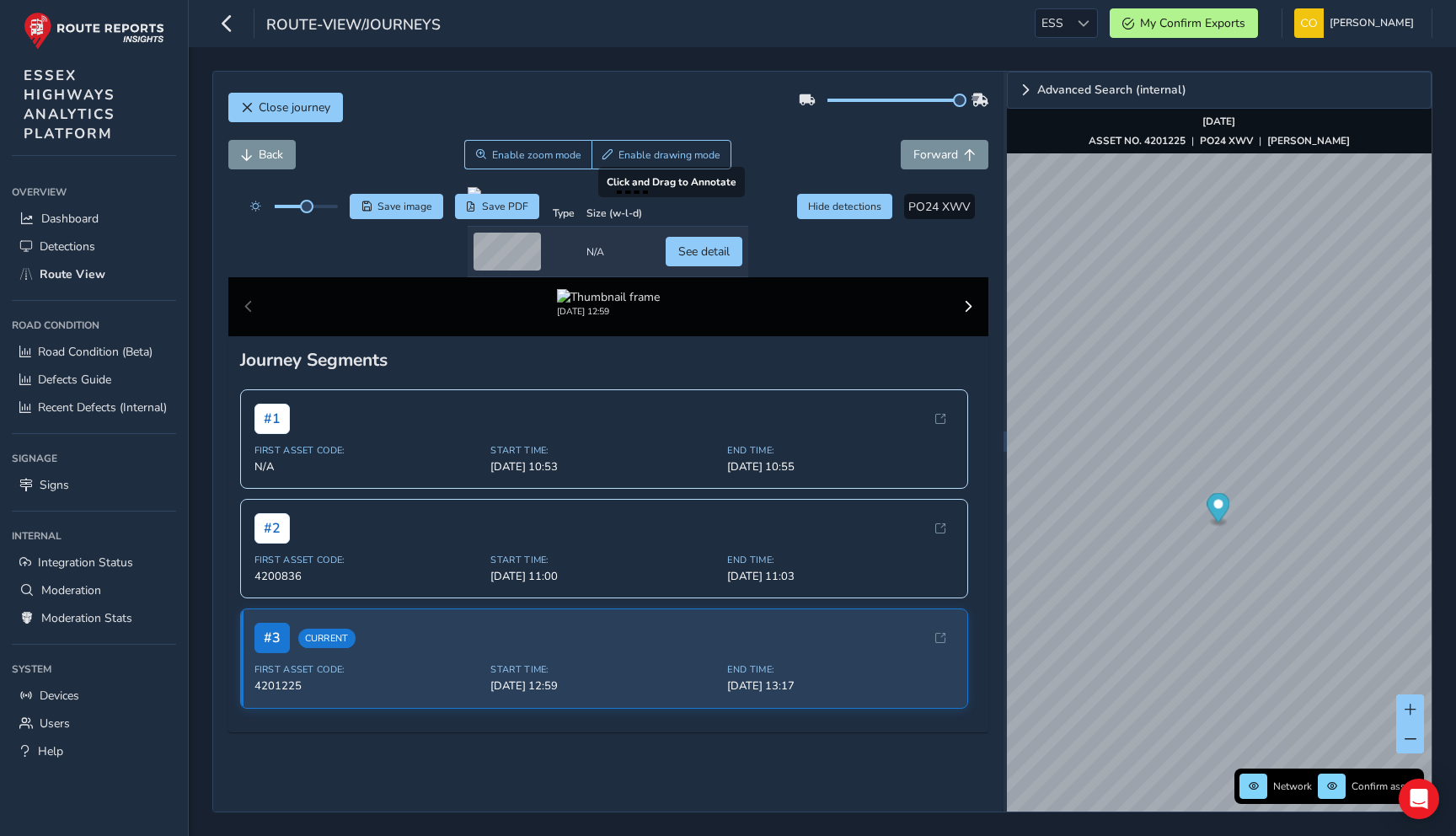
click at [695, 200] on div at bounding box center [608, 193] width 281 height 13
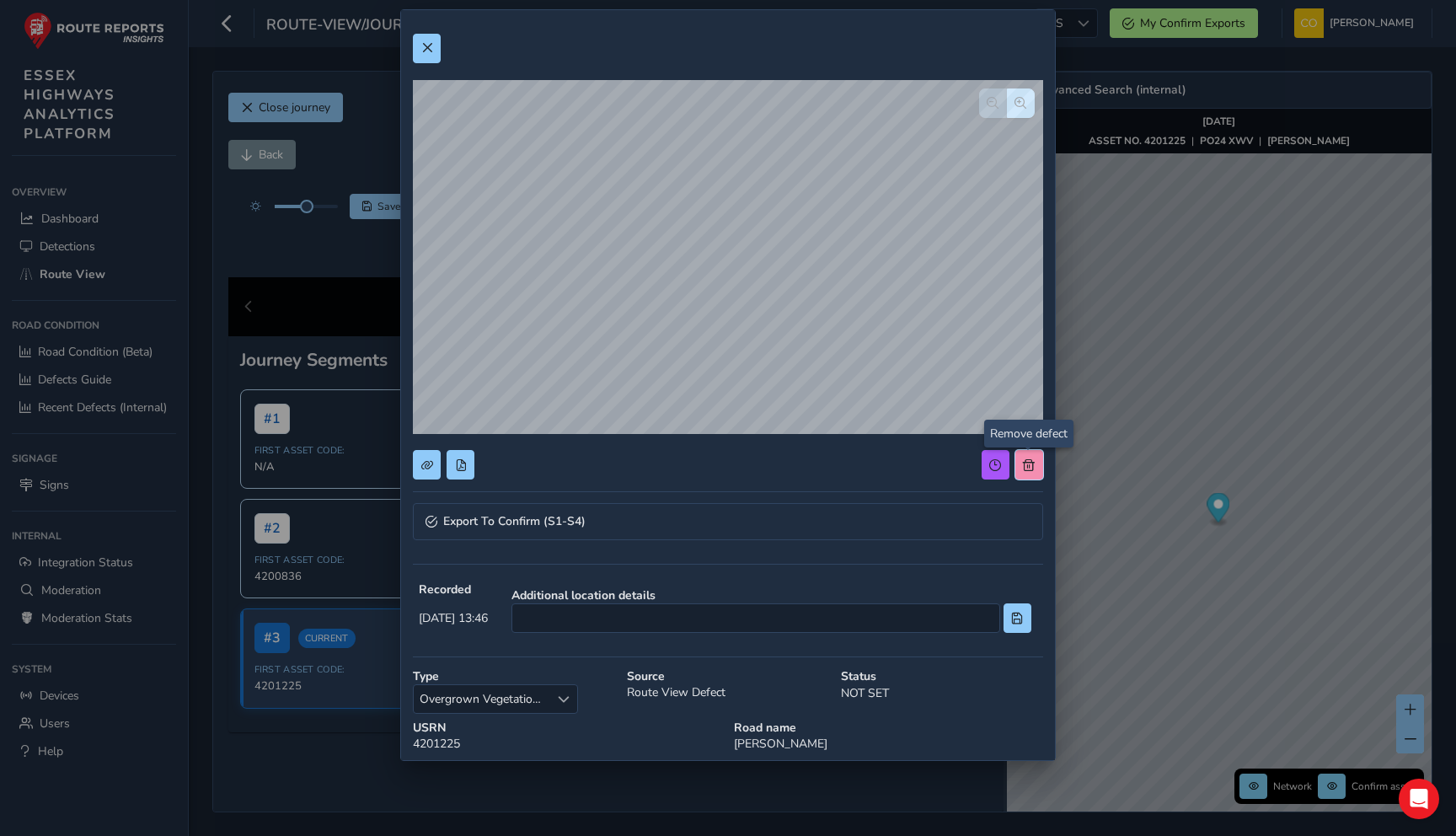
click at [1032, 473] on button at bounding box center [1029, 464] width 28 height 30
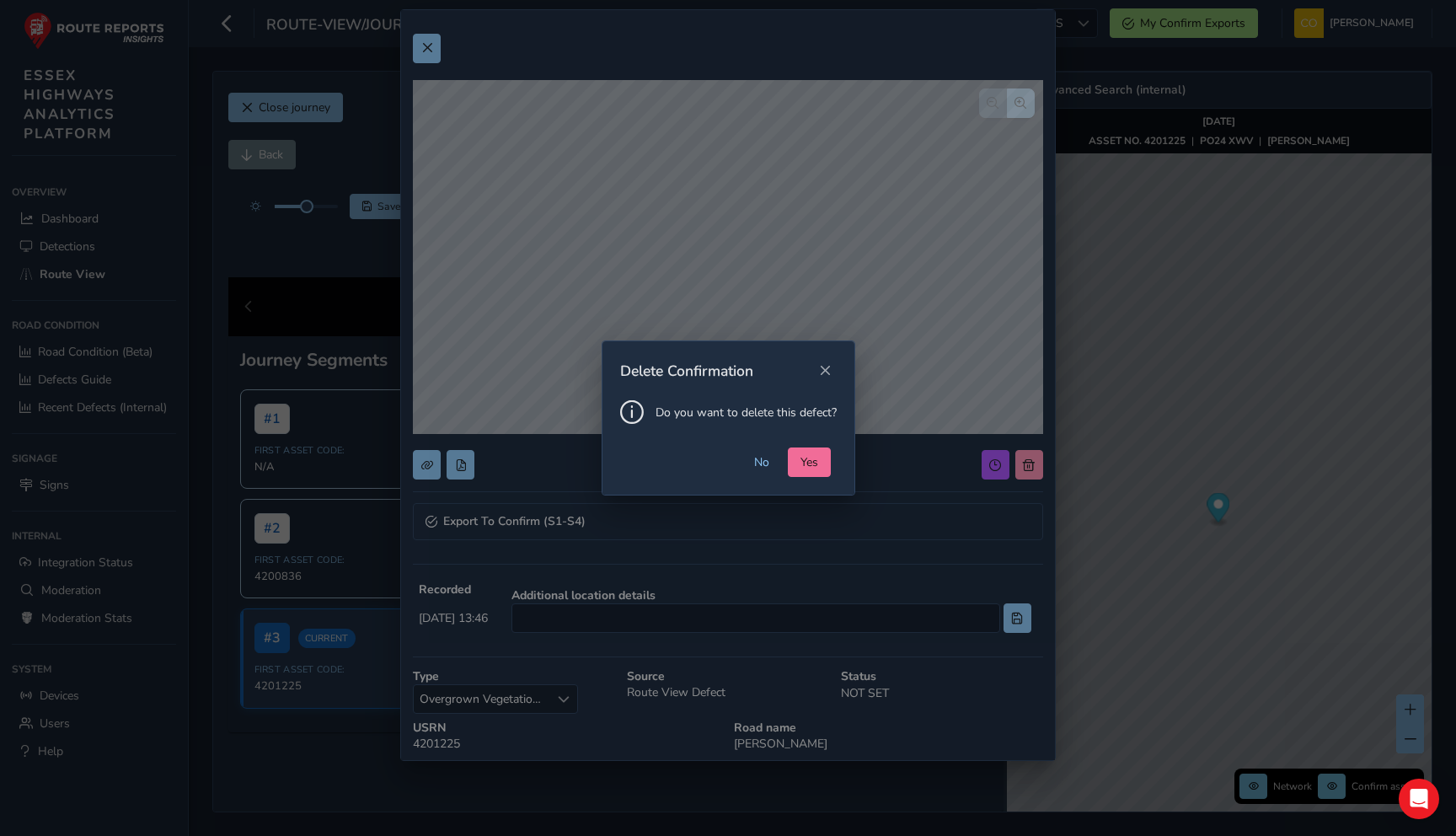
click at [813, 469] on span "Yes" at bounding box center [809, 462] width 18 height 16
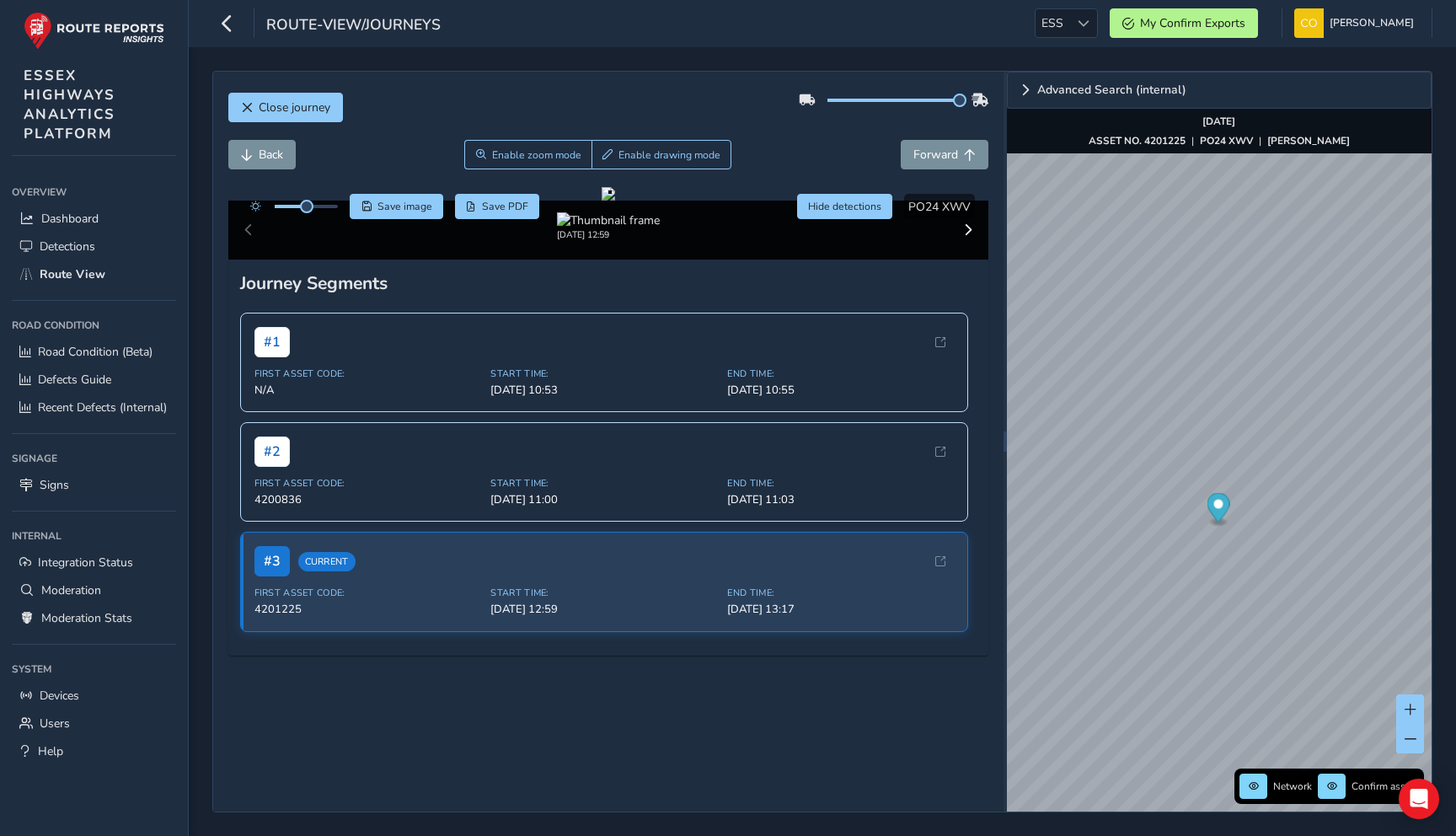
click at [804, 167] on div "Back Enable zoom mode Enable drawing mode Forward" at bounding box center [608, 154] width 761 height 30
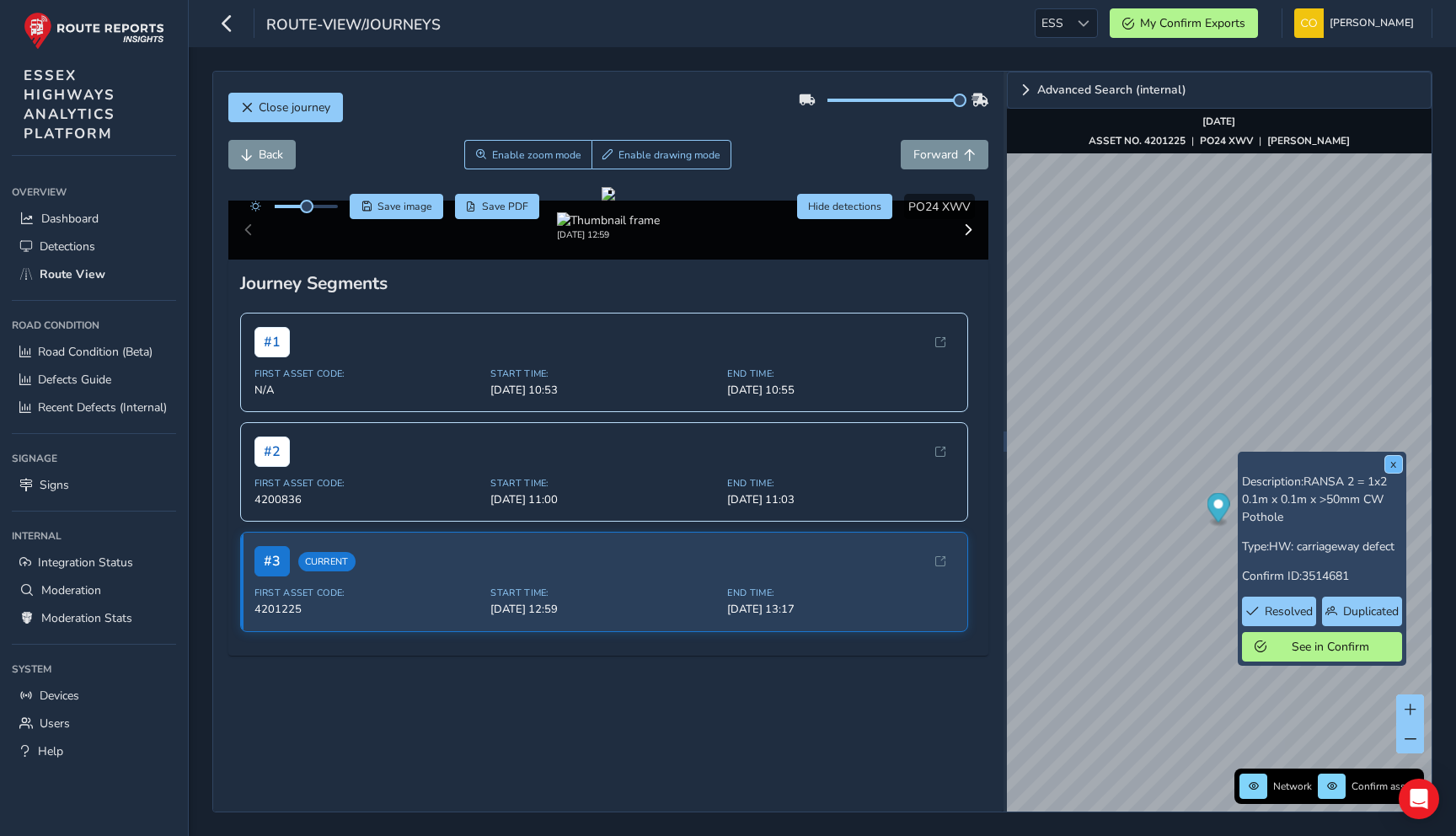
click at [1387, 469] on button "x" at bounding box center [1393, 464] width 17 height 17
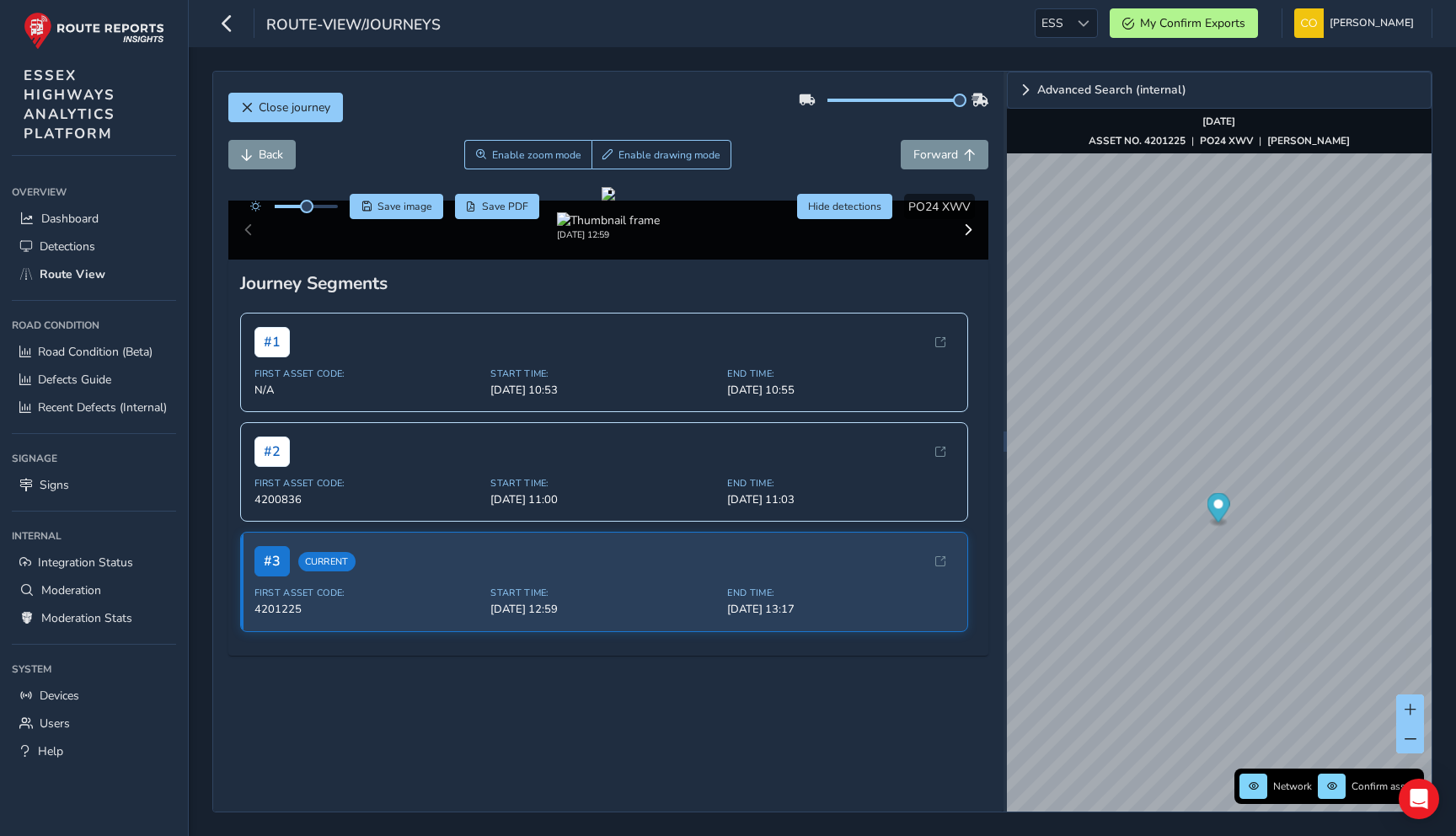
click at [755, 168] on div "Back Enable zoom mode Enable drawing mode Forward" at bounding box center [608, 154] width 761 height 30
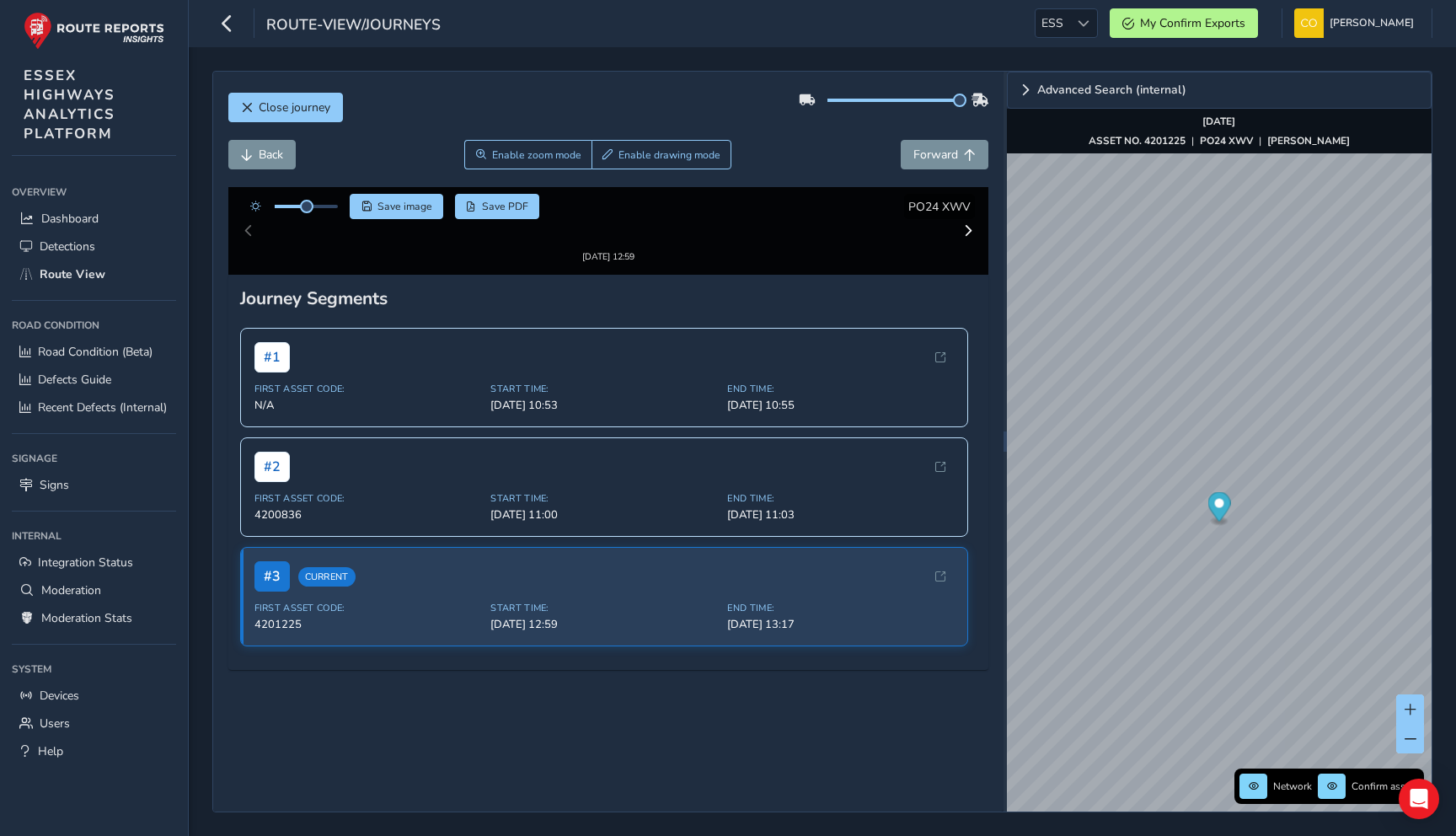
click at [852, 139] on div "Back Enable zoom mode Enable drawing mode Forward" at bounding box center [608, 154] width 761 height 30
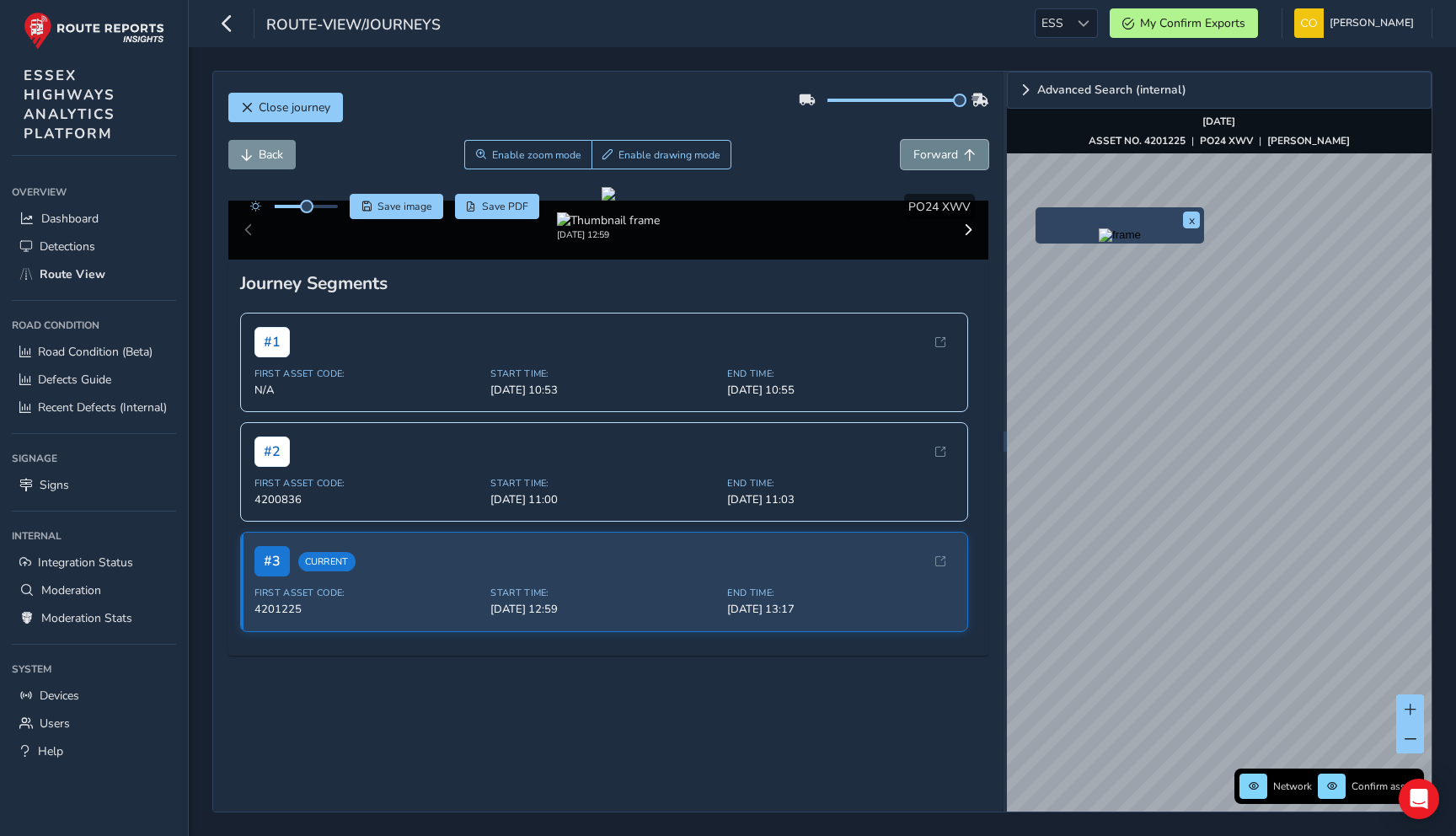
click at [955, 152] on span "Forward" at bounding box center [936, 155] width 45 height 16
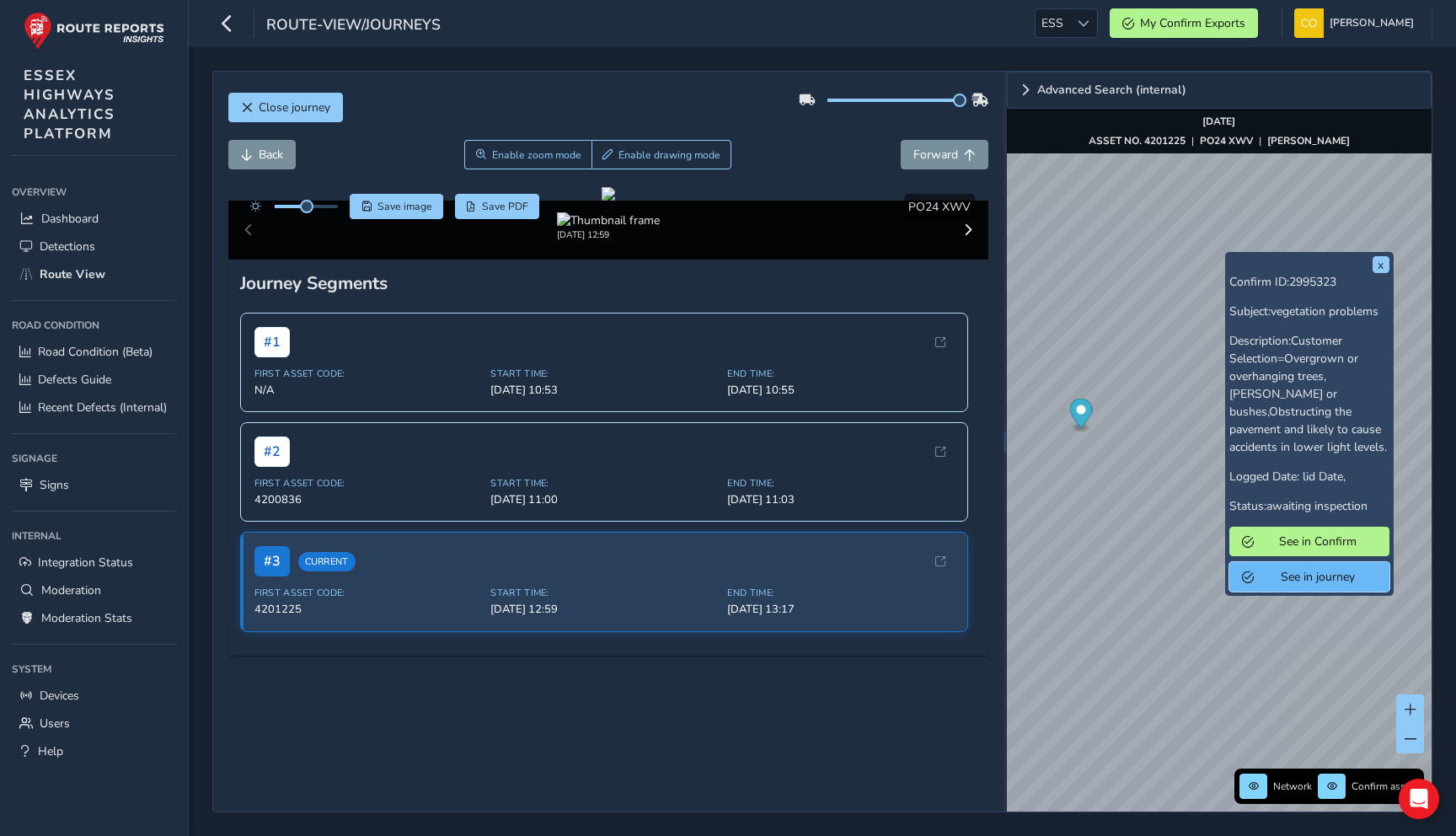
click at [1252, 562] on button "See in journey" at bounding box center [1309, 577] width 160 height 30
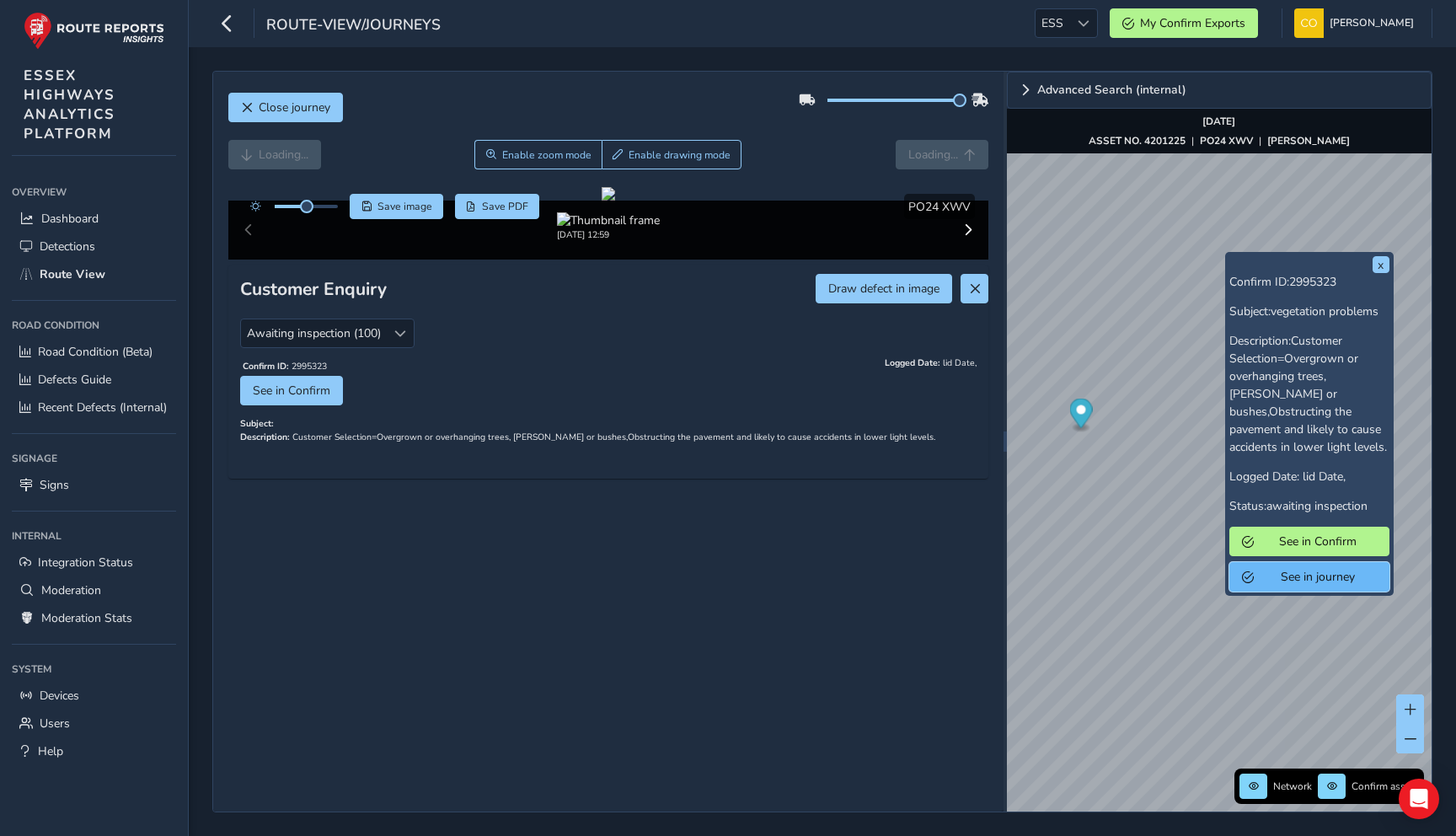
click at [1254, 562] on button "See in journey" at bounding box center [1309, 577] width 160 height 30
